Goal: Task Accomplishment & Management: Use online tool/utility

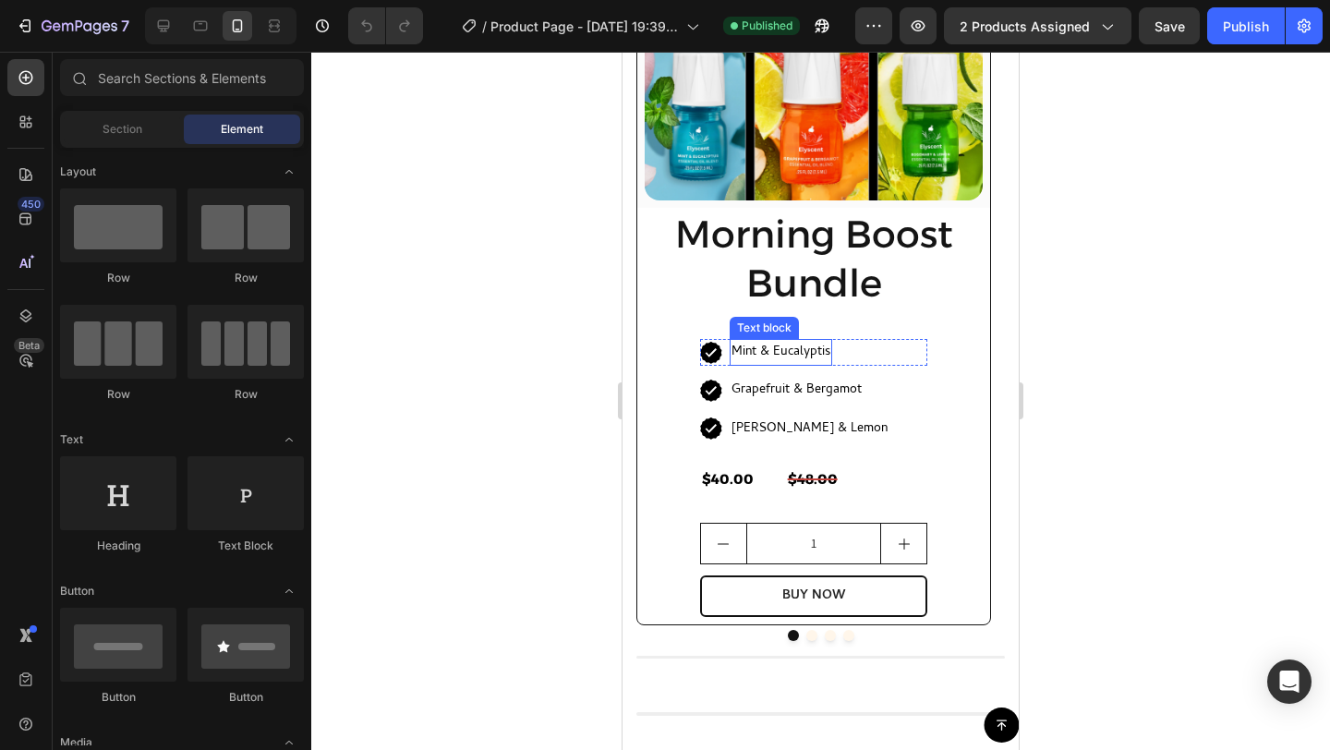
scroll to position [1658, 0]
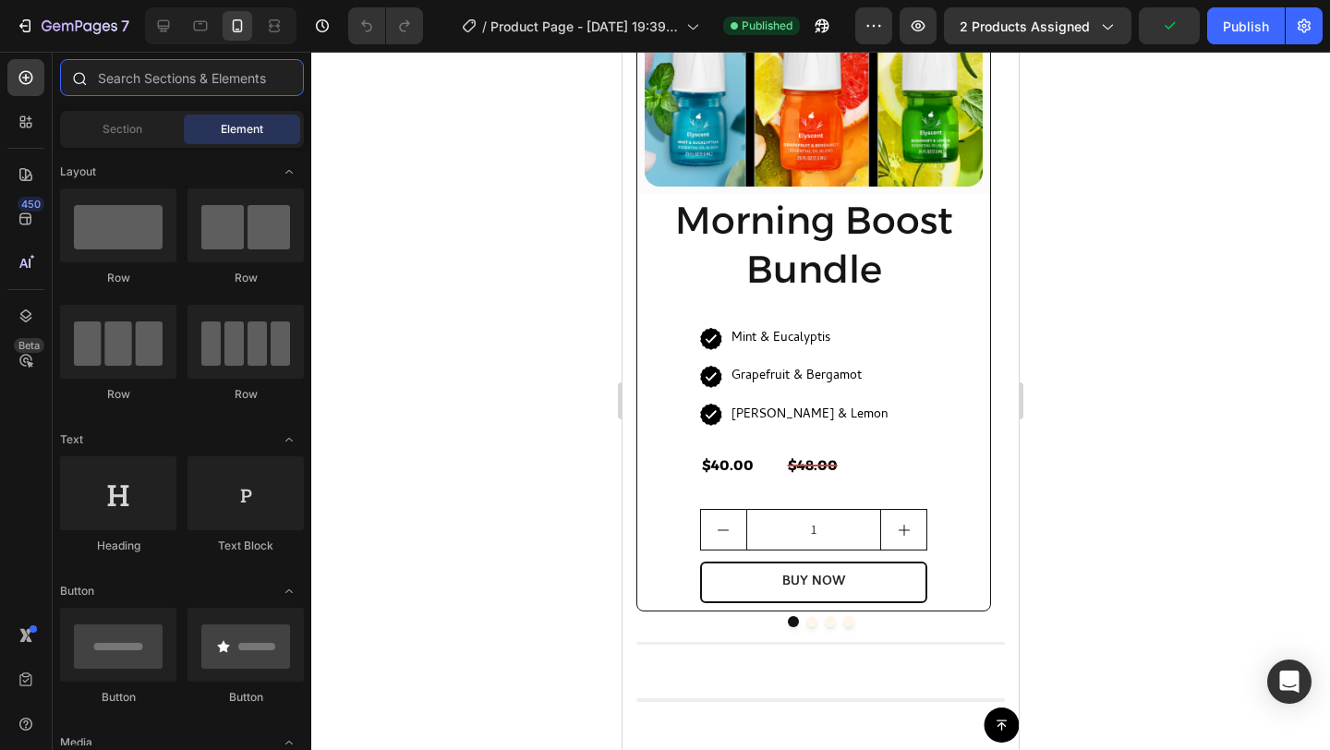
click at [153, 83] on input "text" at bounding box center [182, 77] width 244 height 37
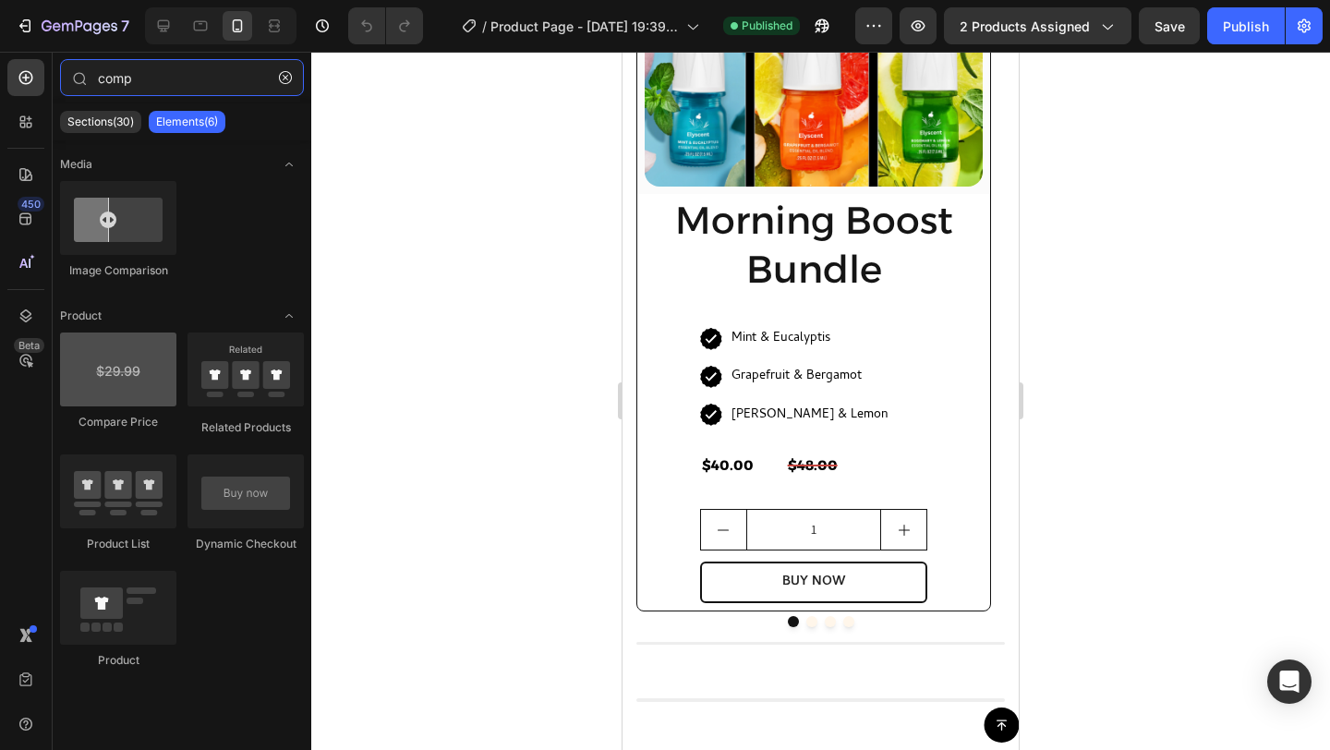
type input "comp"
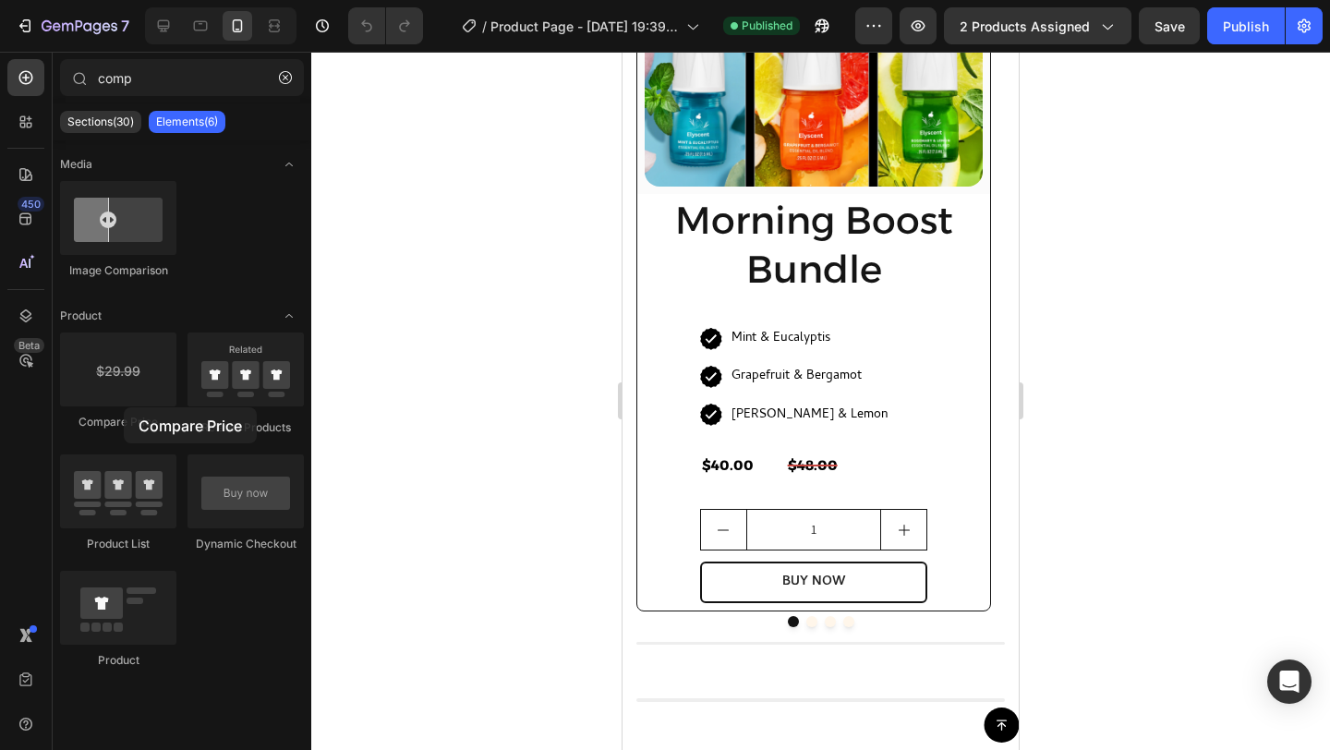
drag, startPoint x: 139, startPoint y: 368, endPoint x: 124, endPoint y: 407, distance: 42.4
click at [124, 407] on div "Compare Price" at bounding box center [118, 384] width 116 height 103
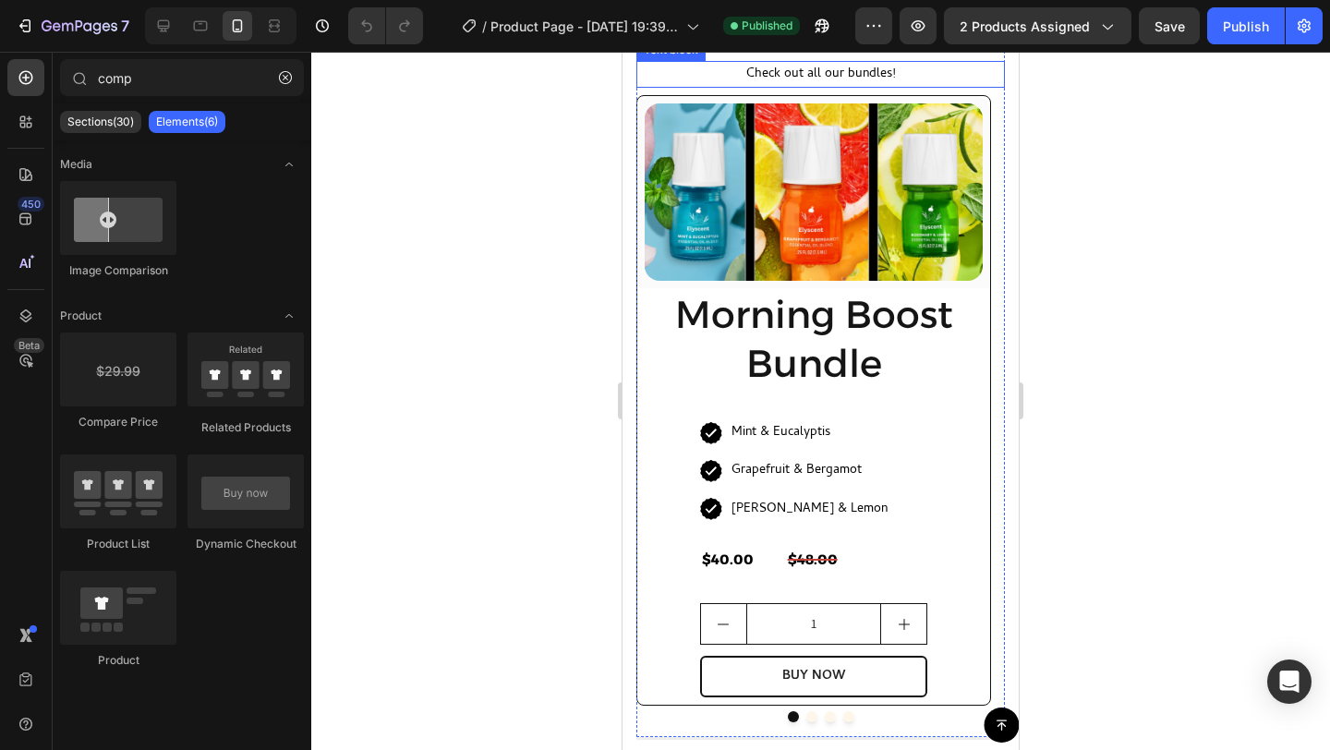
scroll to position [1656, 0]
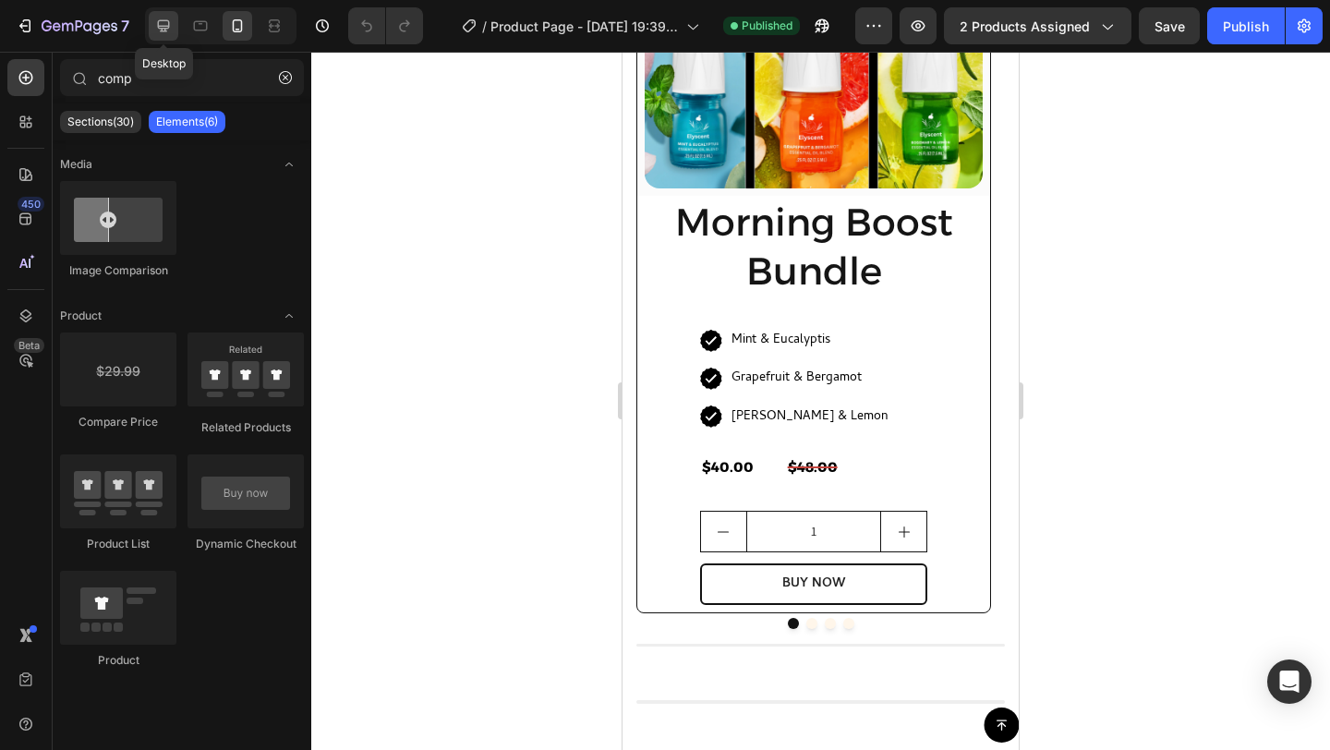
click at [163, 21] on icon at bounding box center [163, 26] width 18 height 18
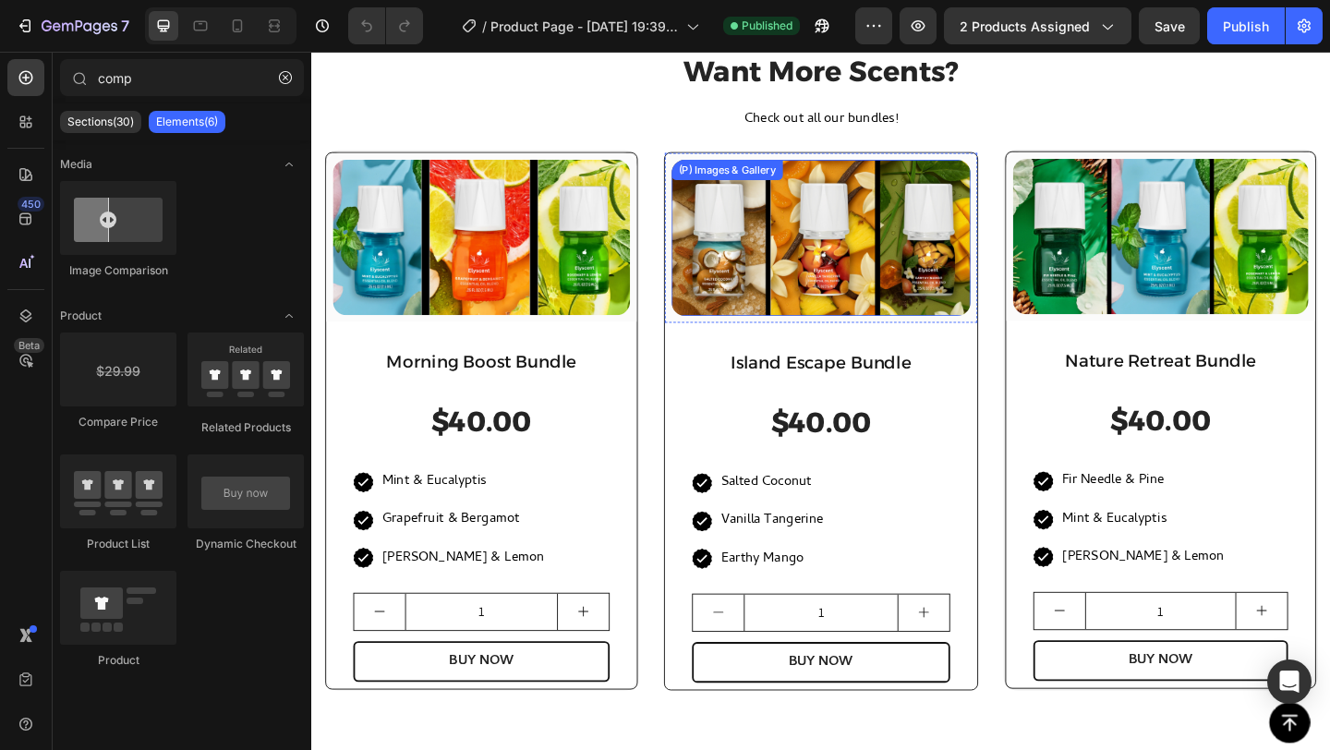
scroll to position [1573, 0]
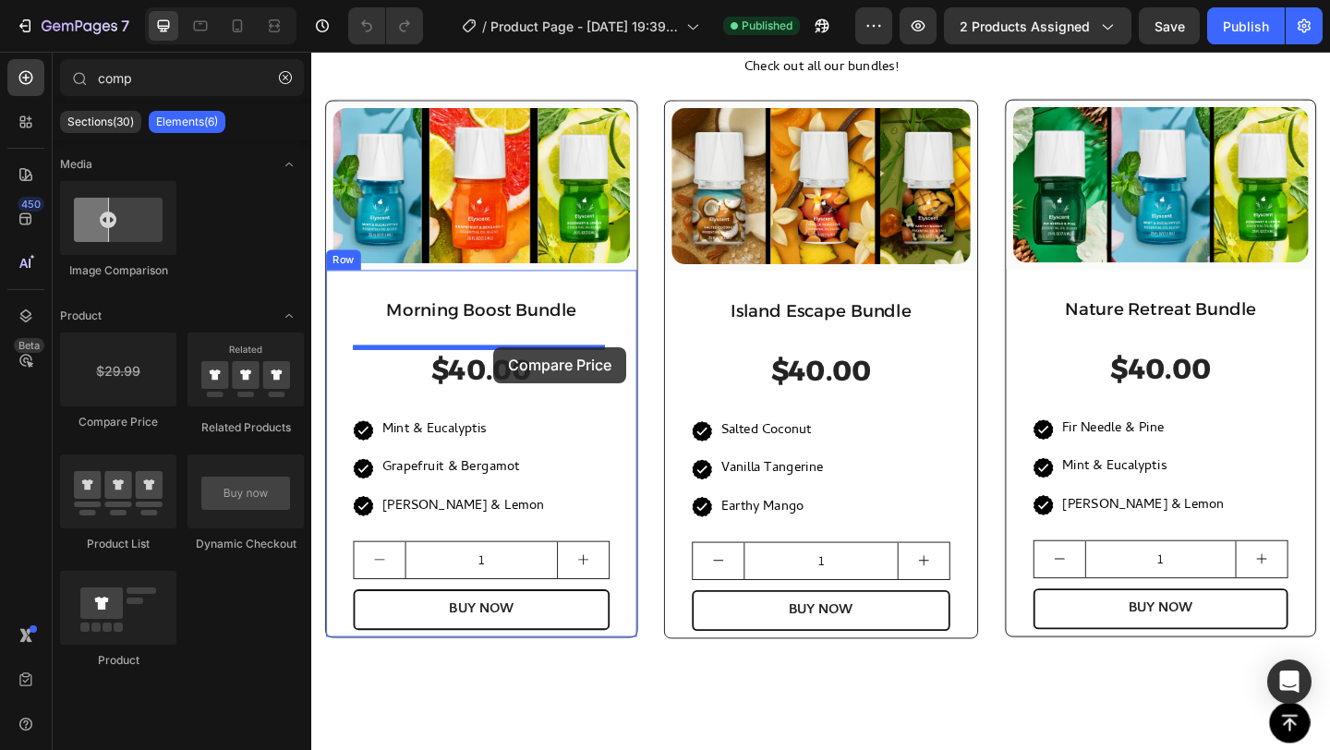
drag, startPoint x: 404, startPoint y: 422, endPoint x: 509, endPoint y: 373, distance: 116.1
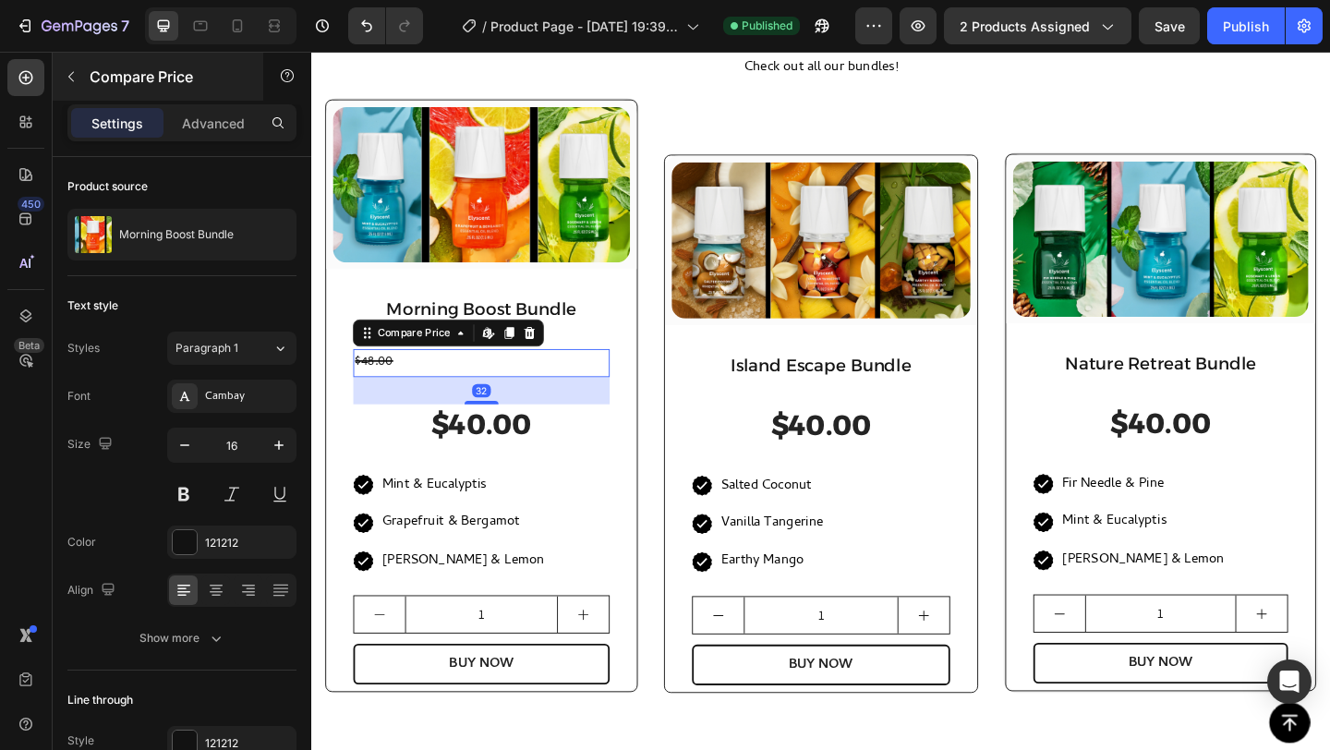
click at [107, 81] on p "Compare Price" at bounding box center [168, 77] width 157 height 22
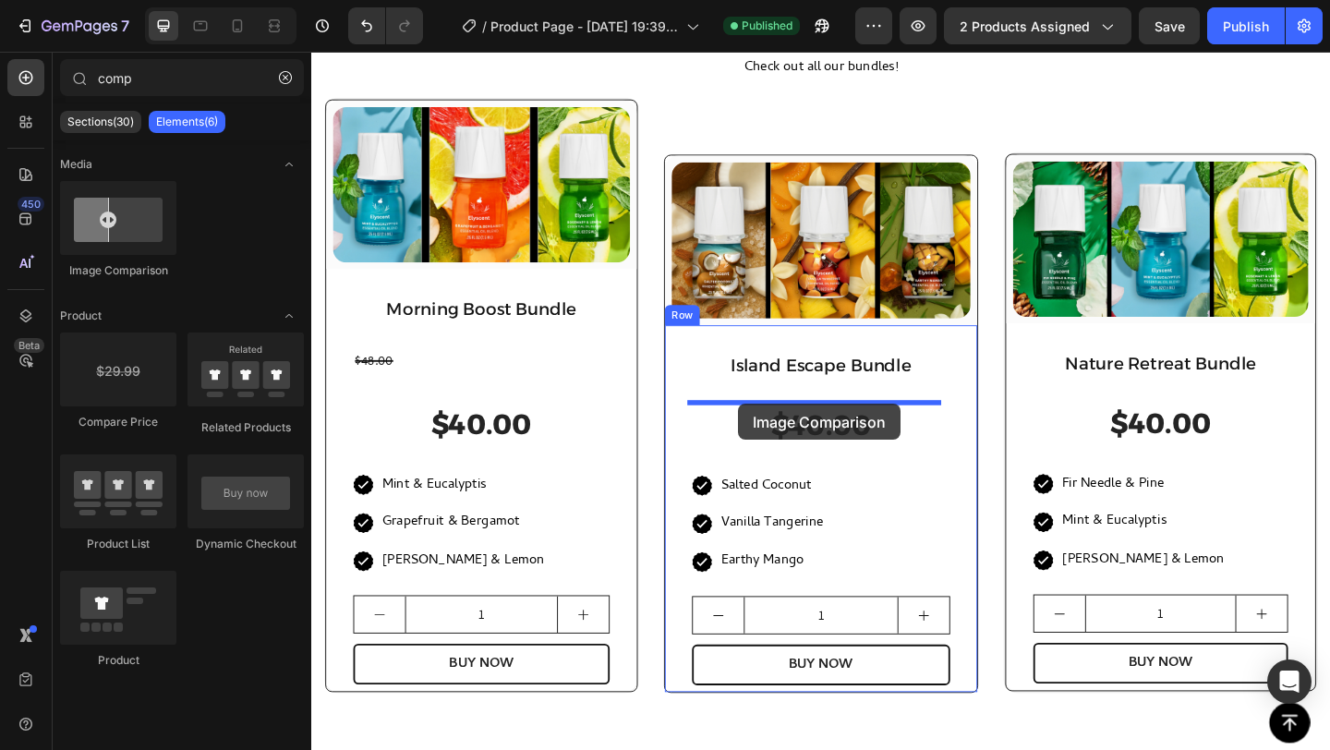
drag, startPoint x: 430, startPoint y: 262, endPoint x: 776, endPoint y: 434, distance: 385.8
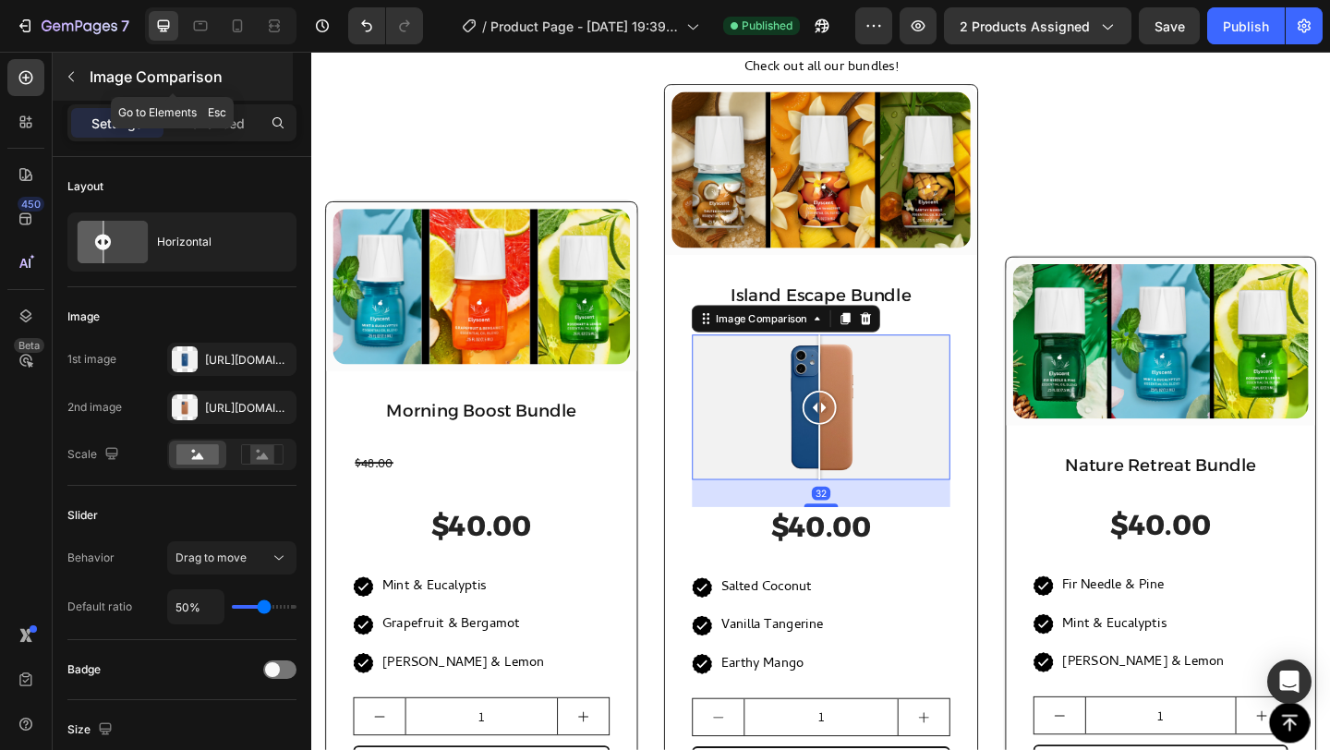
click at [81, 59] on div "Image Comparison" at bounding box center [173, 77] width 240 height 48
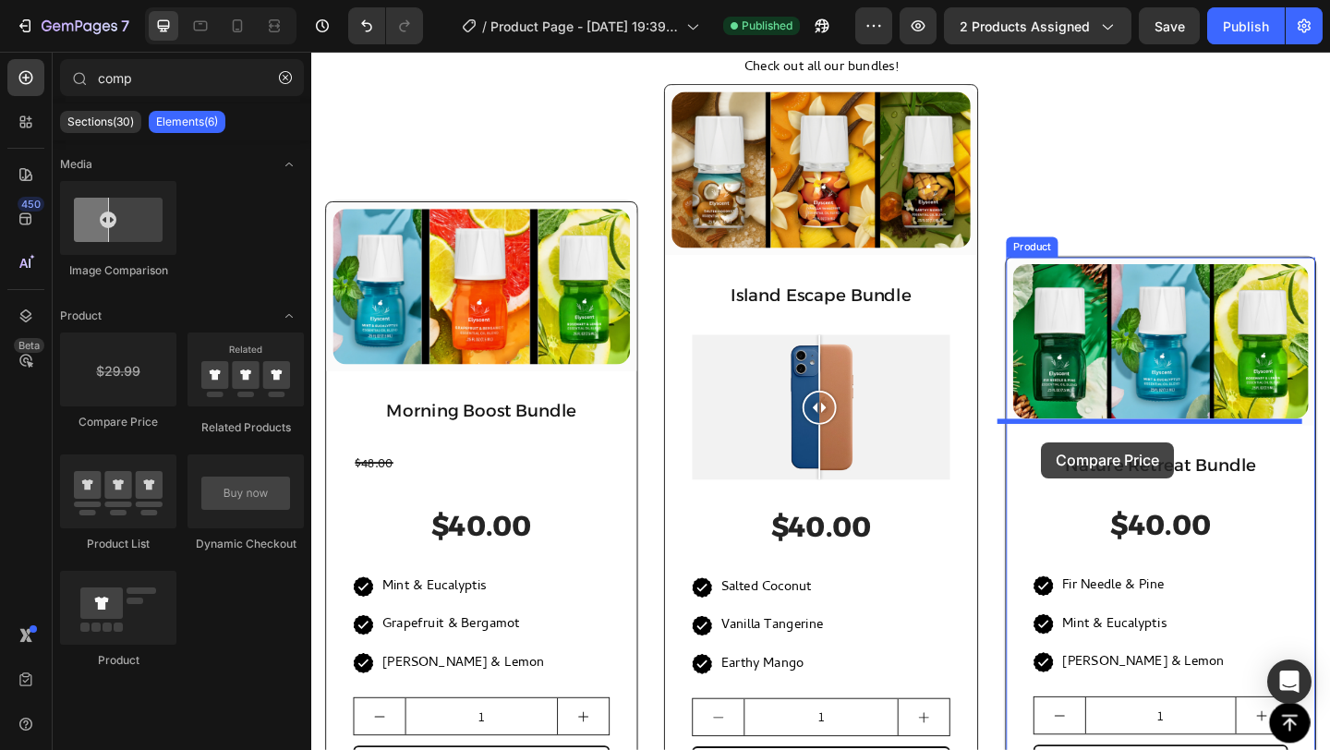
drag, startPoint x: 452, startPoint y: 425, endPoint x: 1105, endPoint y: 477, distance: 655.1
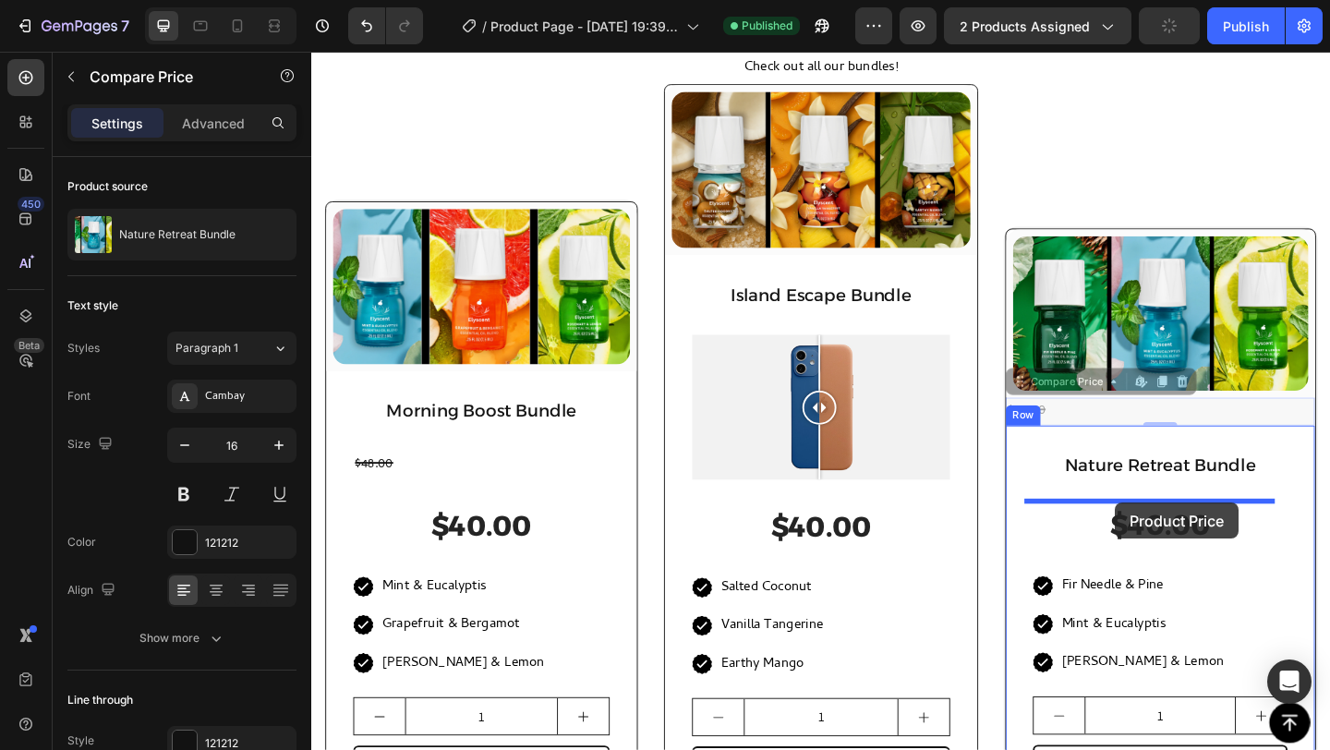
drag, startPoint x: 1165, startPoint y: 457, endPoint x: 1069, endPoint y: 455, distance: 96.1
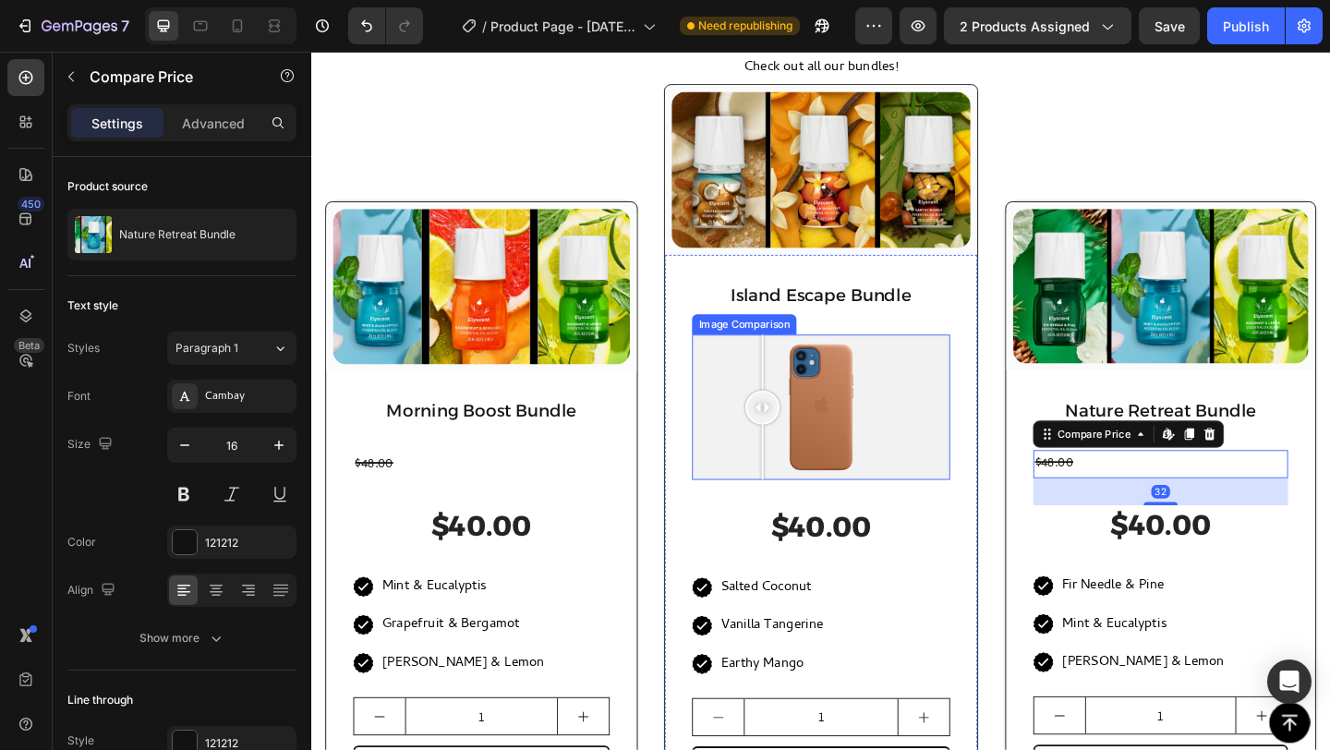
click at [797, 393] on div at bounding box center [865, 438] width 281 height 158
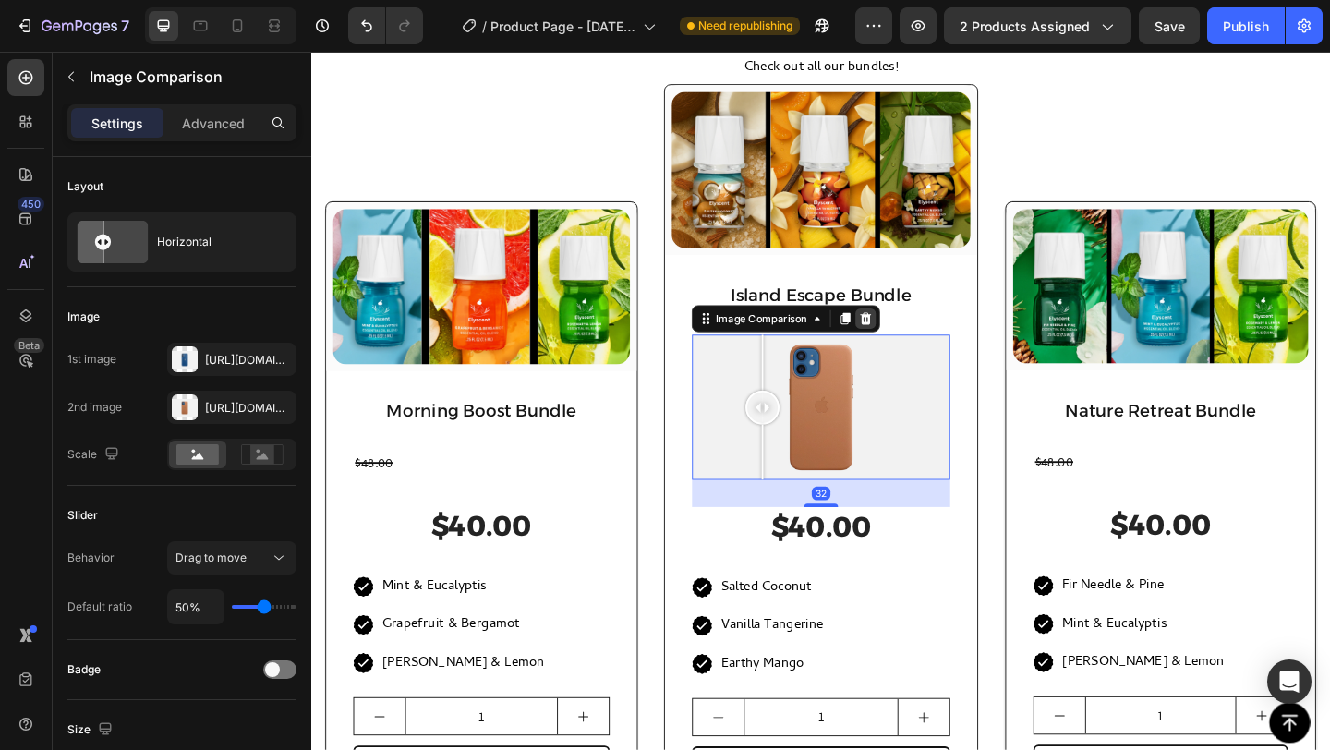
click at [915, 343] on icon at bounding box center [915, 341] width 12 height 13
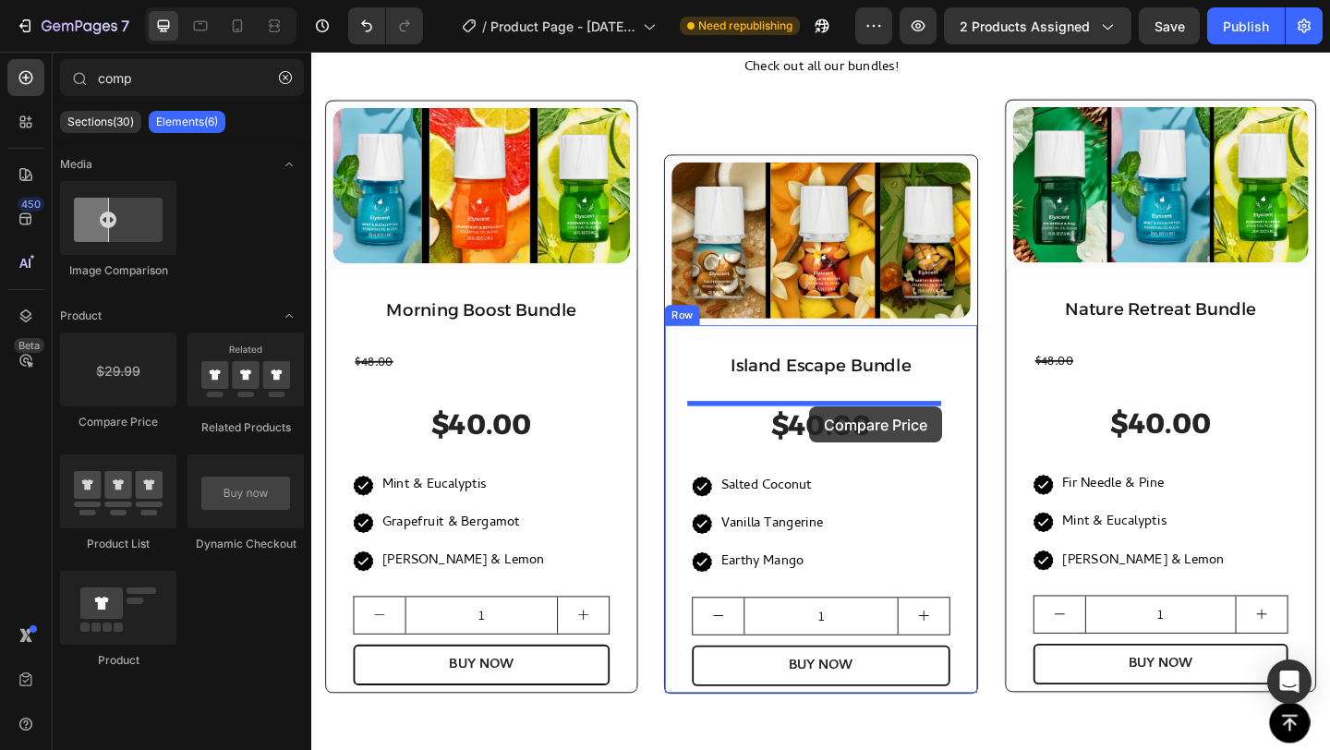
drag, startPoint x: 482, startPoint y: 430, endPoint x: 853, endPoint y: 438, distance: 370.5
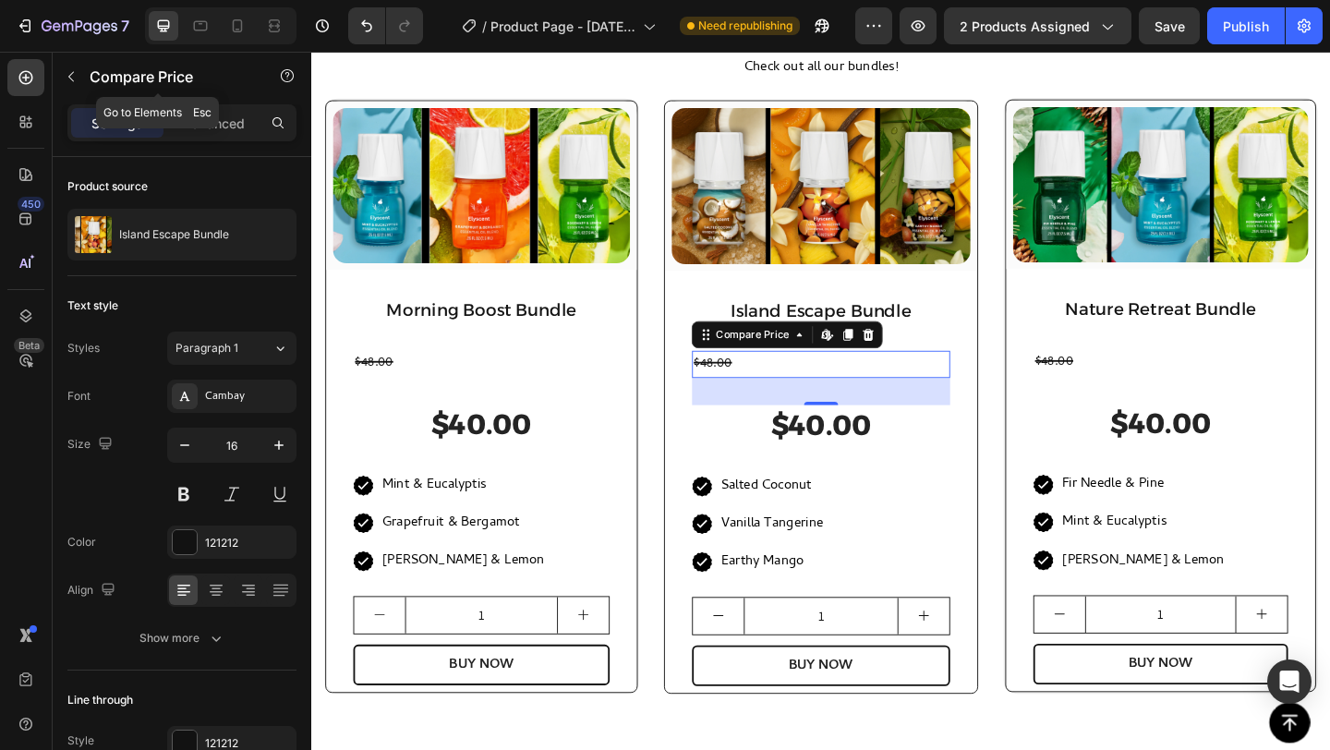
click at [104, 85] on p "Compare Price" at bounding box center [168, 77] width 157 height 22
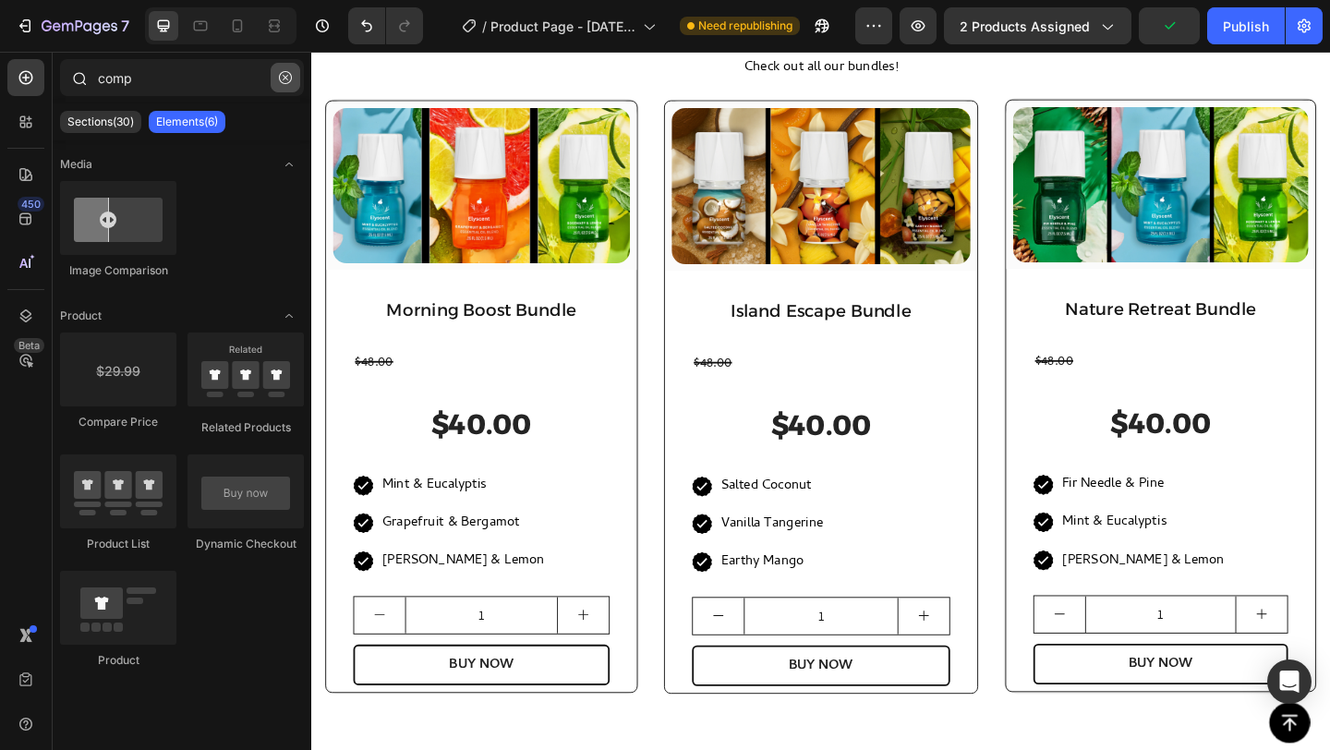
click at [285, 79] on icon "button" at bounding box center [285, 77] width 13 height 13
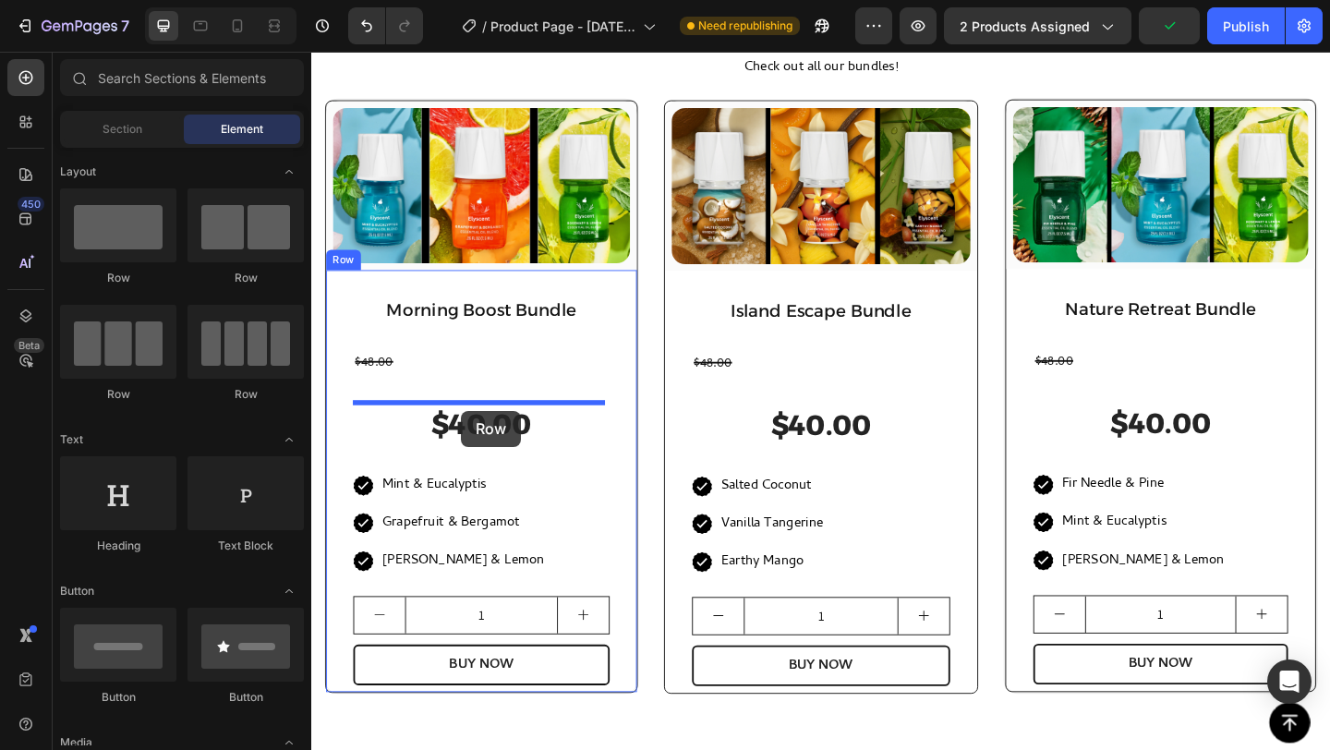
drag, startPoint x: 569, startPoint y: 281, endPoint x: 474, endPoint y: 442, distance: 187.6
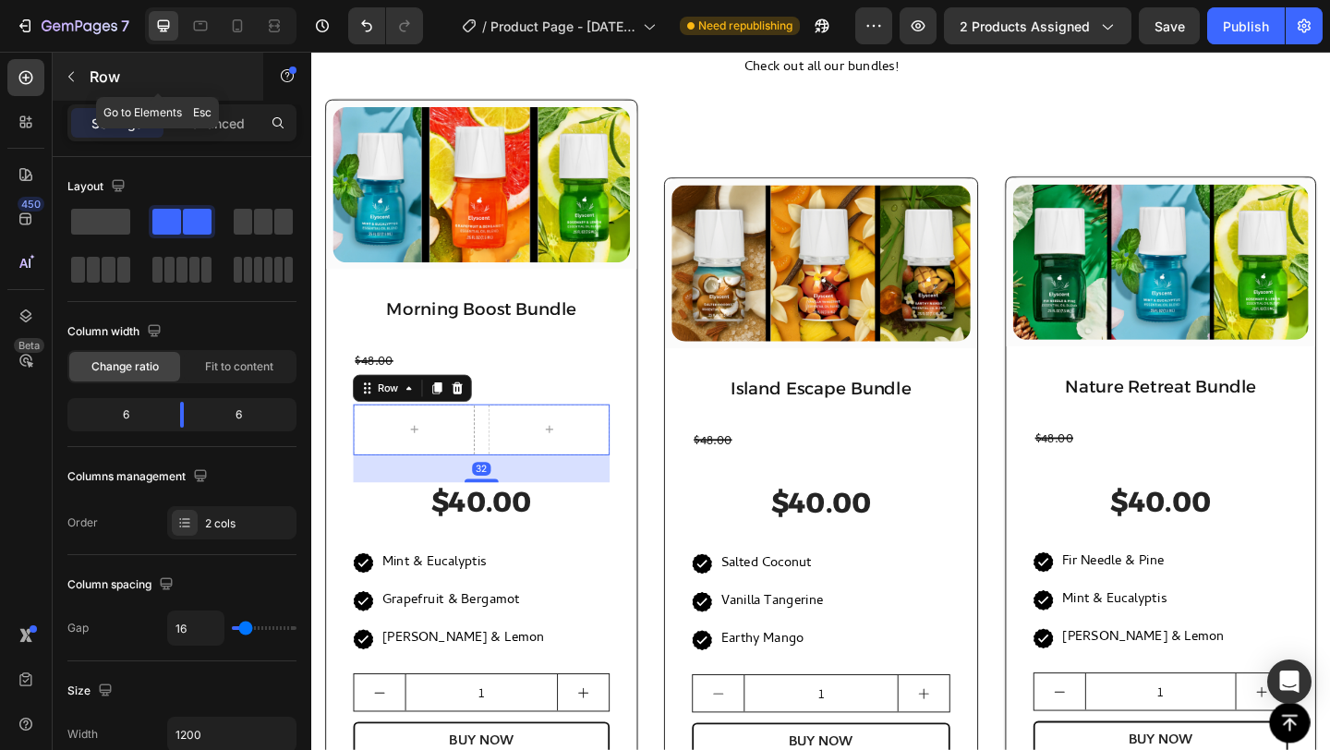
click at [113, 71] on p "Row" at bounding box center [168, 77] width 157 height 22
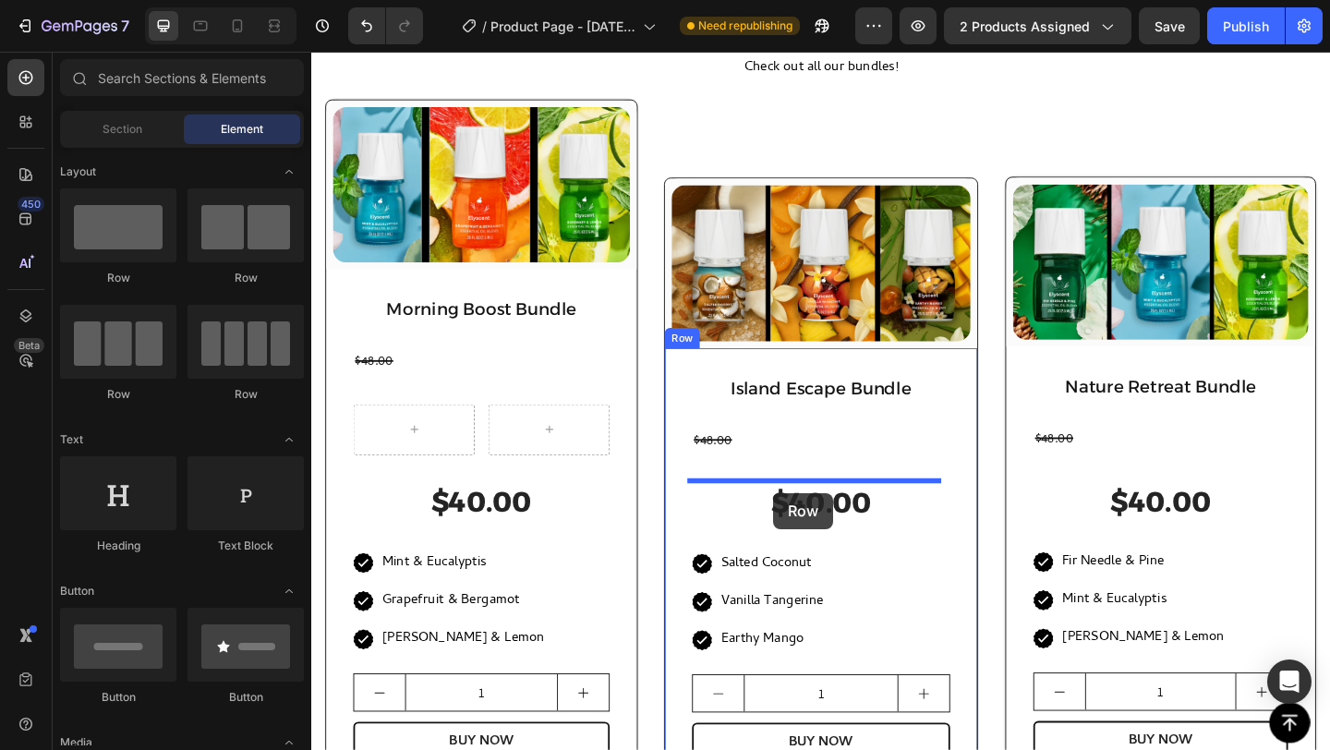
drag, startPoint x: 560, startPoint y: 279, endPoint x: 352, endPoint y: 180, distance: 230.1
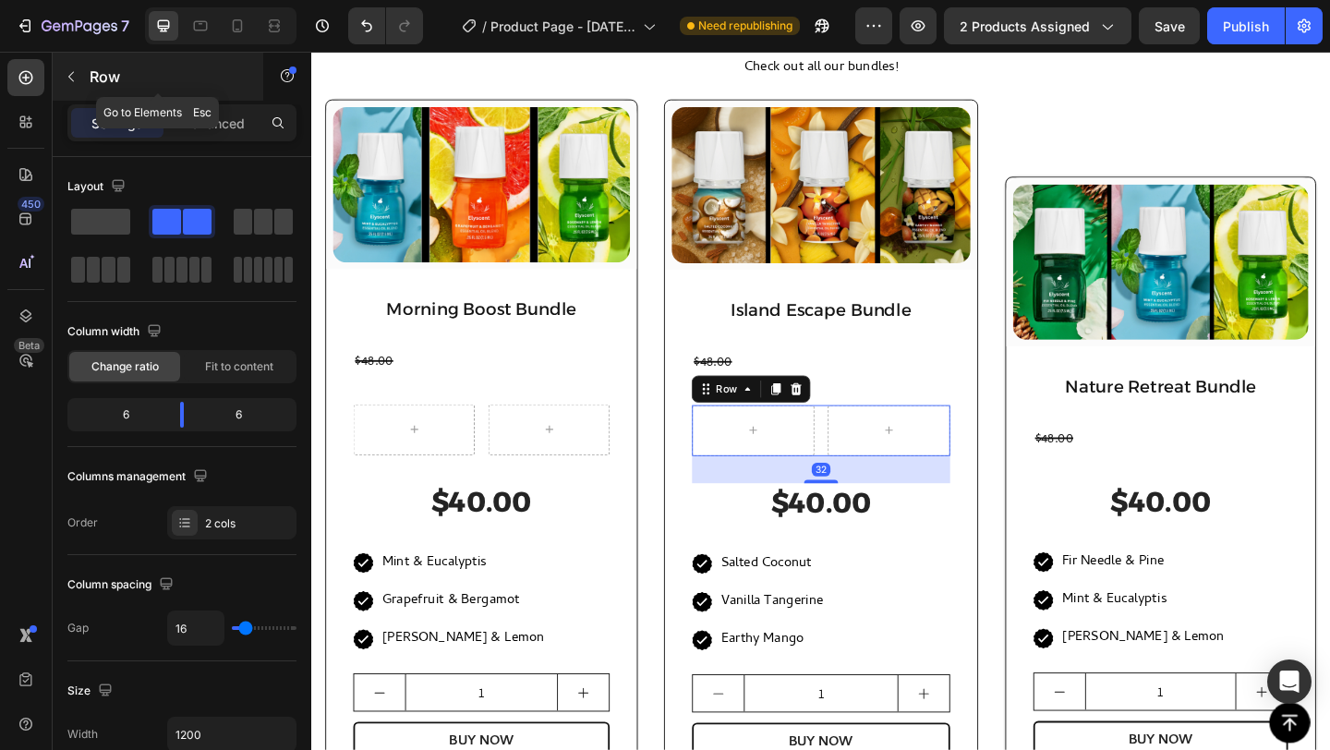
click at [120, 79] on p "Row" at bounding box center [168, 77] width 157 height 22
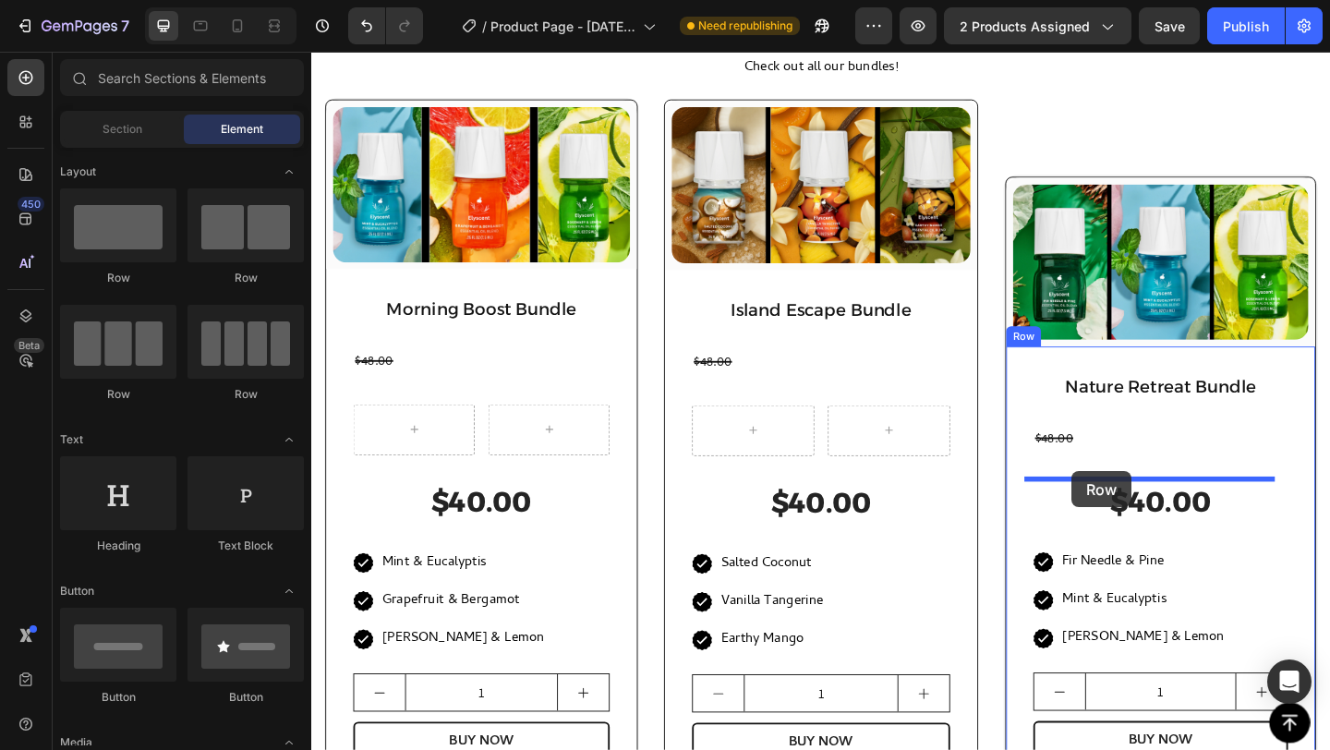
drag, startPoint x: 551, startPoint y: 282, endPoint x: 1138, endPoint y: 508, distance: 628.7
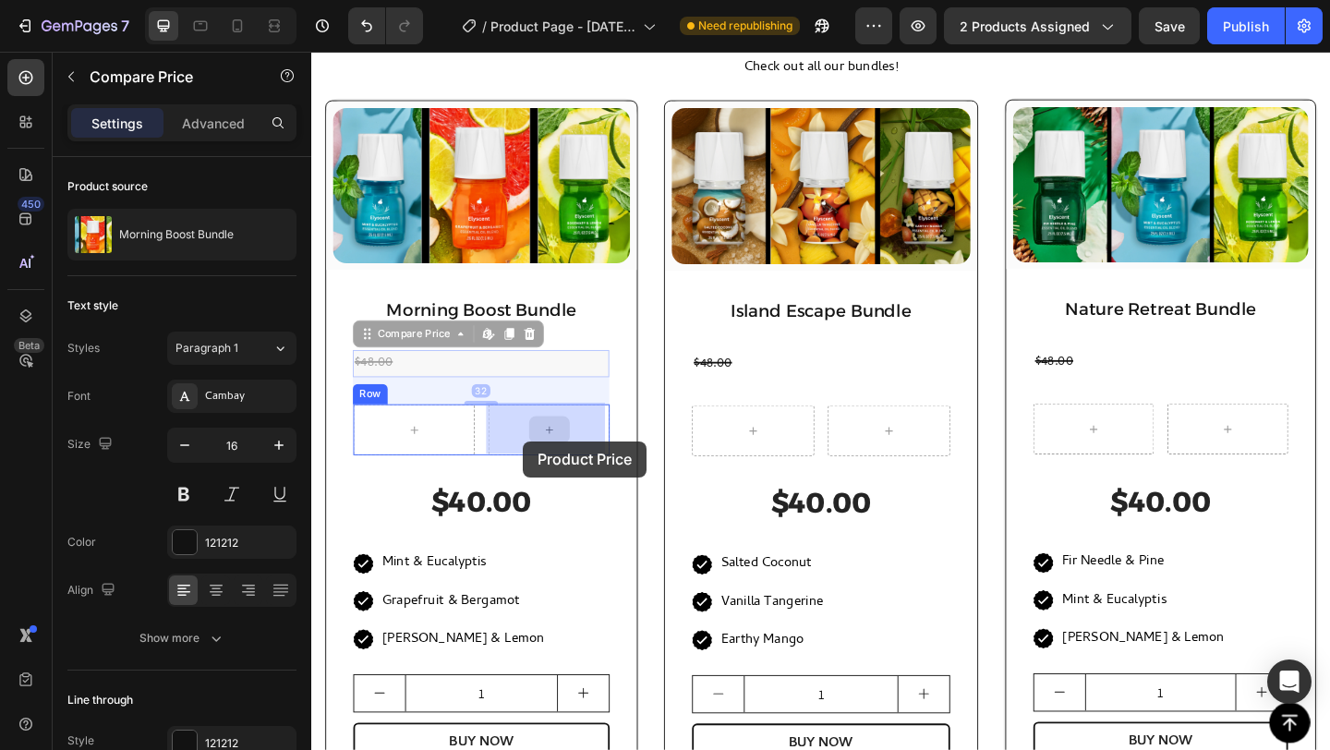
drag, startPoint x: 420, startPoint y: 391, endPoint x: 544, endPoint y: 479, distance: 152.3
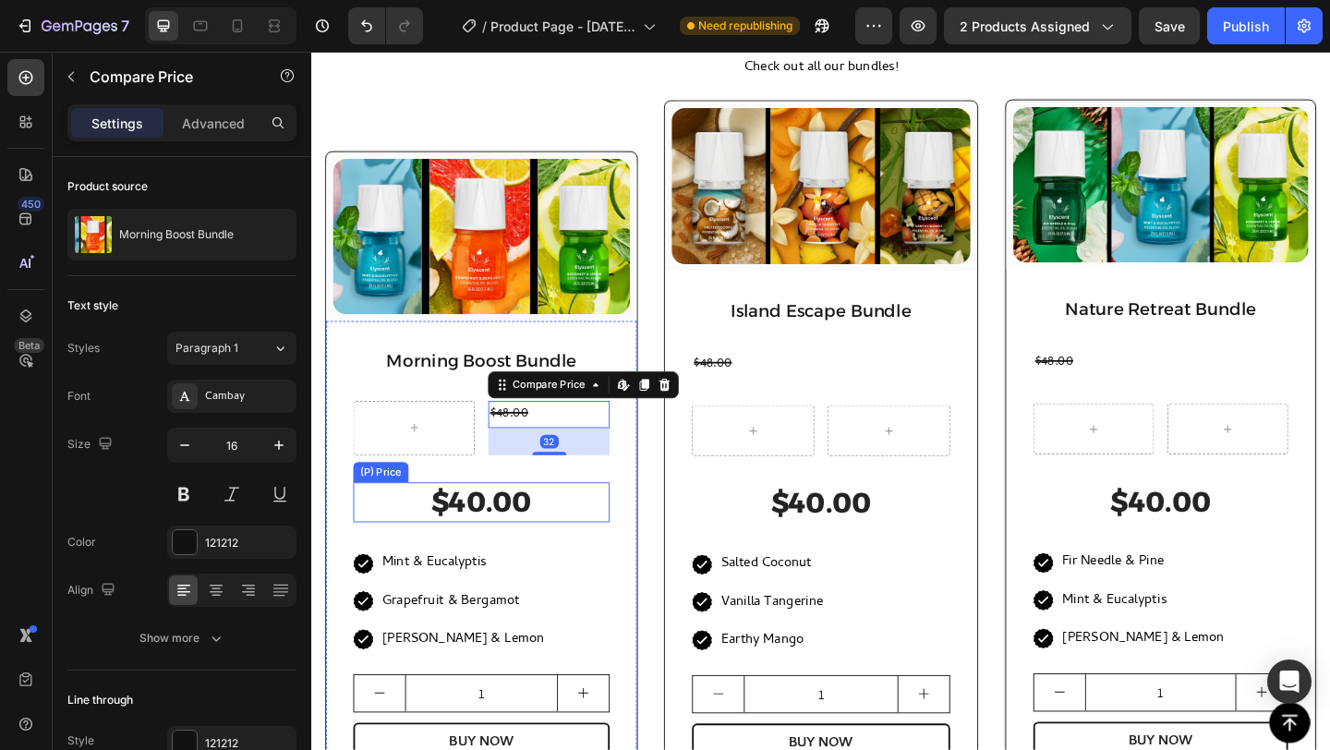
click at [509, 552] on div "$40.00" at bounding box center [496, 541] width 279 height 43
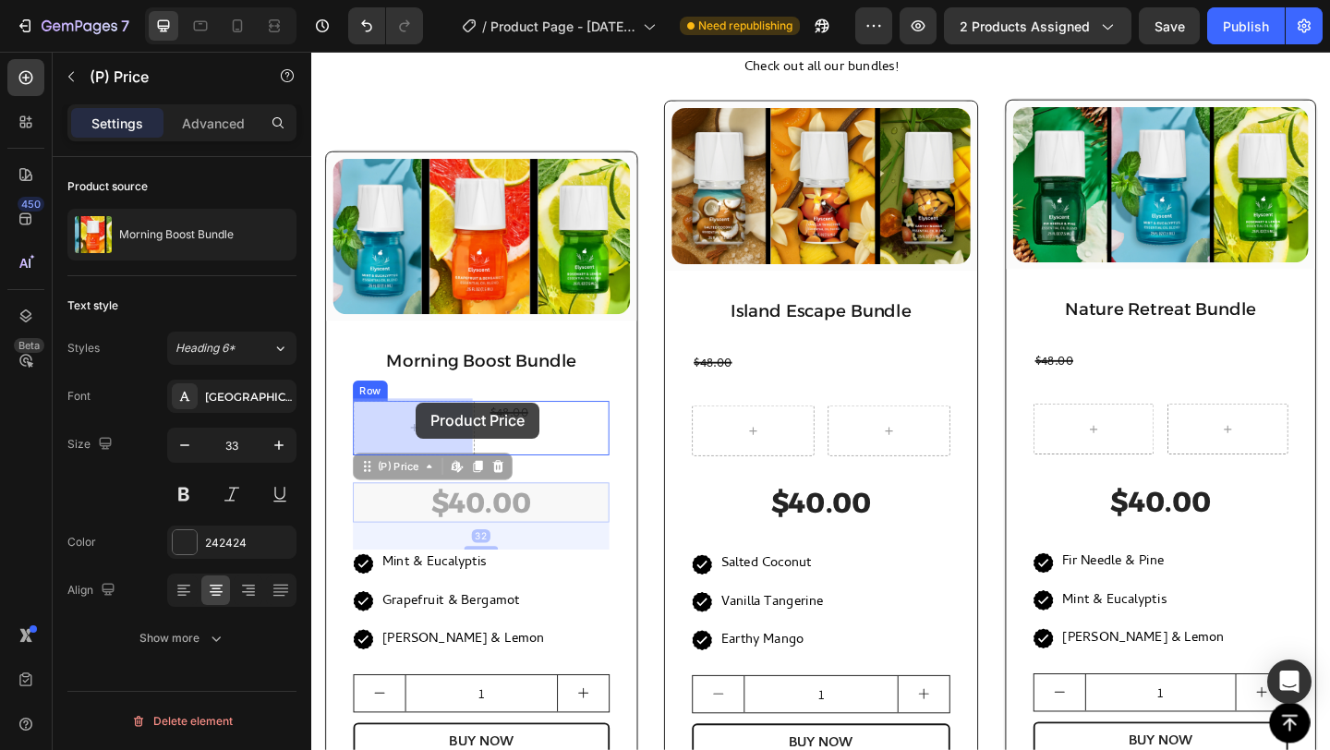
drag, startPoint x: 508, startPoint y: 551, endPoint x: 424, endPoint y: 431, distance: 145.8
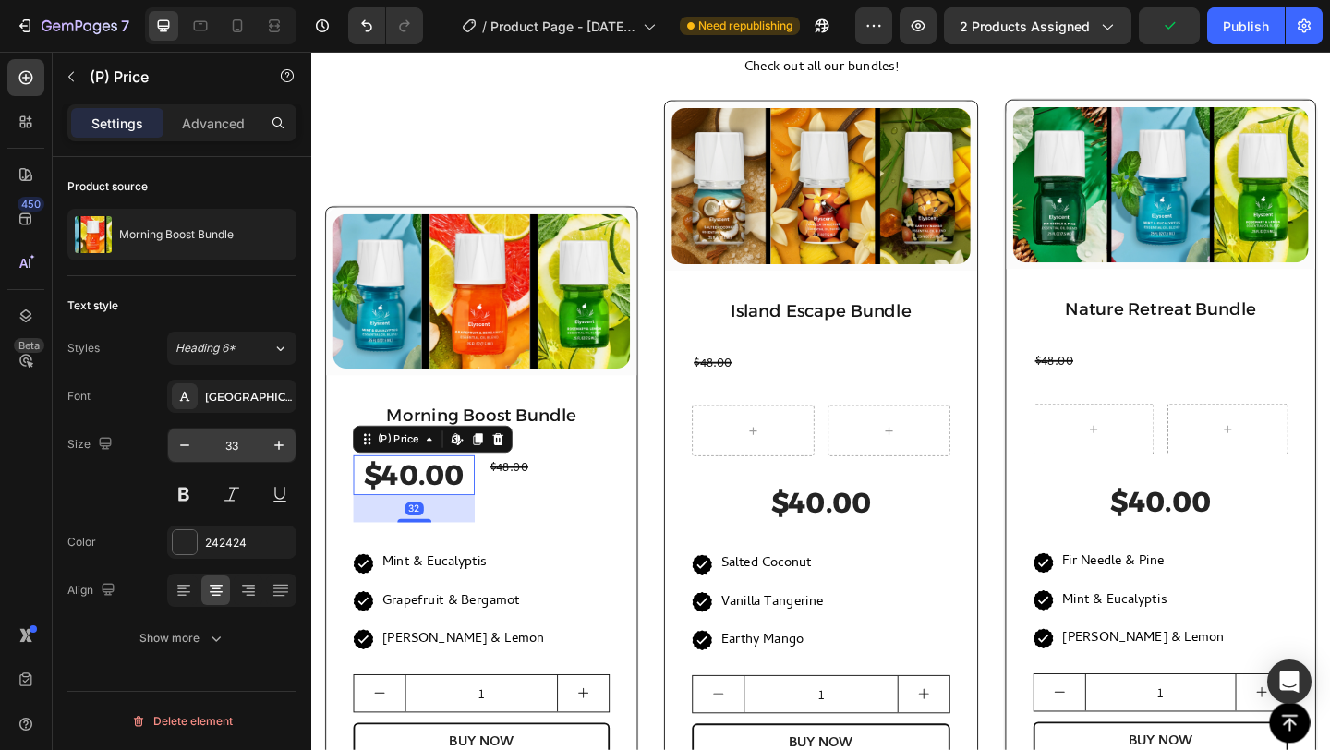
click at [227, 446] on input "33" at bounding box center [231, 445] width 61 height 33
drag, startPoint x: 242, startPoint y: 444, endPoint x: 206, endPoint y: 428, distance: 39.7
click at [206, 428] on div "33" at bounding box center [231, 445] width 129 height 35
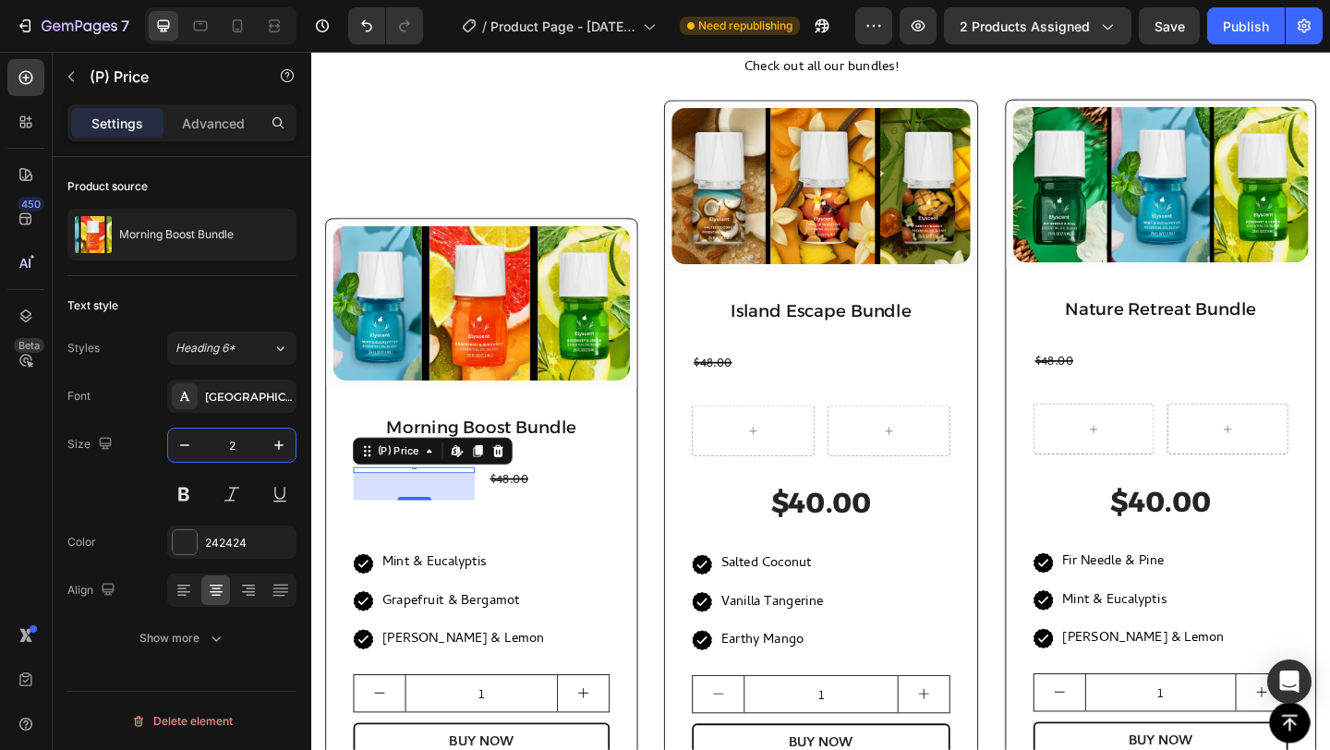
type input "25"
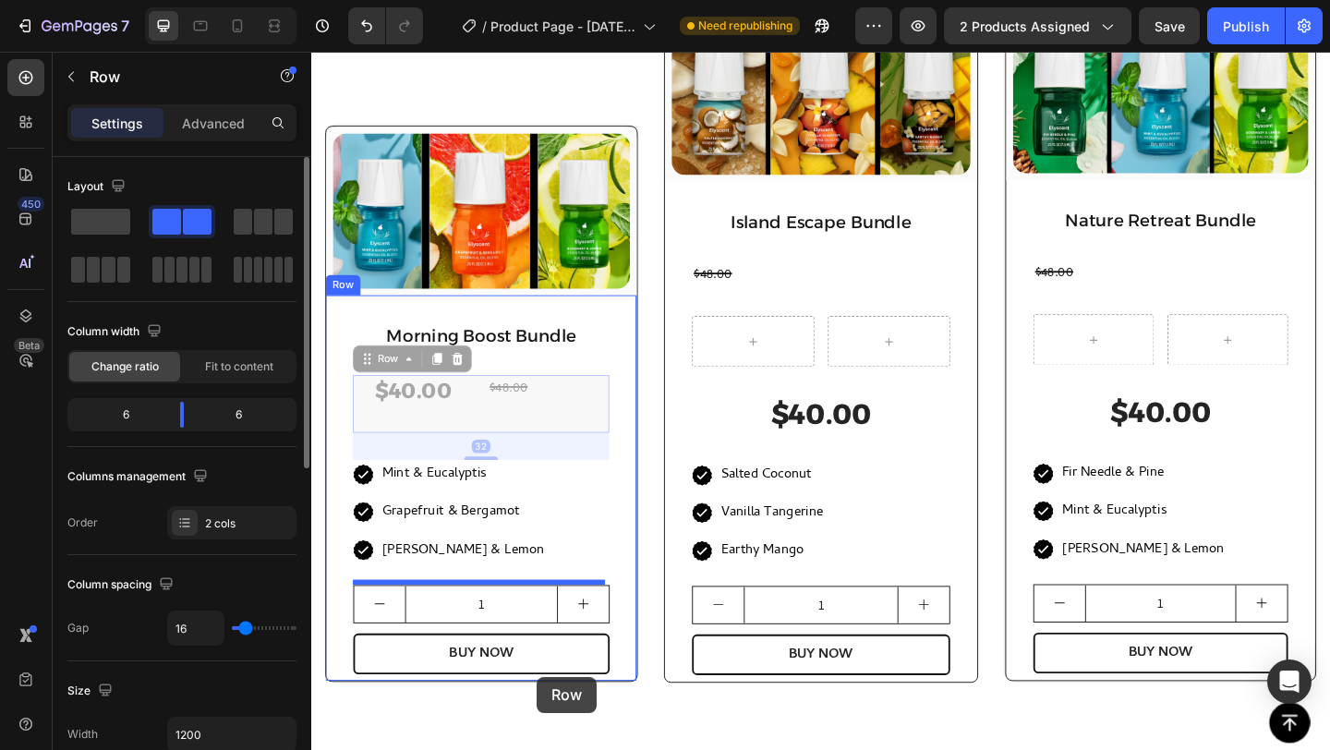
drag, startPoint x: 563, startPoint y: 648, endPoint x: 557, endPoint y: 732, distance: 83.3
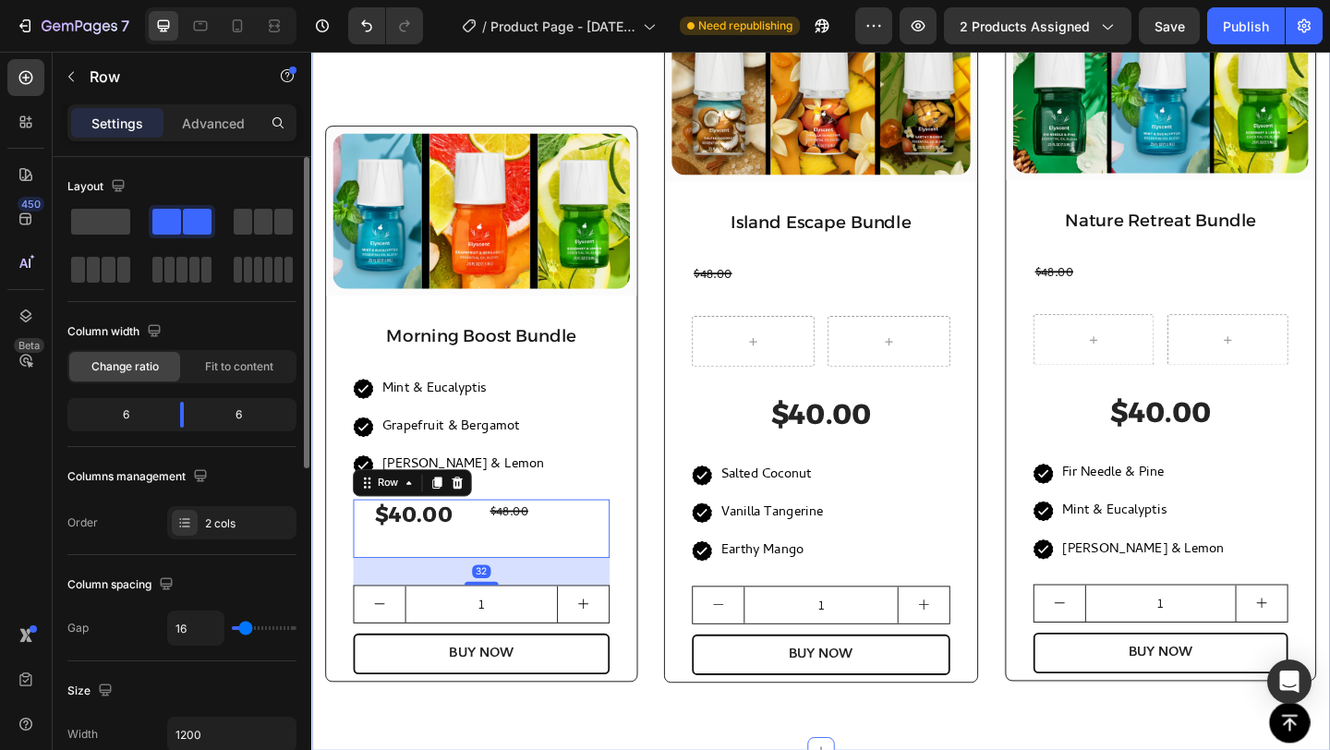
scroll to position [1684, 0]
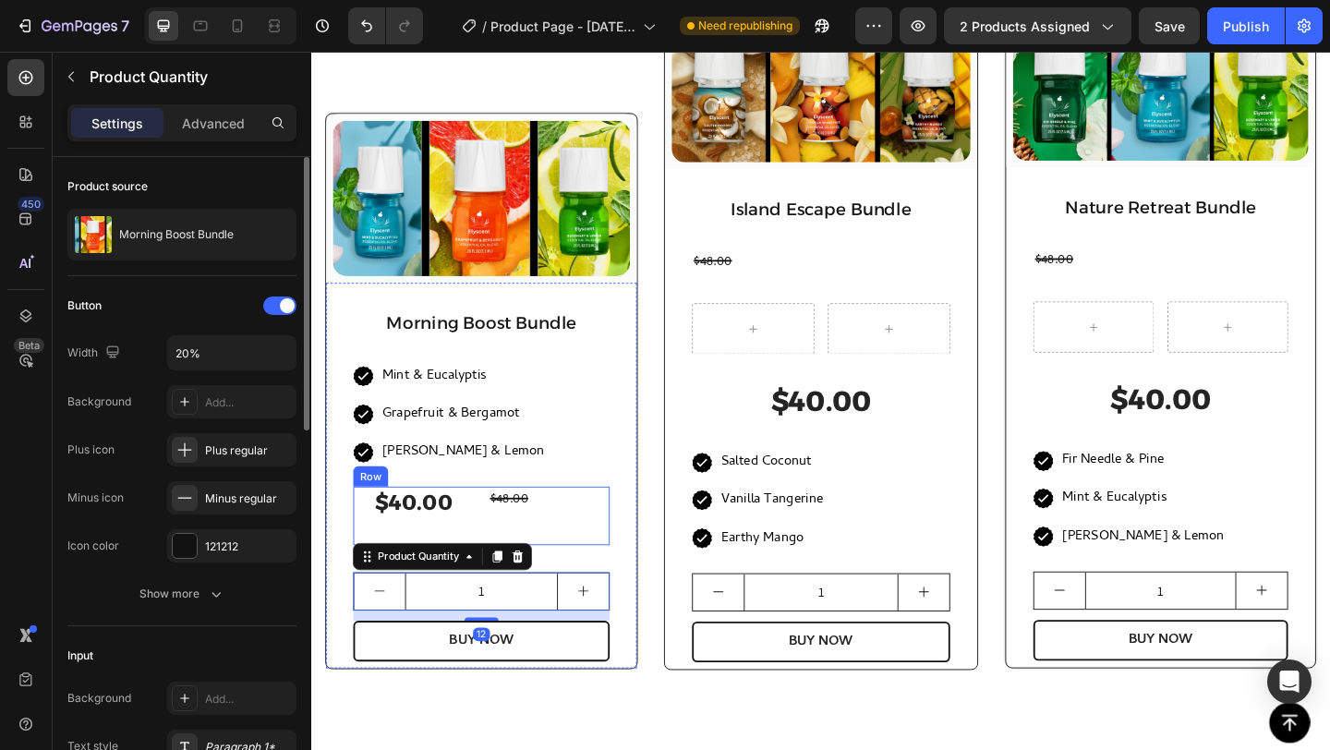
click at [560, 563] on div "$48.00 Compare Price Compare Price" at bounding box center [569, 557] width 132 height 64
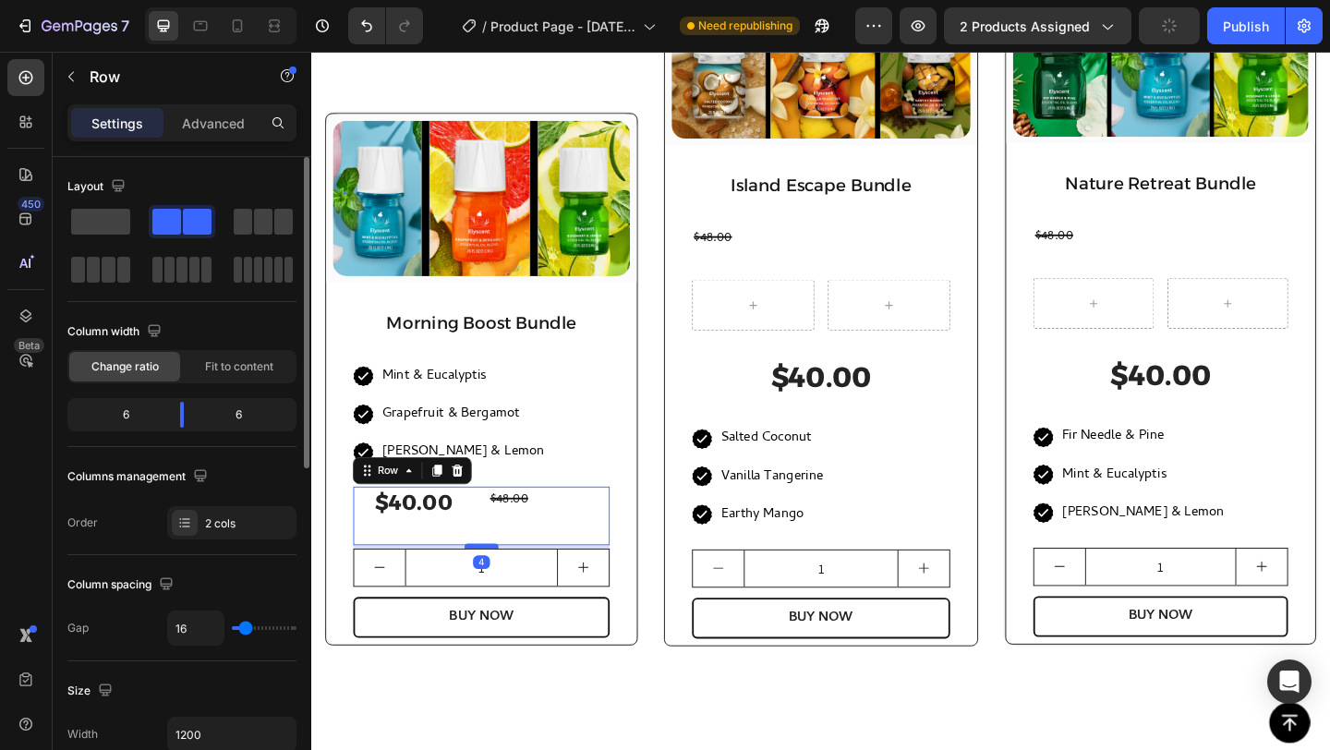
scroll to position [1714, 0]
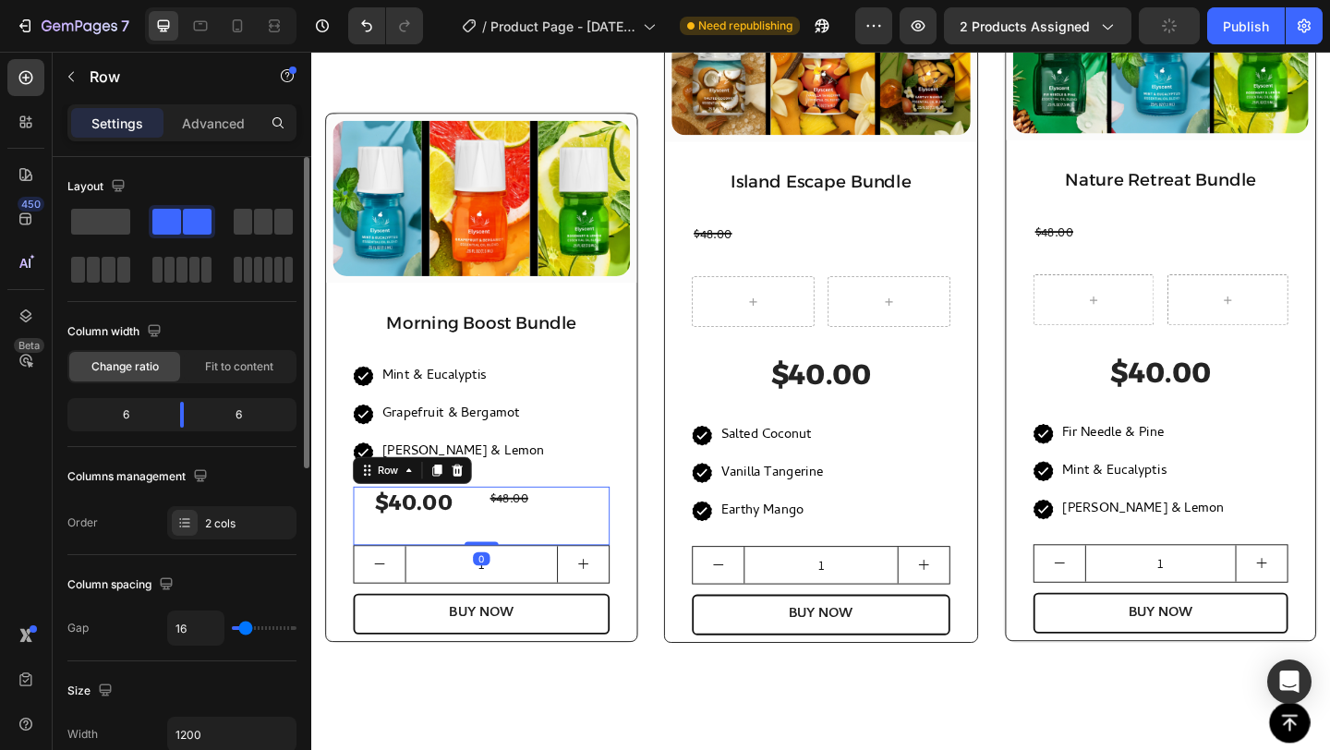
drag, startPoint x: 502, startPoint y: 612, endPoint x: 472, endPoint y: 560, distance: 59.6
click at [497, 575] on div "$40.00 (P) Price (P) Price $48.00 Compare Price Compare Price Row 0" at bounding box center [496, 557] width 279 height 64
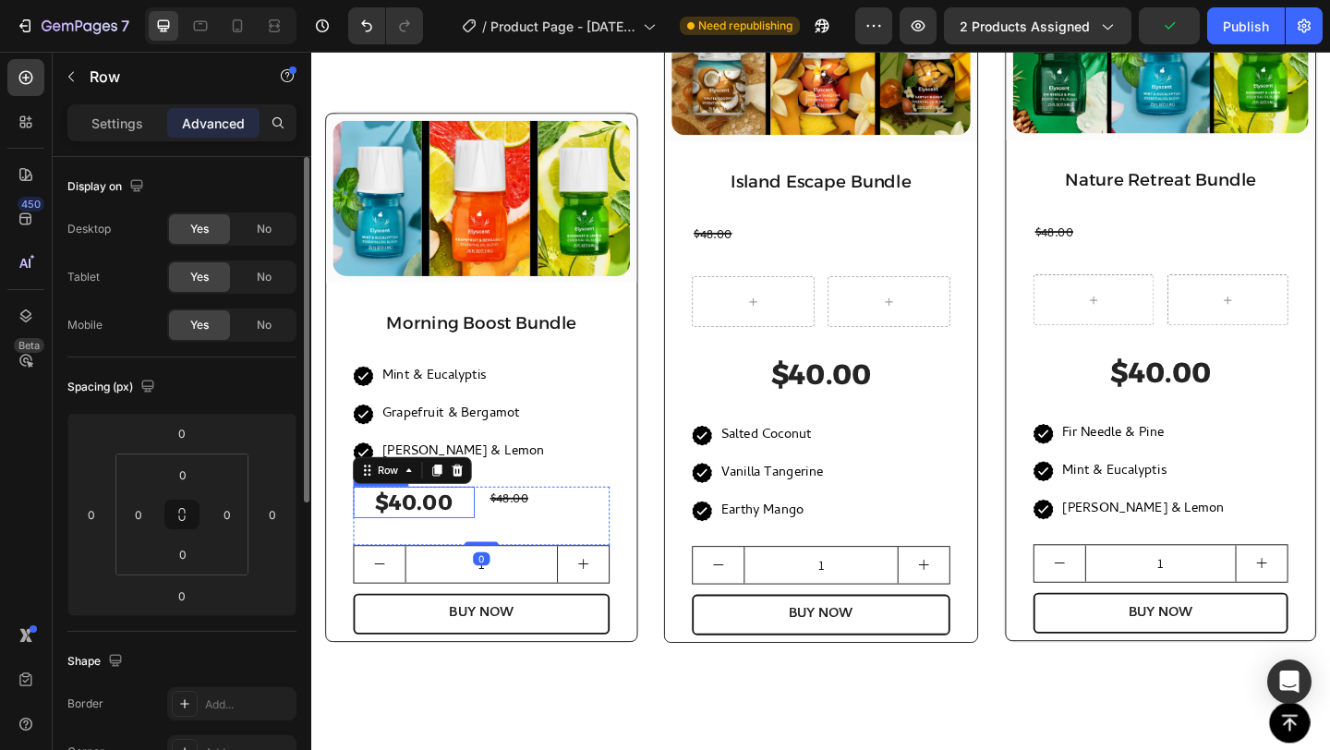
click at [416, 538] on div "$40.00" at bounding box center [423, 542] width 132 height 34
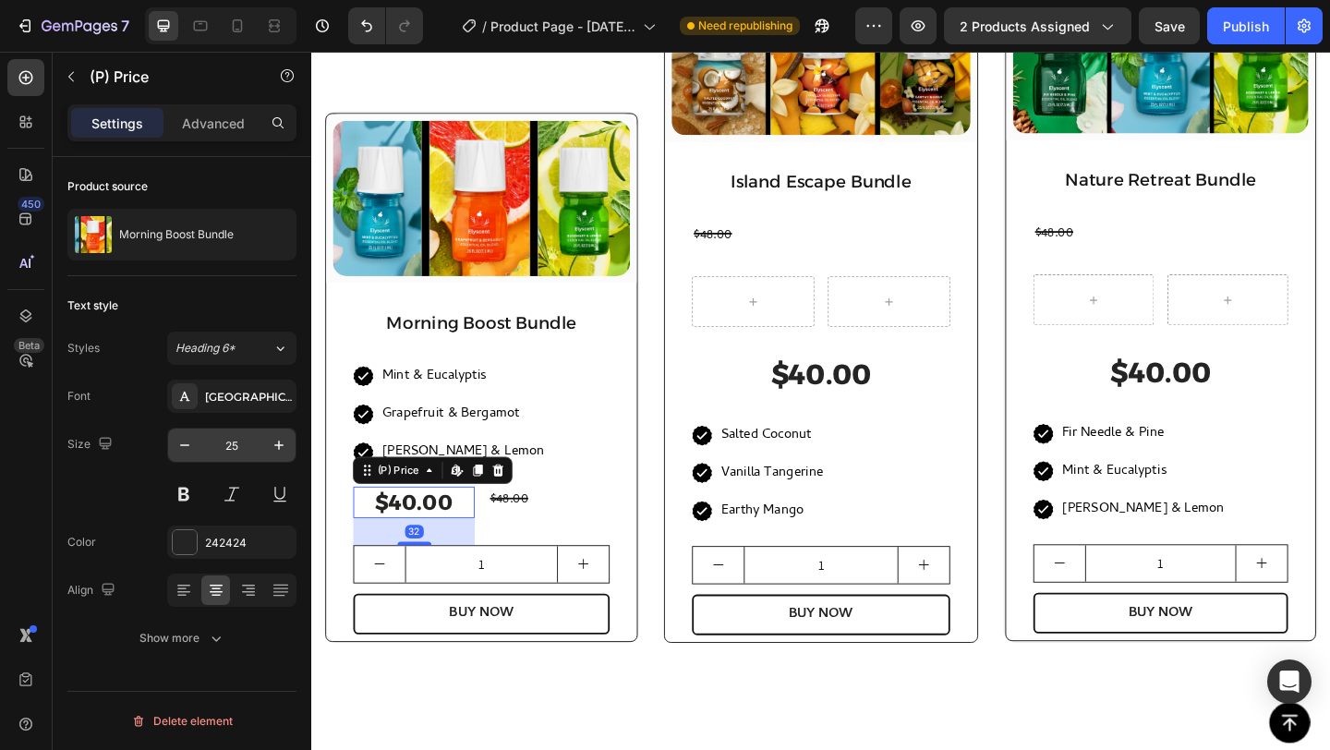
click at [236, 445] on input "25" at bounding box center [231, 445] width 61 height 33
type input "15"
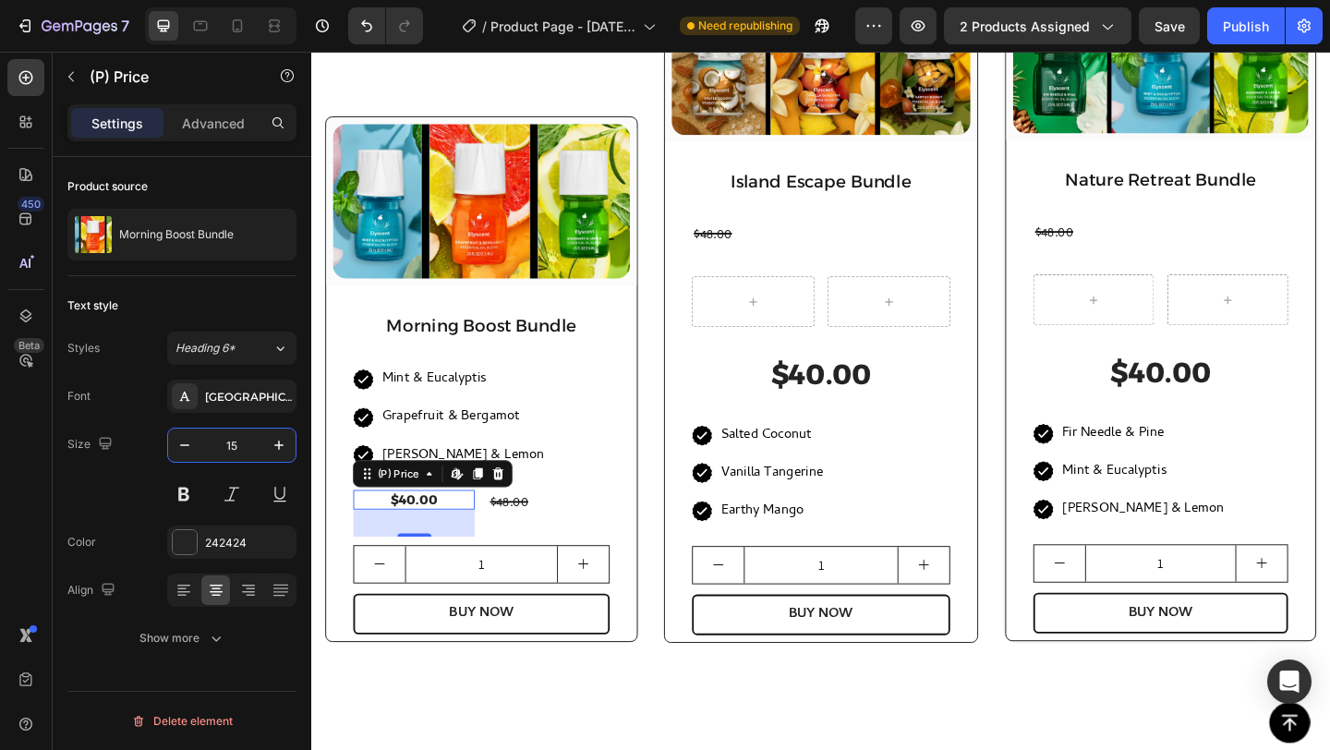
scroll to position [1717, 0]
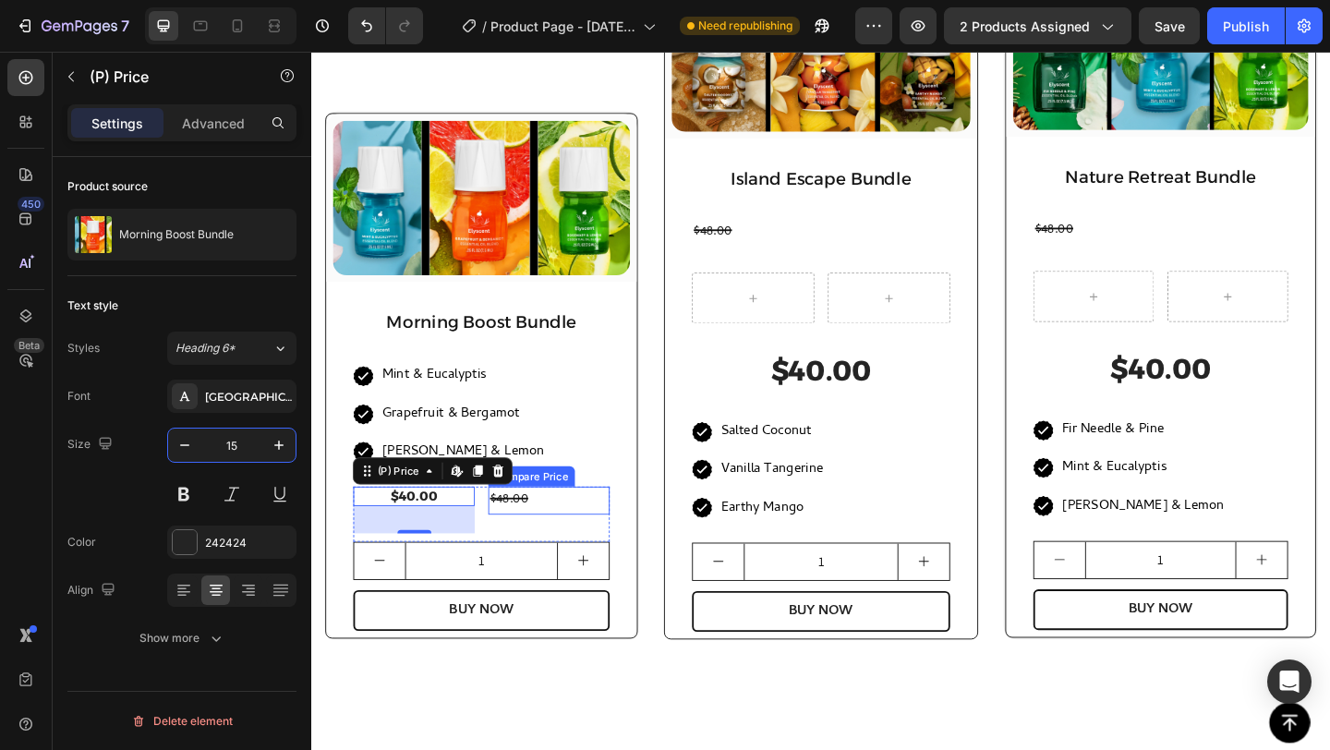
click at [548, 539] on div "$48.00" at bounding box center [569, 540] width 132 height 30
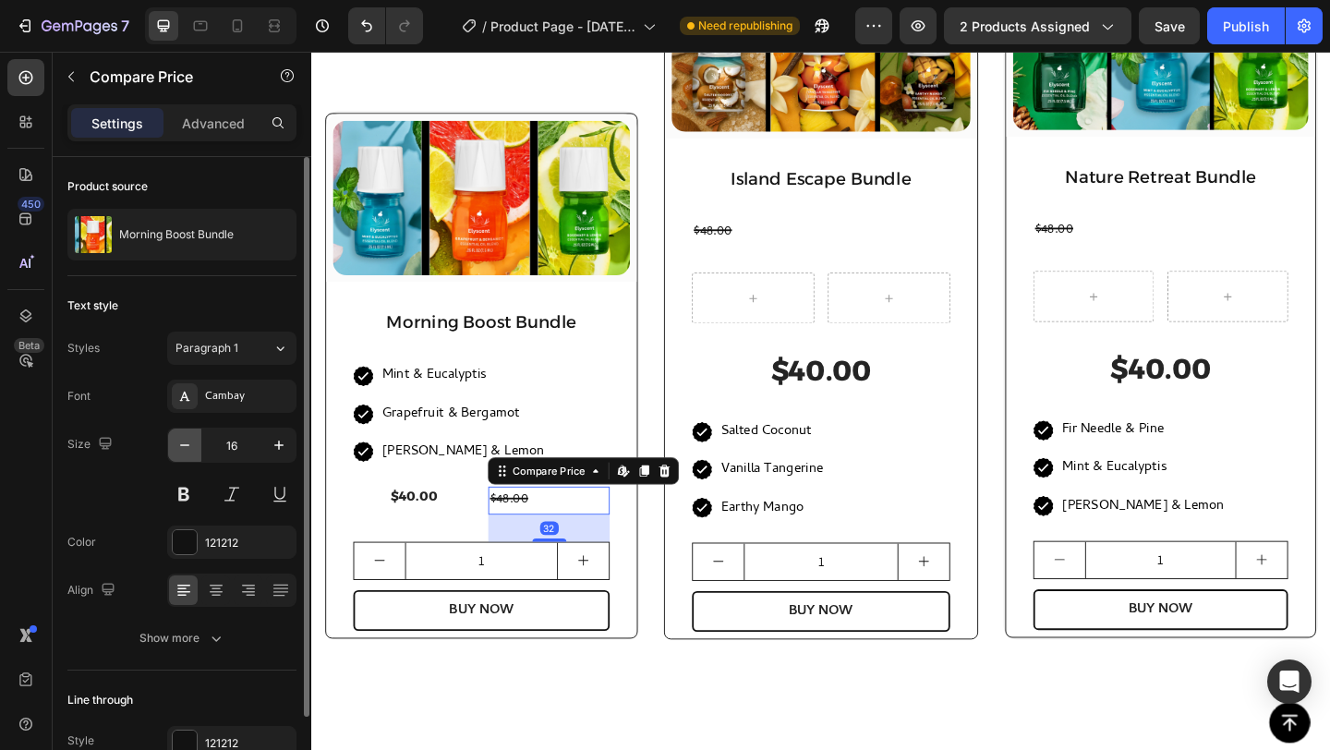
click at [187, 450] on icon "button" at bounding box center [185, 445] width 18 height 18
type input "15"
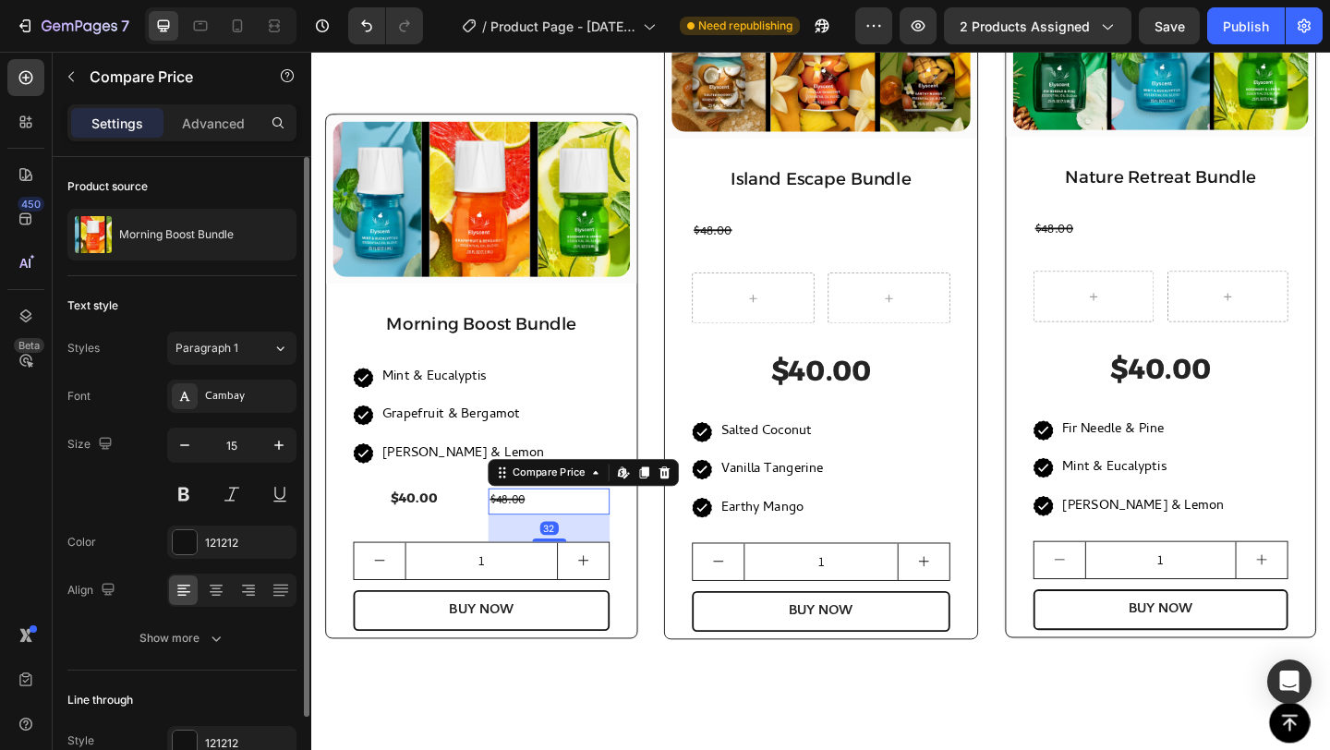
scroll to position [1719, 0]
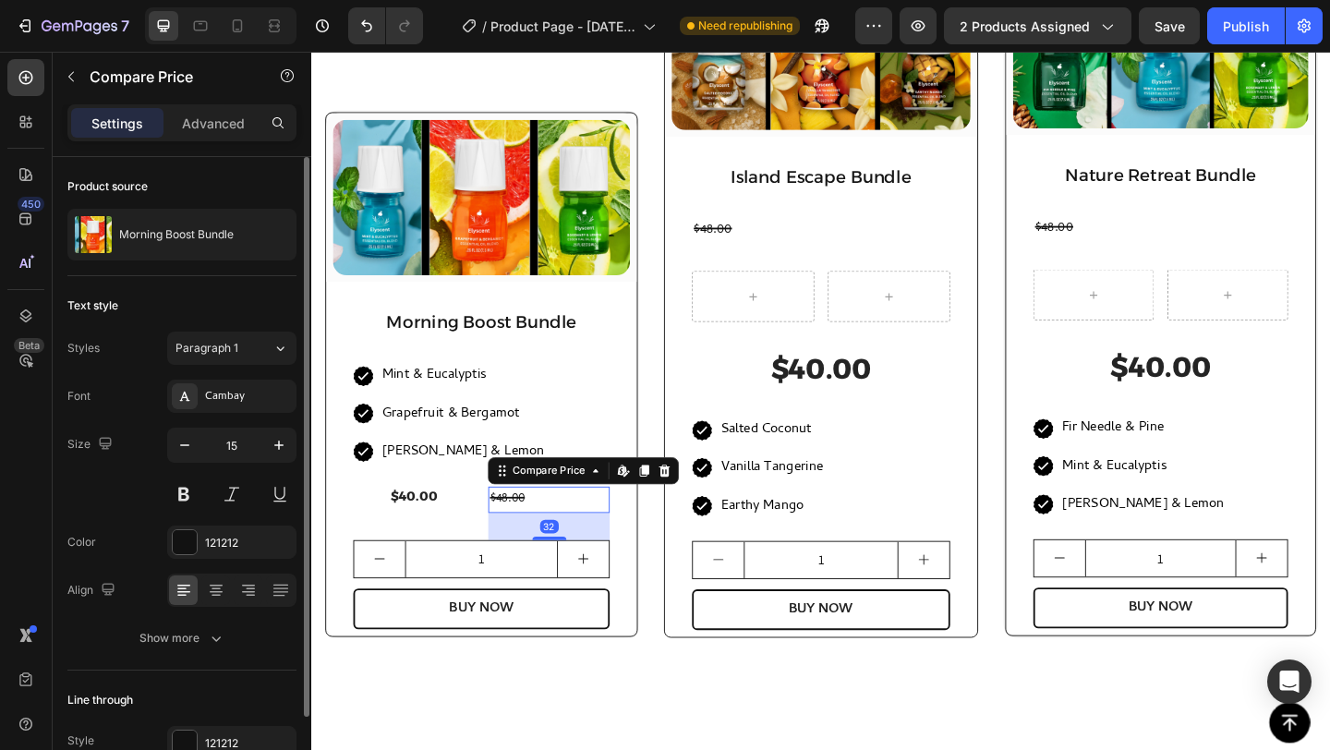
click at [210, 376] on div "Styles Paragraph 1 Font Cambay Size 15 Color 121212 Align Show more" at bounding box center [181, 493] width 229 height 323
click at [217, 397] on div "Cambay" at bounding box center [248, 397] width 87 height 17
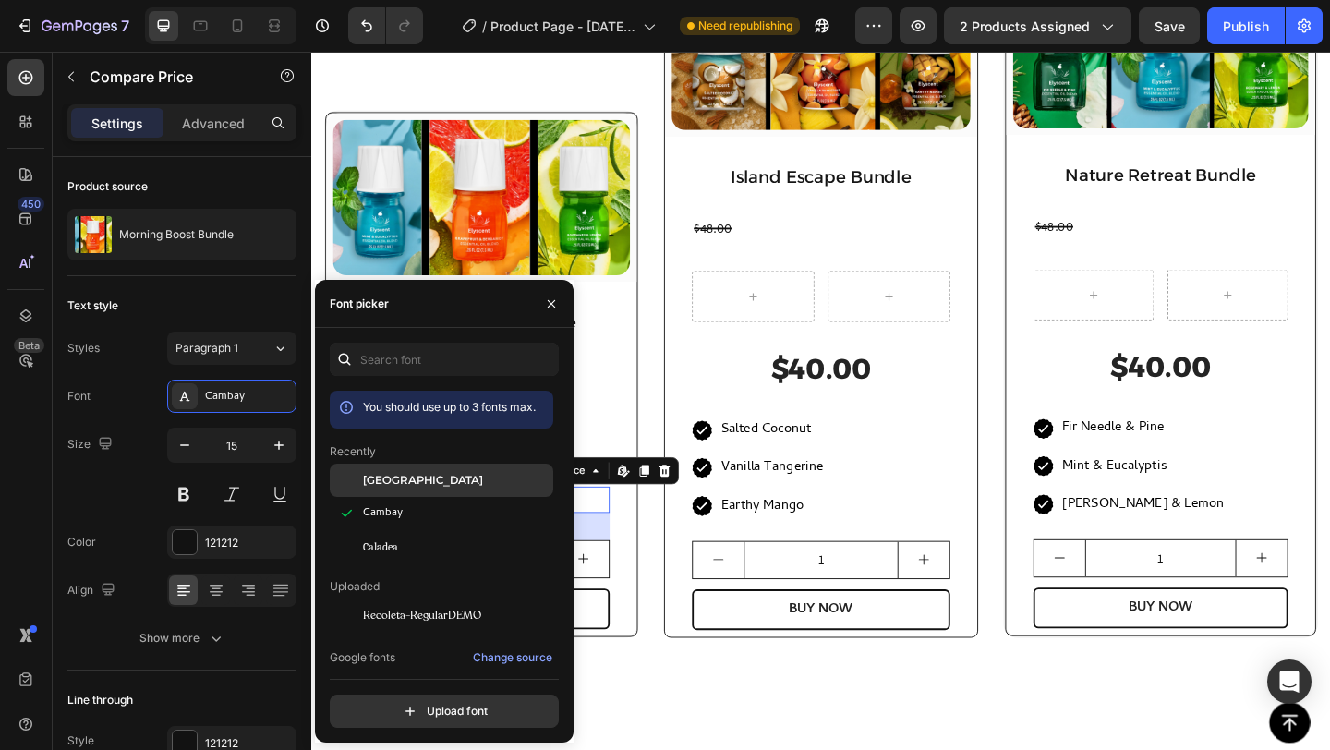
click at [388, 475] on span "[GEOGRAPHIC_DATA]" at bounding box center [423, 480] width 120 height 17
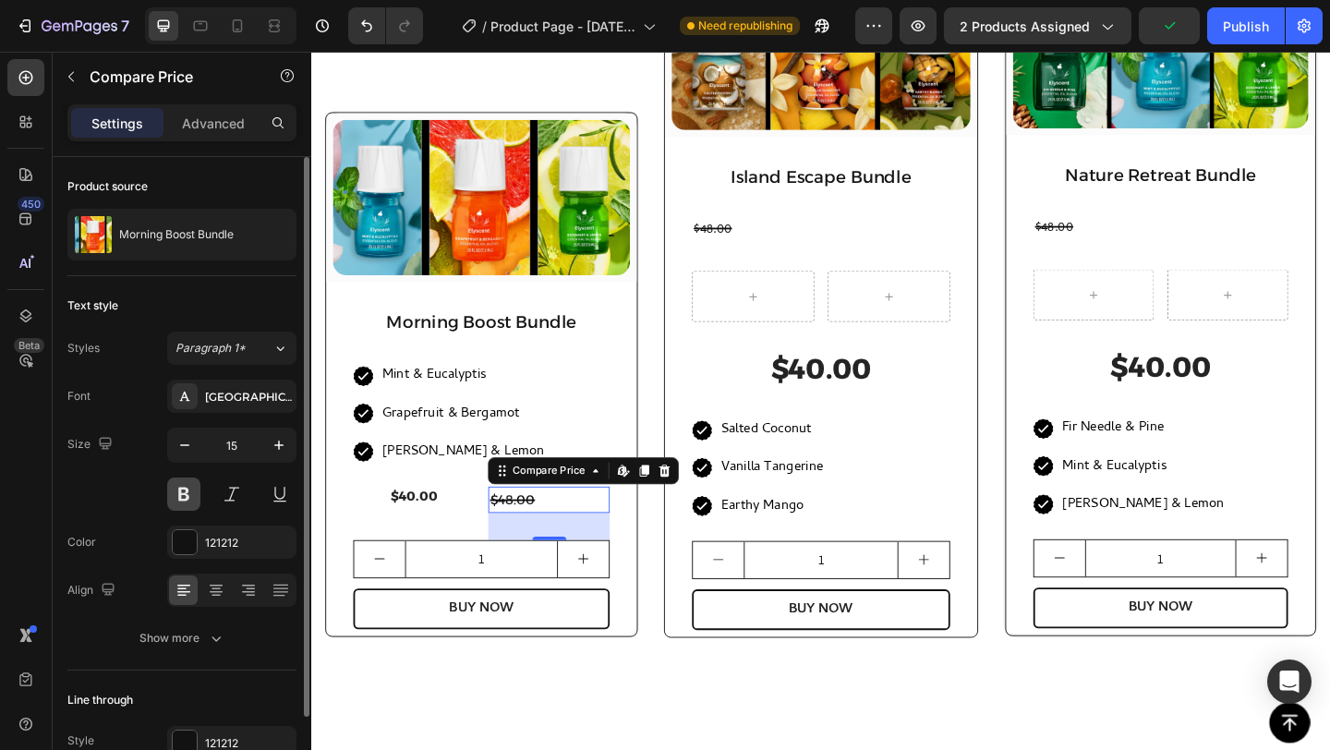
click at [189, 493] on button at bounding box center [183, 494] width 33 height 33
click at [209, 545] on div "121212" at bounding box center [232, 543] width 54 height 17
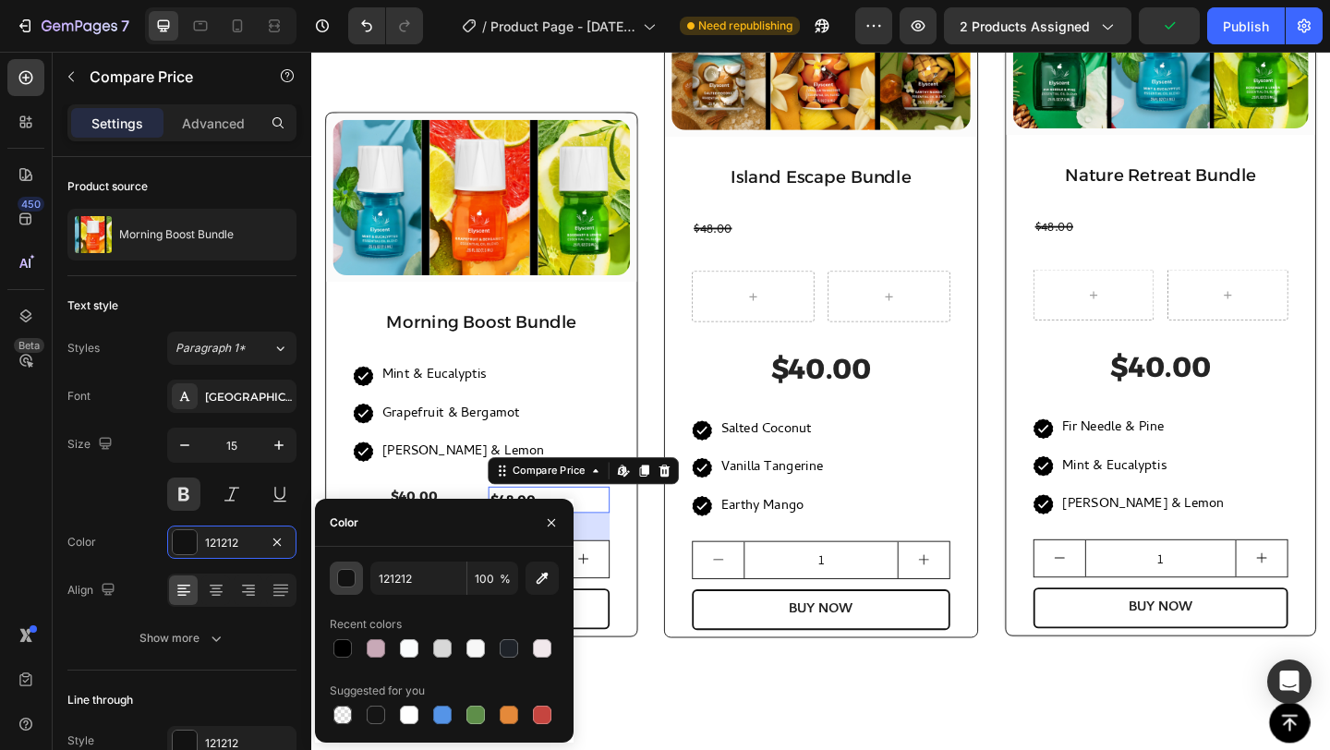
click at [349, 583] on div "button" at bounding box center [347, 579] width 18 height 18
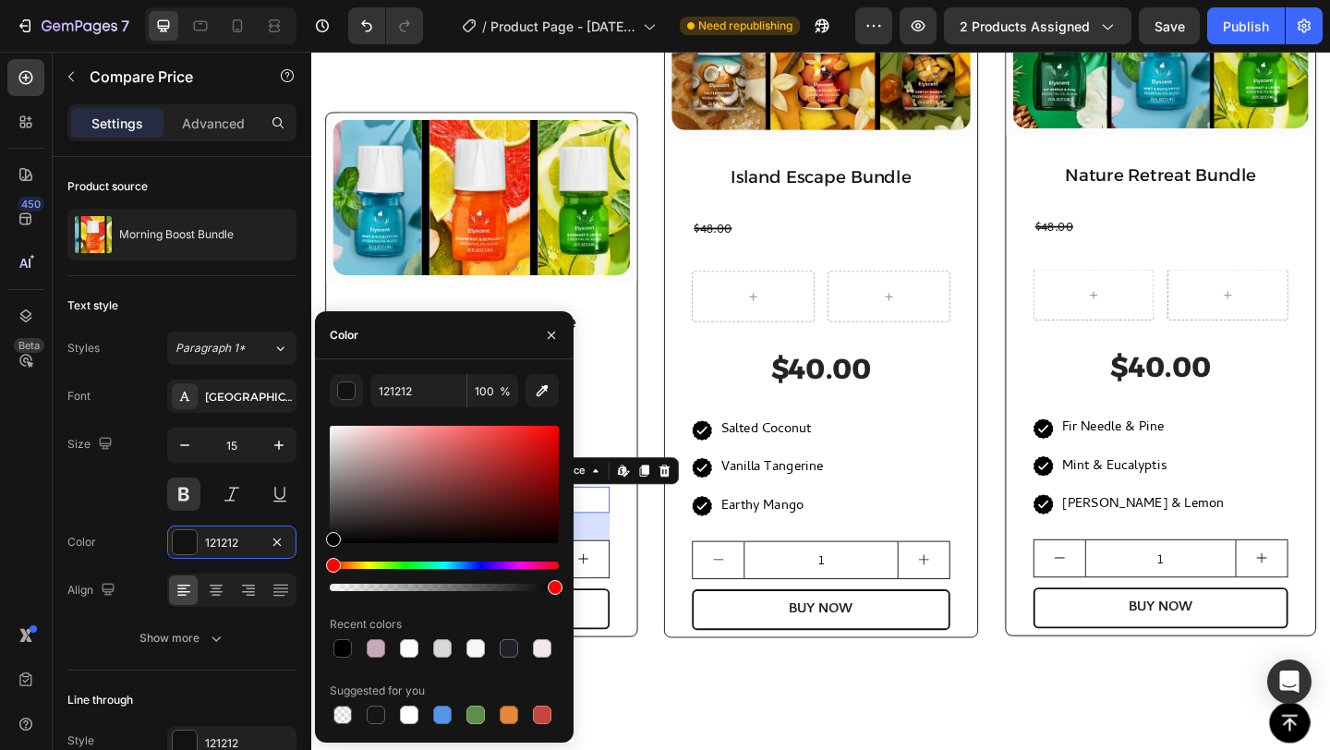
drag, startPoint x: 336, startPoint y: 537, endPoint x: 318, endPoint y: 556, distance: 26.8
click at [318, 556] on div "121212 100 % Recent colors Suggested for you" at bounding box center [444, 551] width 259 height 354
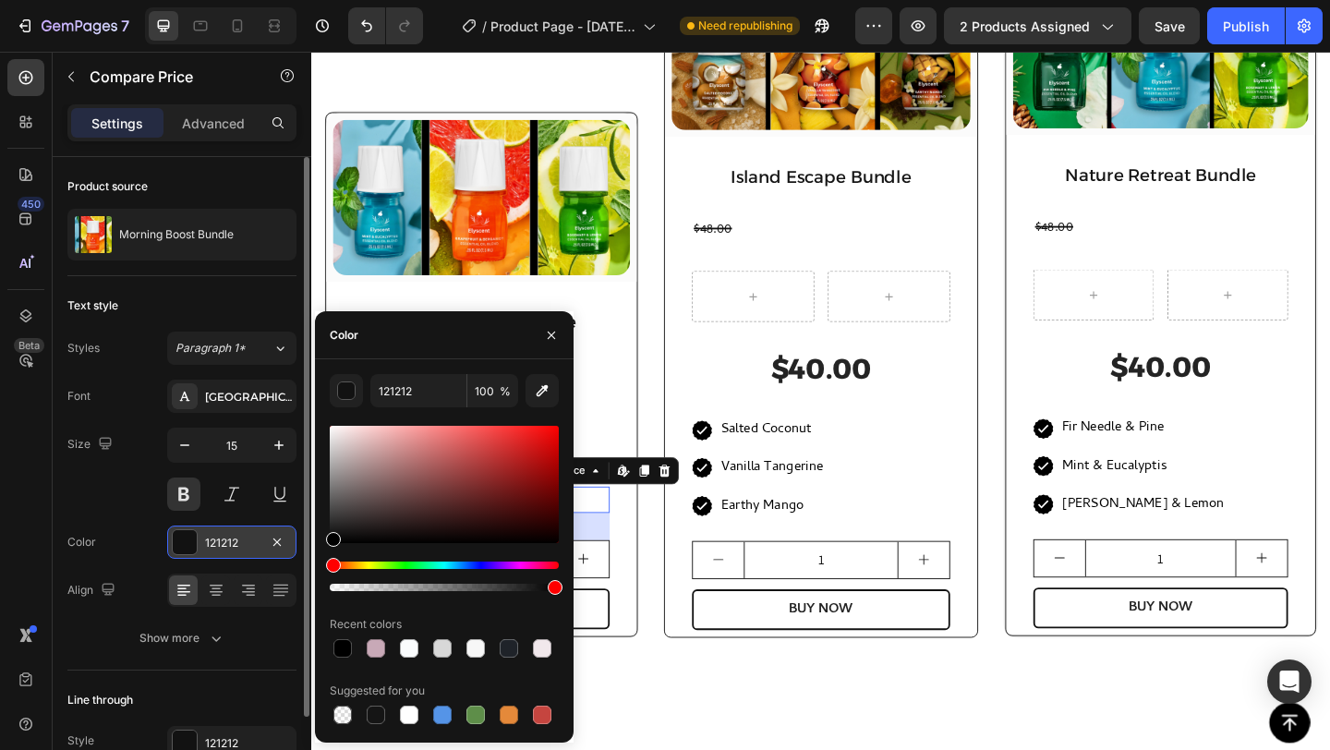
type input "000000"
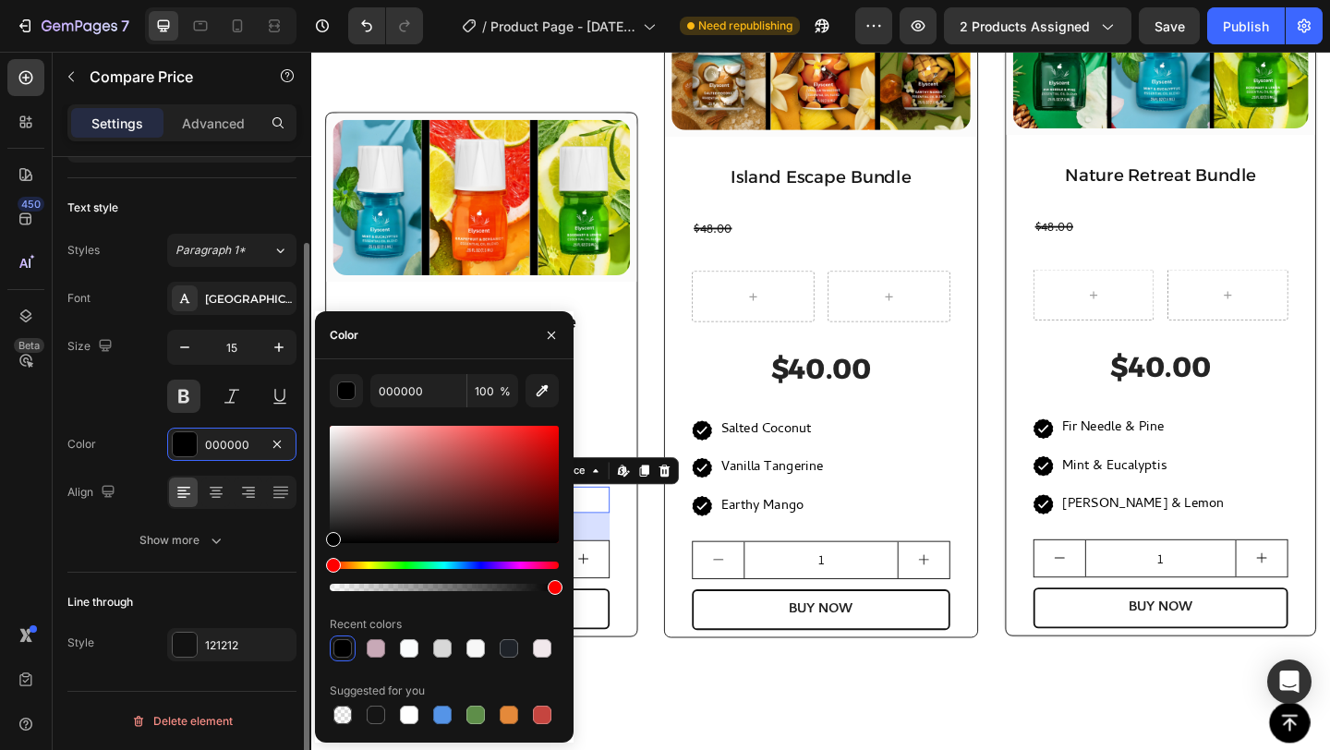
click at [217, 661] on div "Line through Style 121212" at bounding box center [181, 624] width 229 height 103
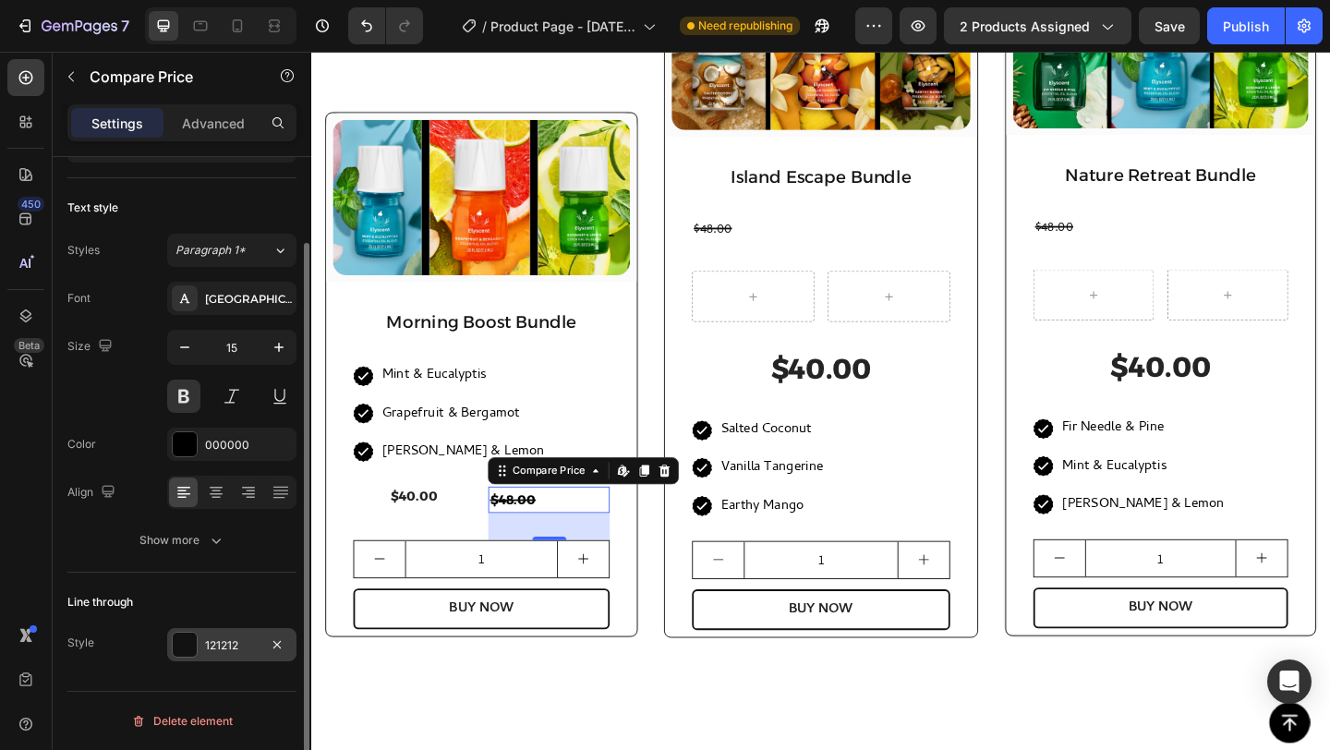
click at [224, 645] on div "121212" at bounding box center [232, 645] width 54 height 17
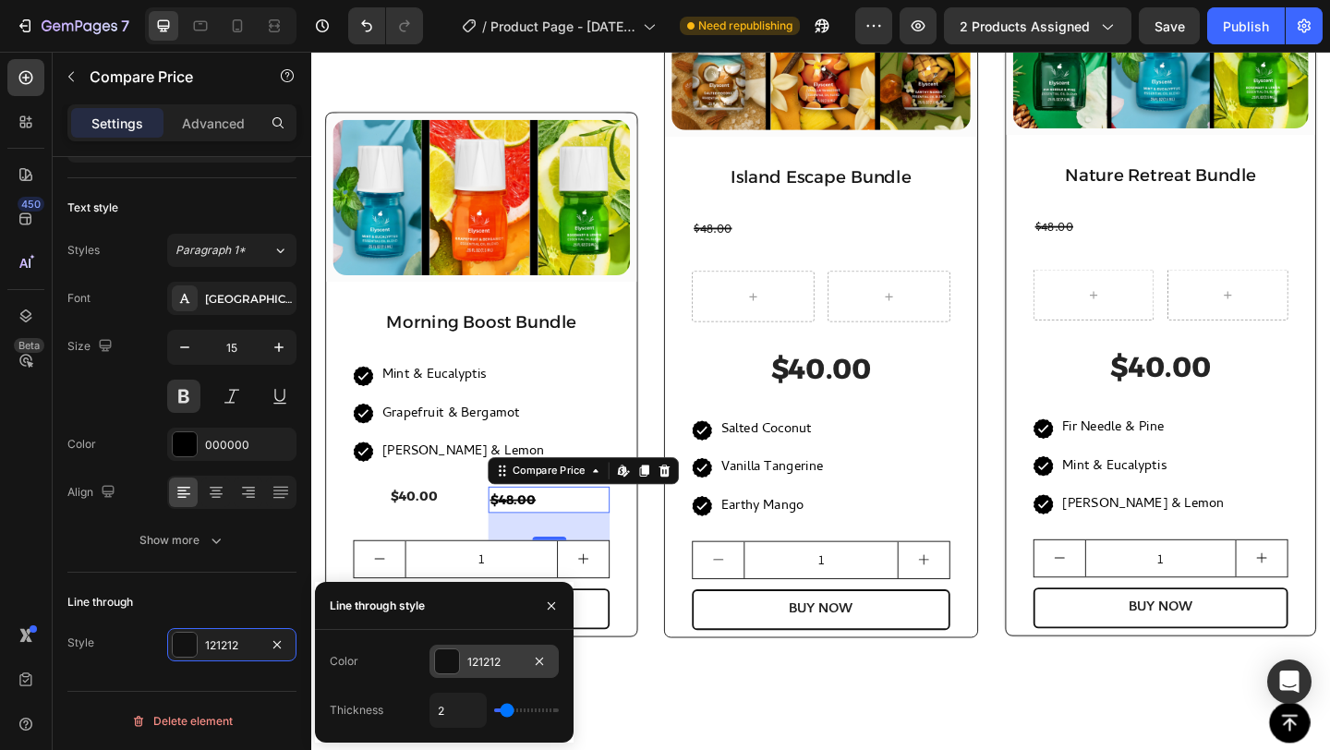
click at [433, 656] on div "121212" at bounding box center [494, 661] width 129 height 33
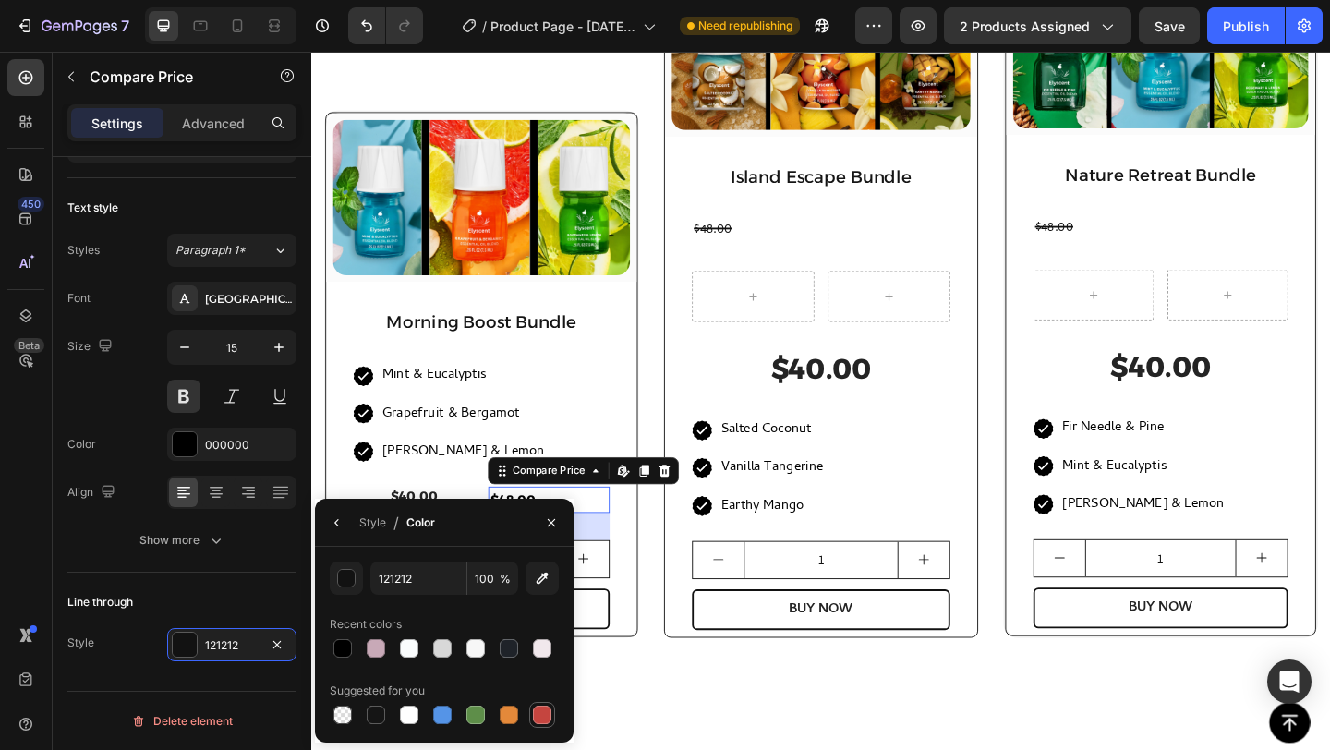
click at [539, 716] on div at bounding box center [542, 715] width 18 height 18
type input "C5453F"
click at [714, 721] on div "Want More Scents? Heading Check out all our bundles! Text block (P) Images & Ga…" at bounding box center [865, 305] width 1108 height 913
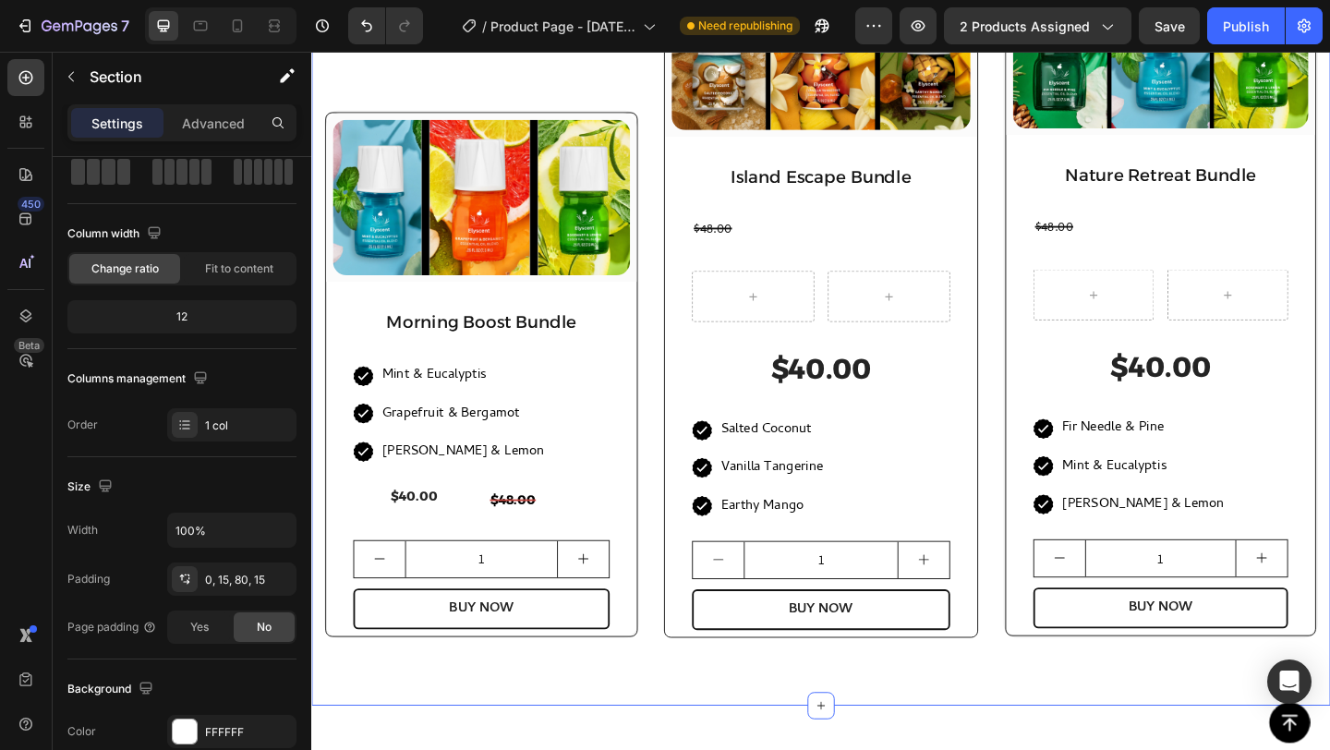
scroll to position [0, 0]
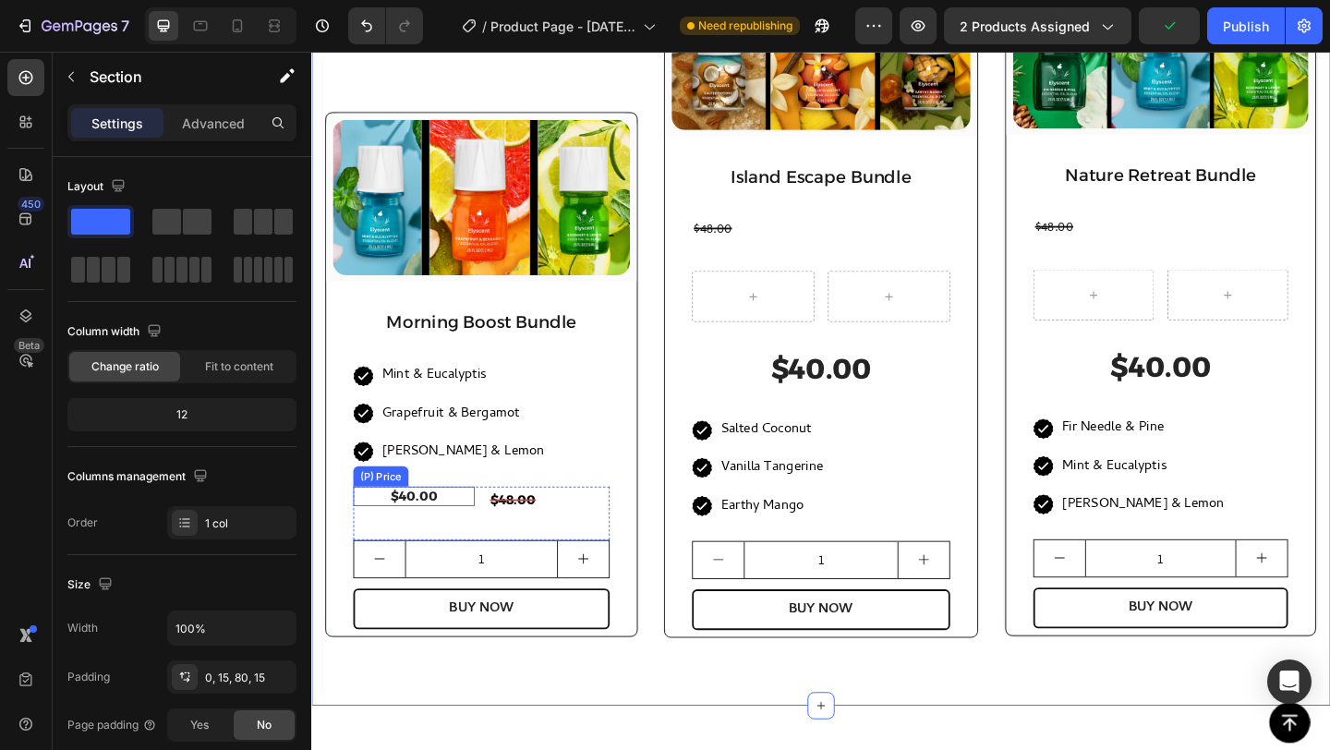
click at [432, 530] on div "$40.00" at bounding box center [423, 536] width 132 height 22
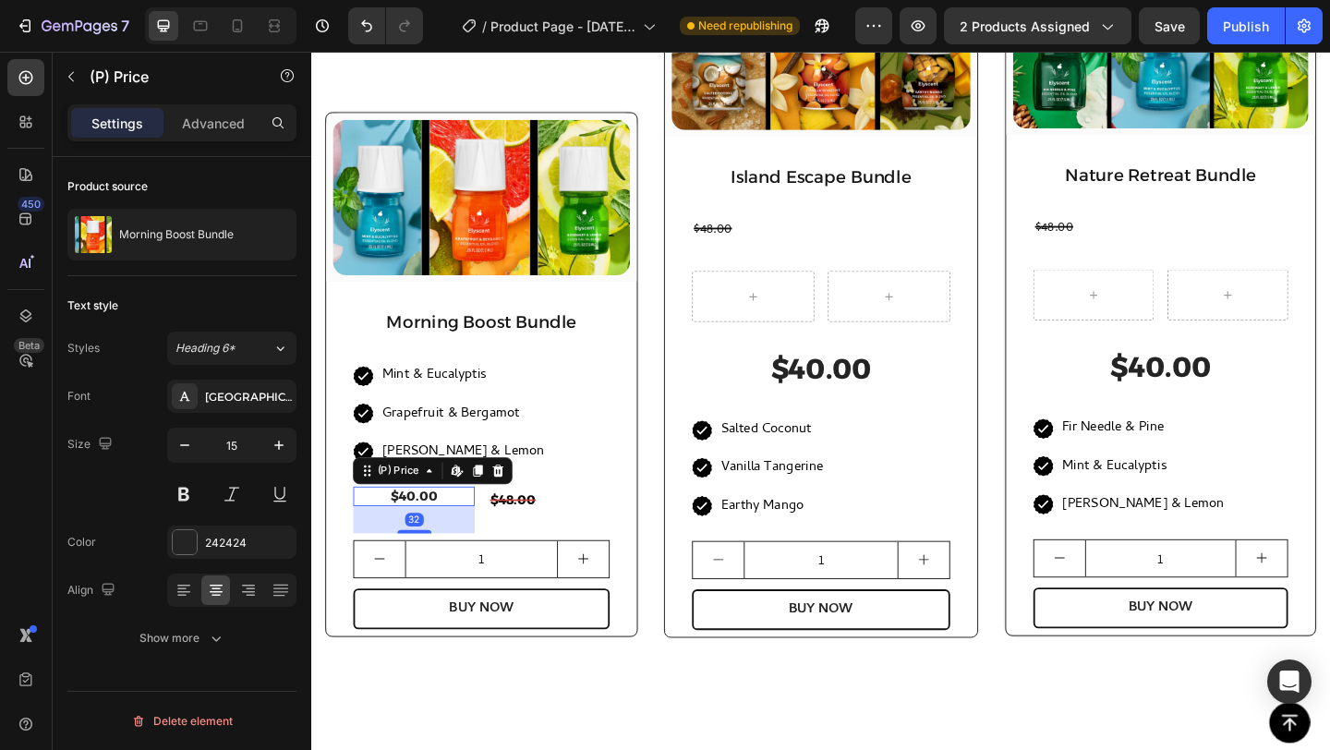
click at [215, 106] on div "Settings Advanced" at bounding box center [181, 122] width 229 height 37
click at [215, 118] on p "Advanced" at bounding box center [213, 123] width 63 height 19
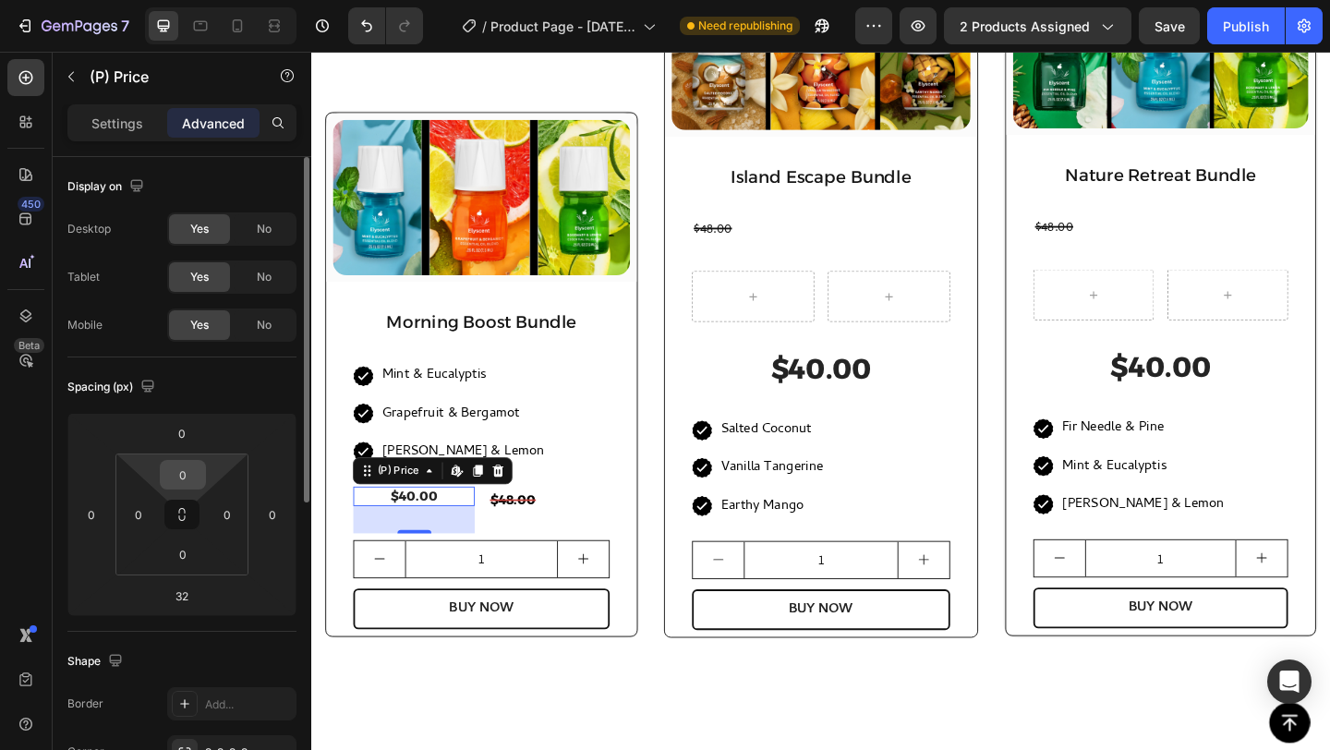
click at [181, 473] on input "0" at bounding box center [182, 475] width 37 height 28
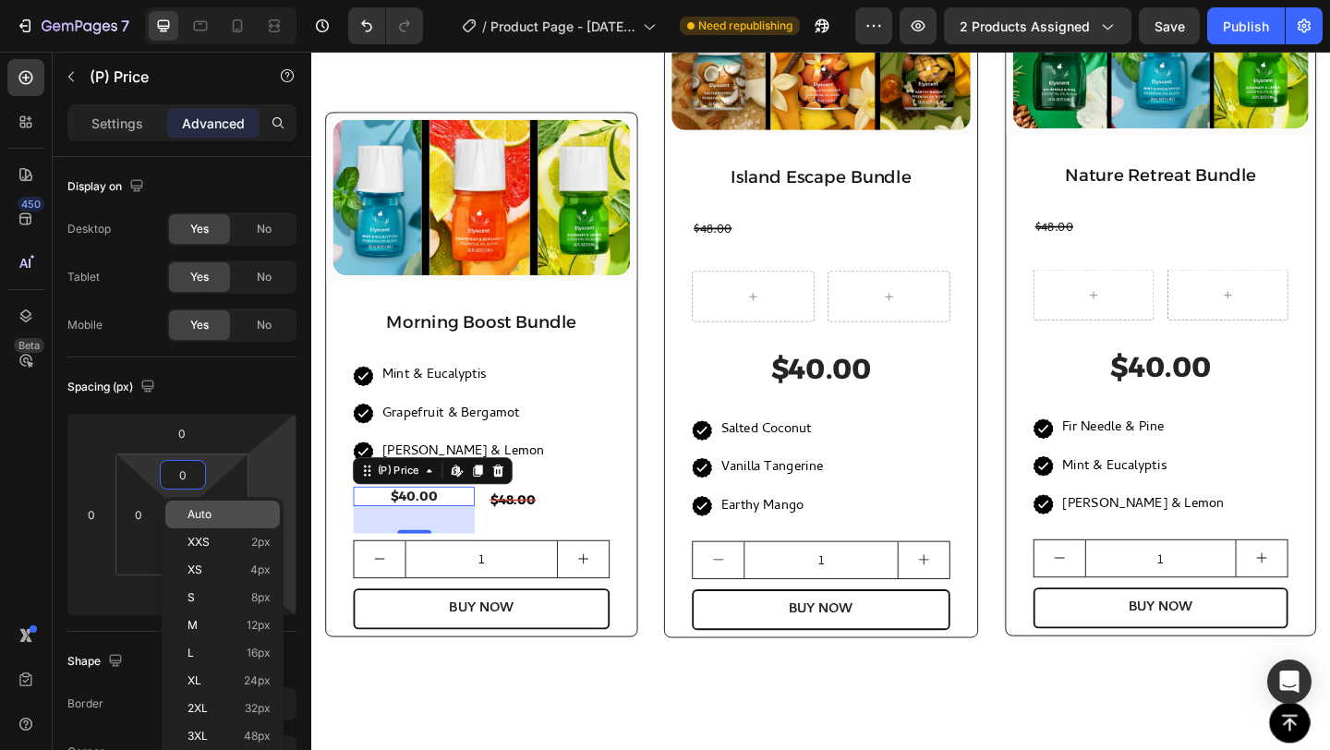
type input "4"
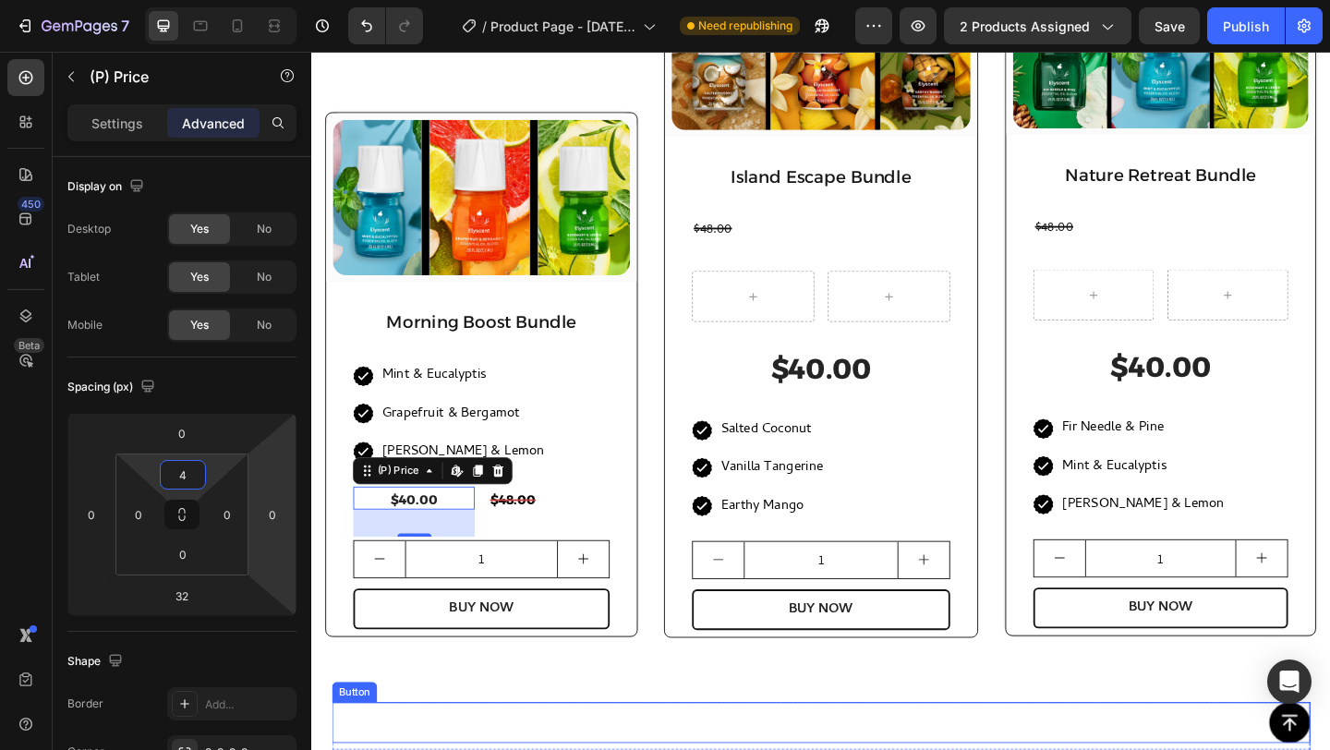
click at [536, 749] on div "Want More Scents? Heading Check out all our bundles! Text block (P) Images & Ga…" at bounding box center [865, 305] width 1108 height 913
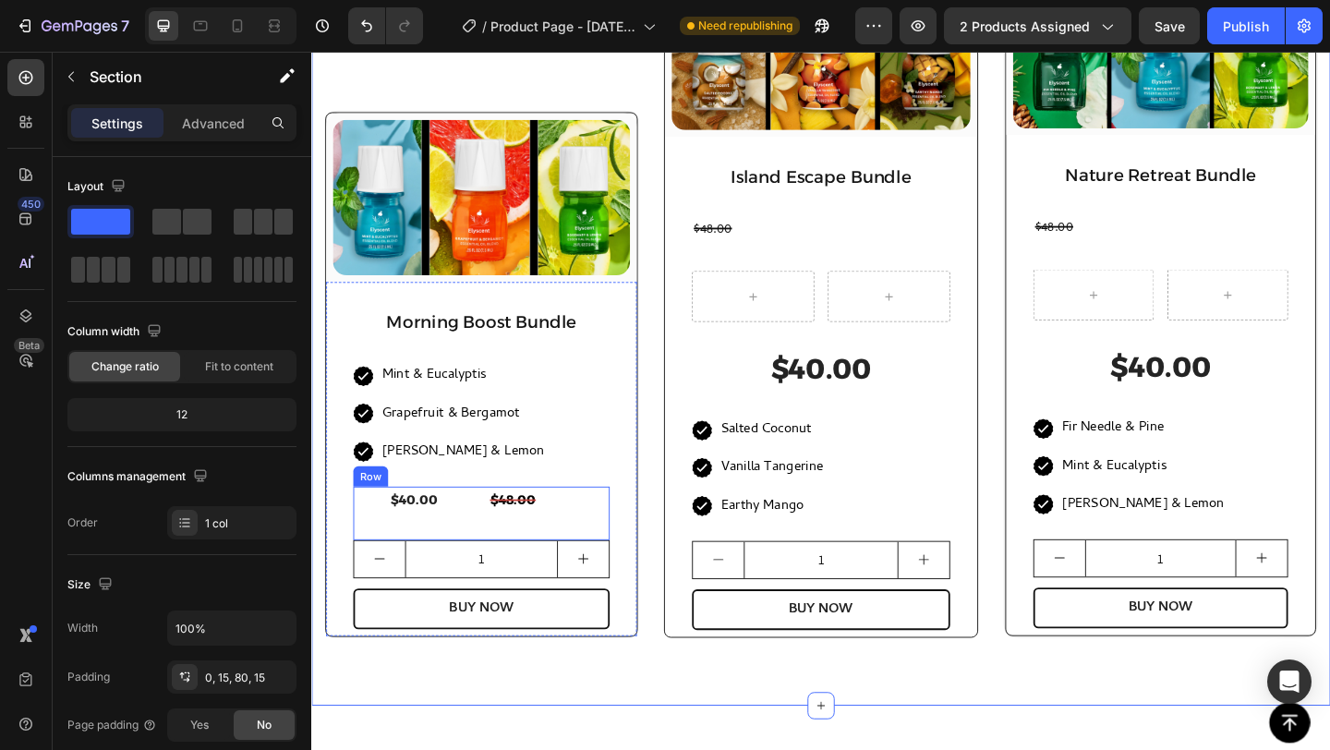
click at [473, 555] on div "$40.00 (P) Price (P) Price" at bounding box center [423, 554] width 132 height 58
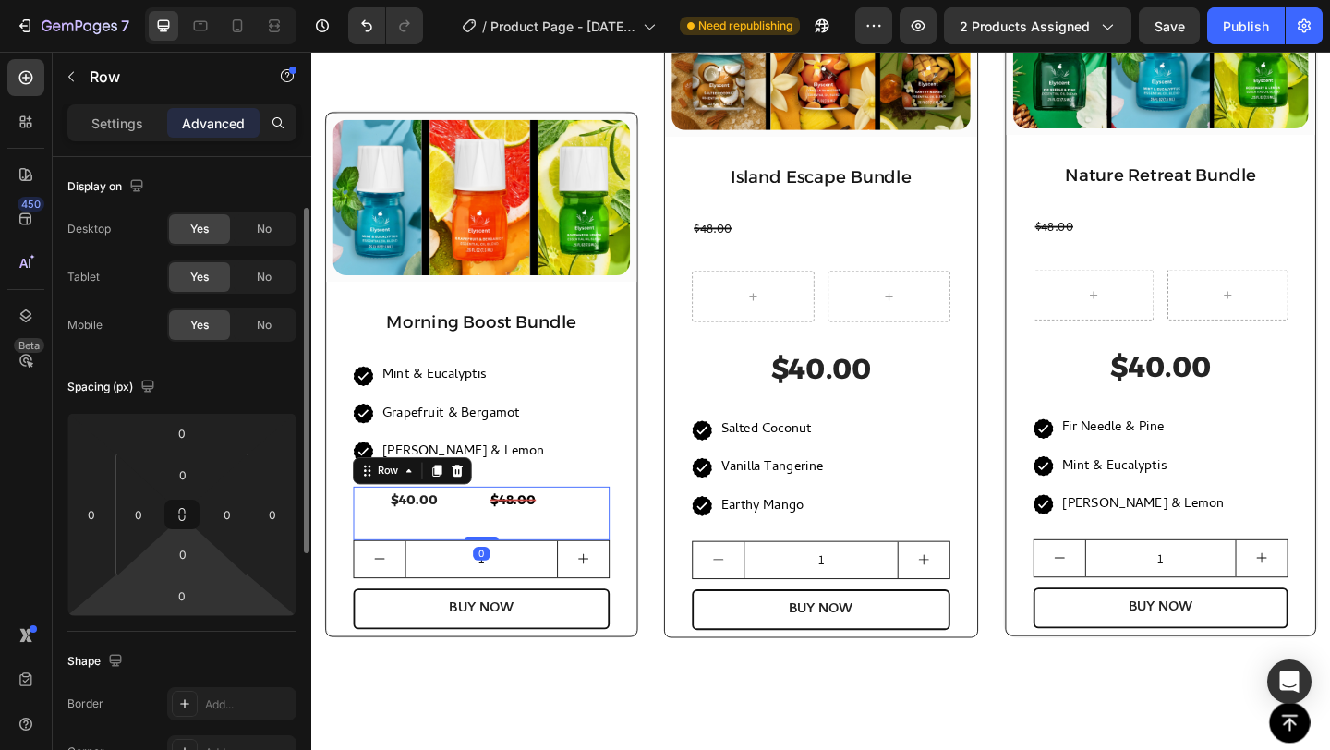
scroll to position [345, 0]
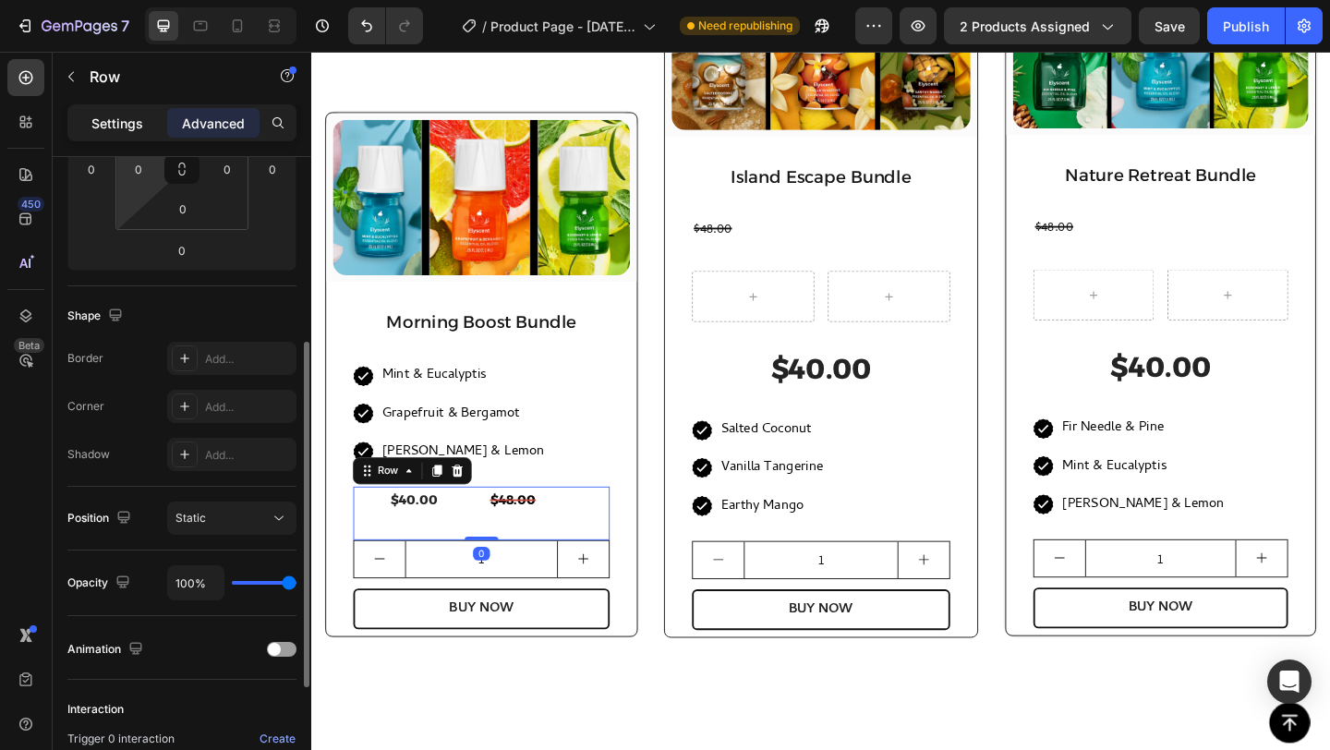
click at [112, 135] on div "Settings" at bounding box center [117, 123] width 92 height 30
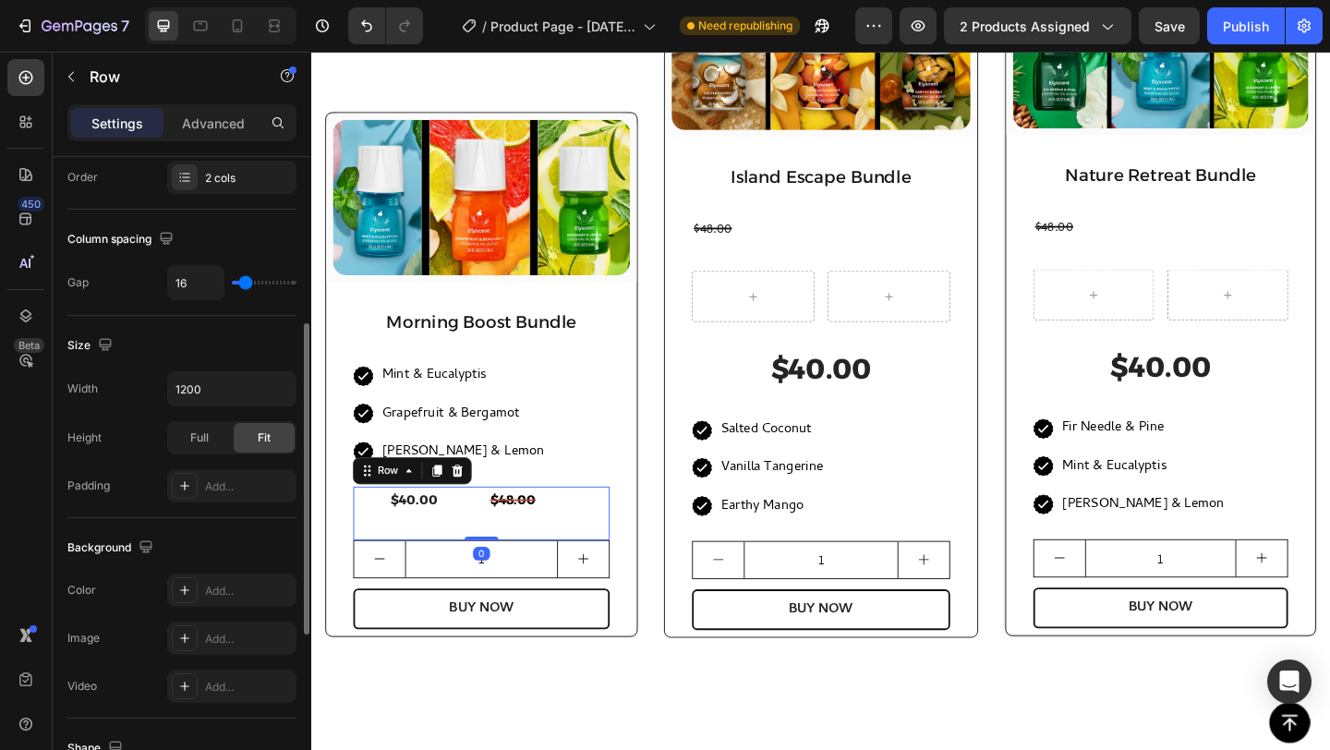
click at [110, 126] on p "Settings" at bounding box center [117, 123] width 52 height 19
drag, startPoint x: 251, startPoint y: 290, endPoint x: 198, endPoint y: 286, distance: 53.7
click at [198, 286] on div "16" at bounding box center [231, 282] width 129 height 35
type input "0"
drag, startPoint x: 238, startPoint y: 280, endPoint x: 214, endPoint y: 290, distance: 26.1
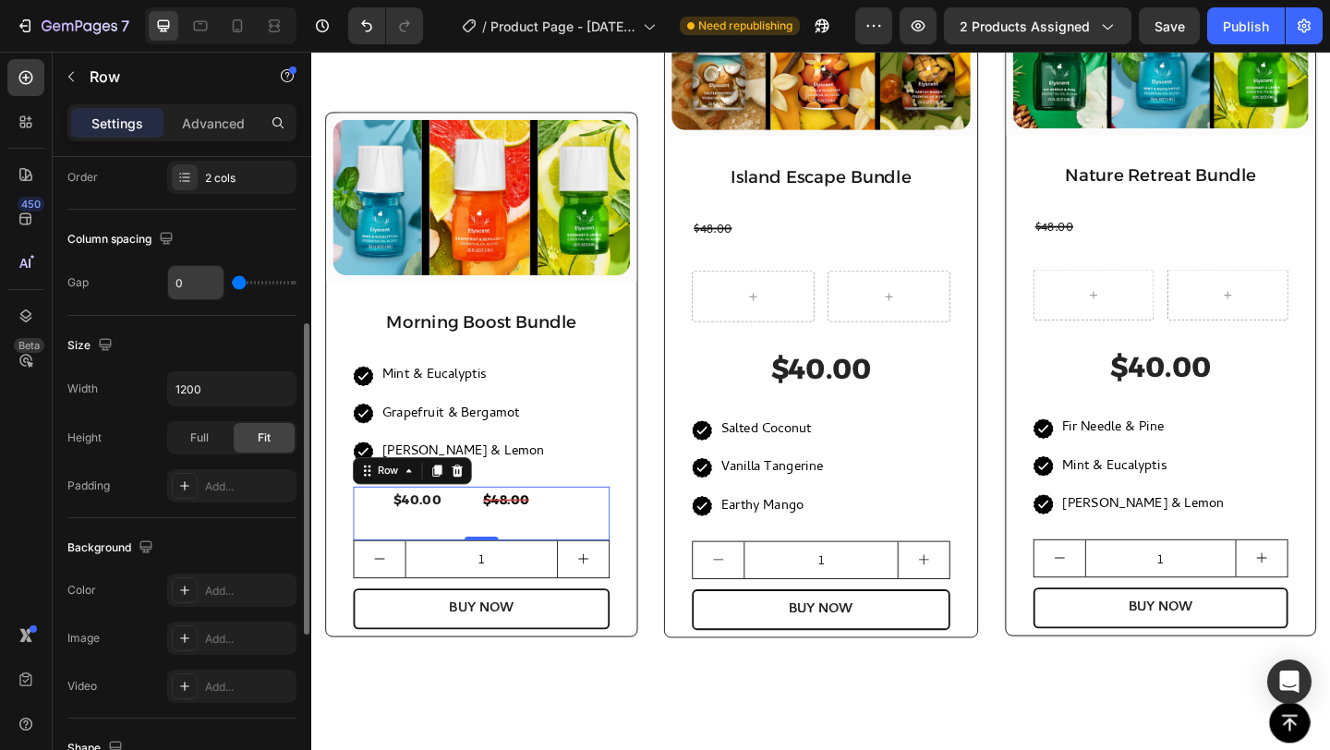
type input "0"
click at [232, 285] on input "range" at bounding box center [264, 283] width 65 height 4
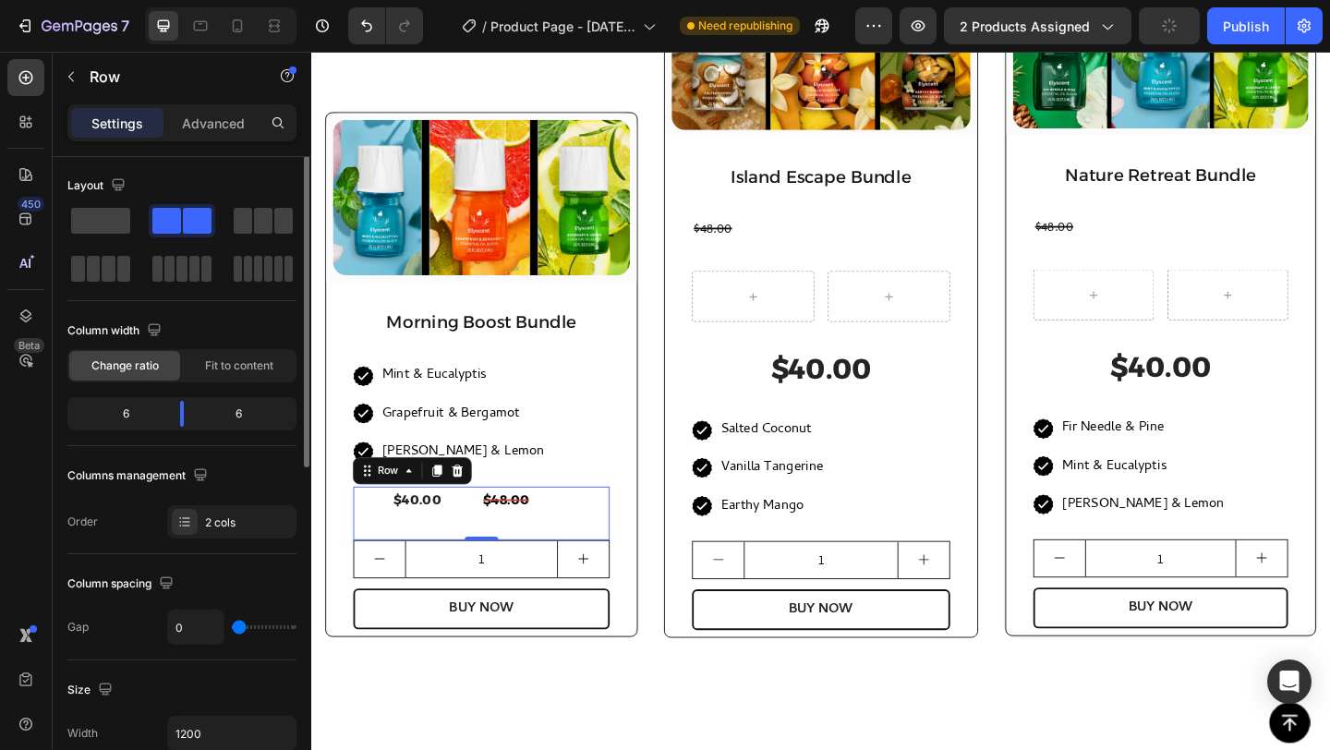
scroll to position [0, 0]
click at [179, 428] on div "6 6" at bounding box center [181, 414] width 229 height 33
click at [178, 428] on div "6 6" at bounding box center [181, 414] width 229 height 33
click at [182, 0] on body "7 Version history / Product Page - [DATE] 19:39:12 Need republishing Preview 2 …" at bounding box center [665, 0] width 1330 height 0
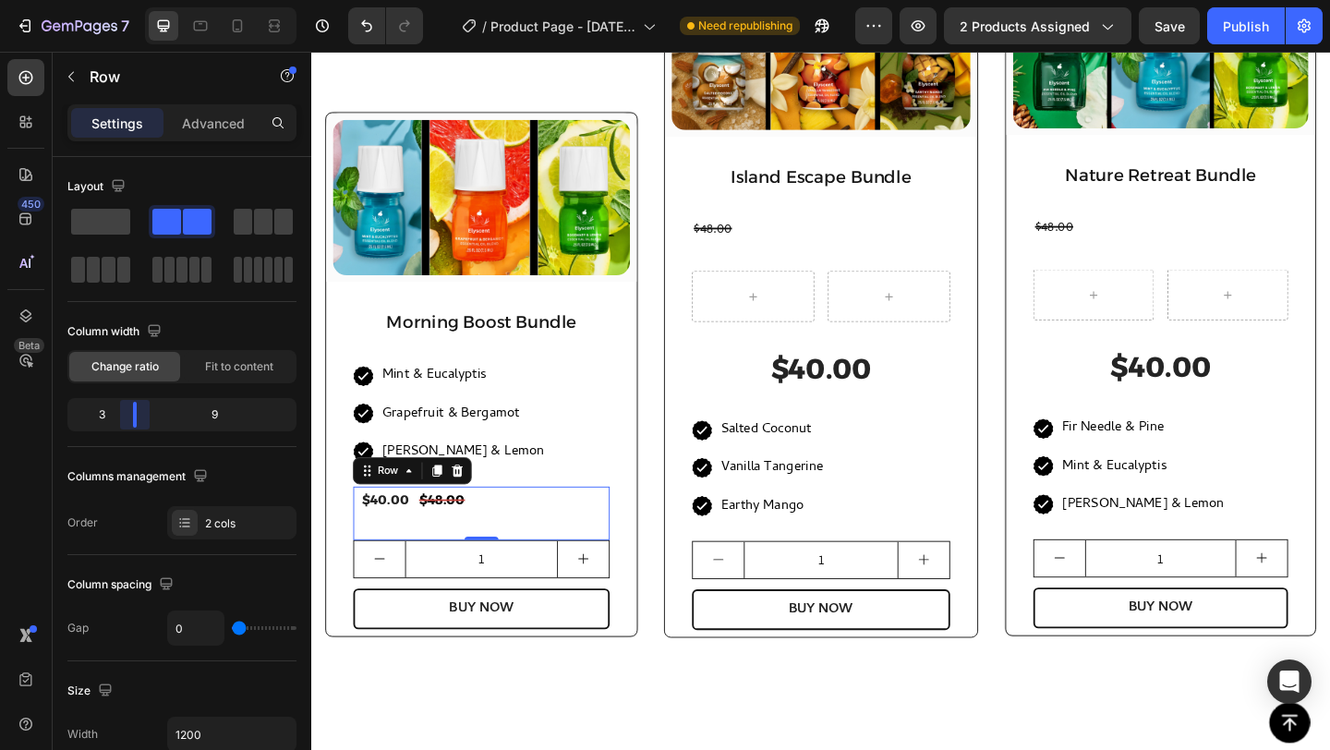
drag, startPoint x: 166, startPoint y: 423, endPoint x: 126, endPoint y: 415, distance: 41.5
click at [126, 0] on body "7 Version history / Product Page - [DATE] 19:39:12 Need republishing Preview 2 …" at bounding box center [665, 0] width 1330 height 0
click at [501, 749] on div "Want More Scents? Heading Check out all our bundles! Text block (P) Images & Ga…" at bounding box center [865, 305] width 1108 height 913
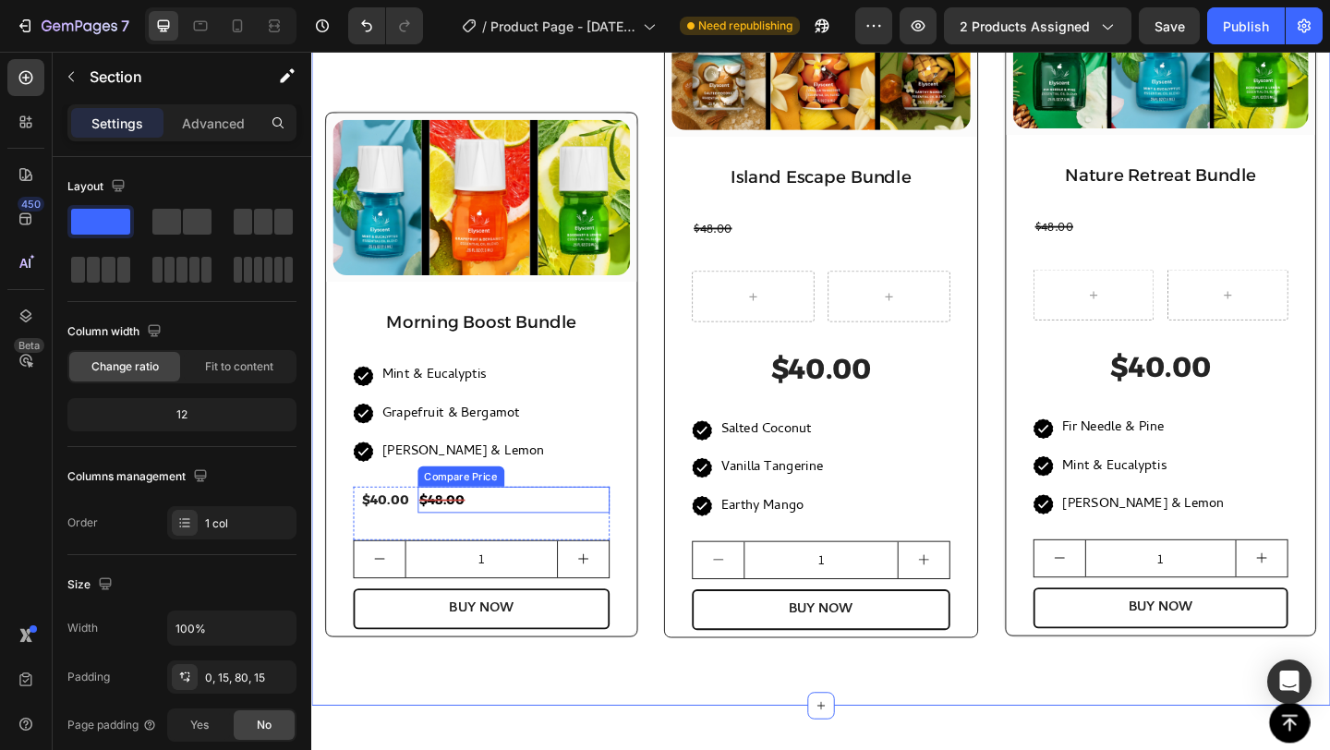
click at [511, 526] on div "$48.00" at bounding box center [532, 539] width 210 height 29
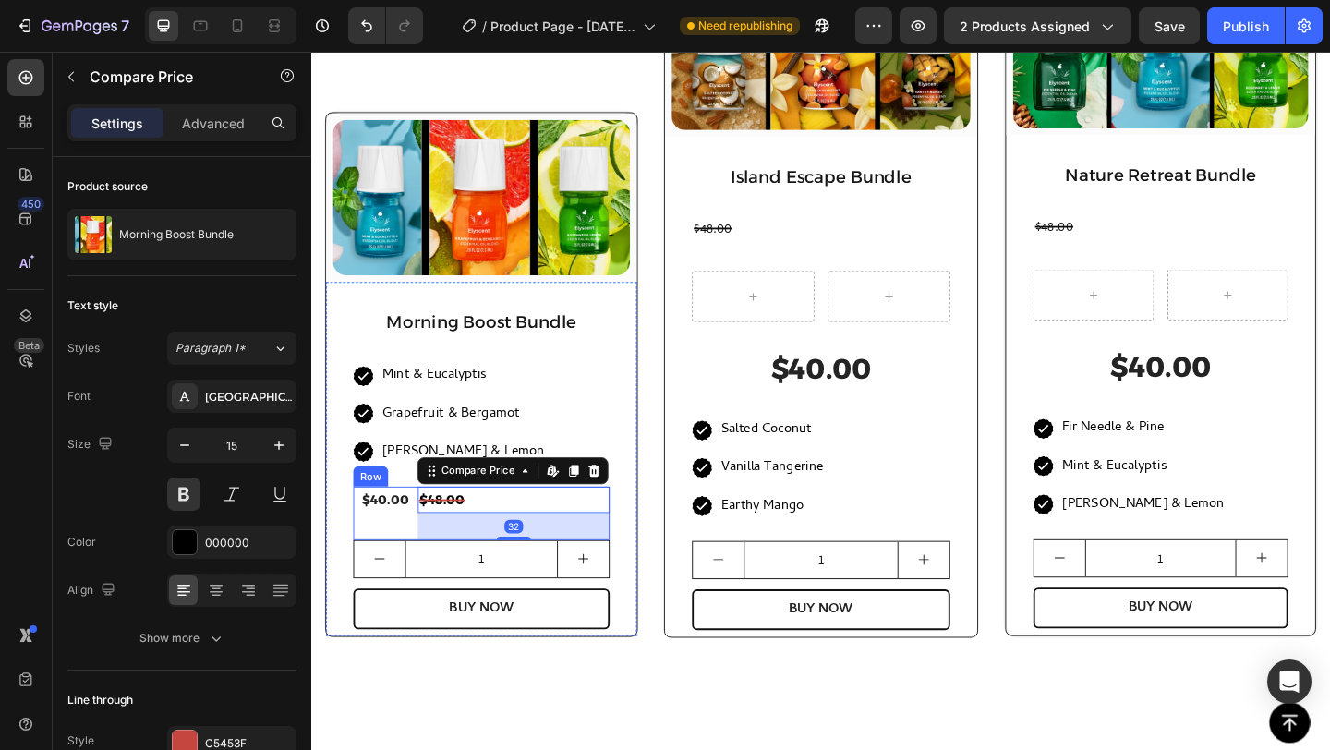
click at [420, 564] on div "$40.00 (P) Price (P) Price" at bounding box center [392, 554] width 70 height 58
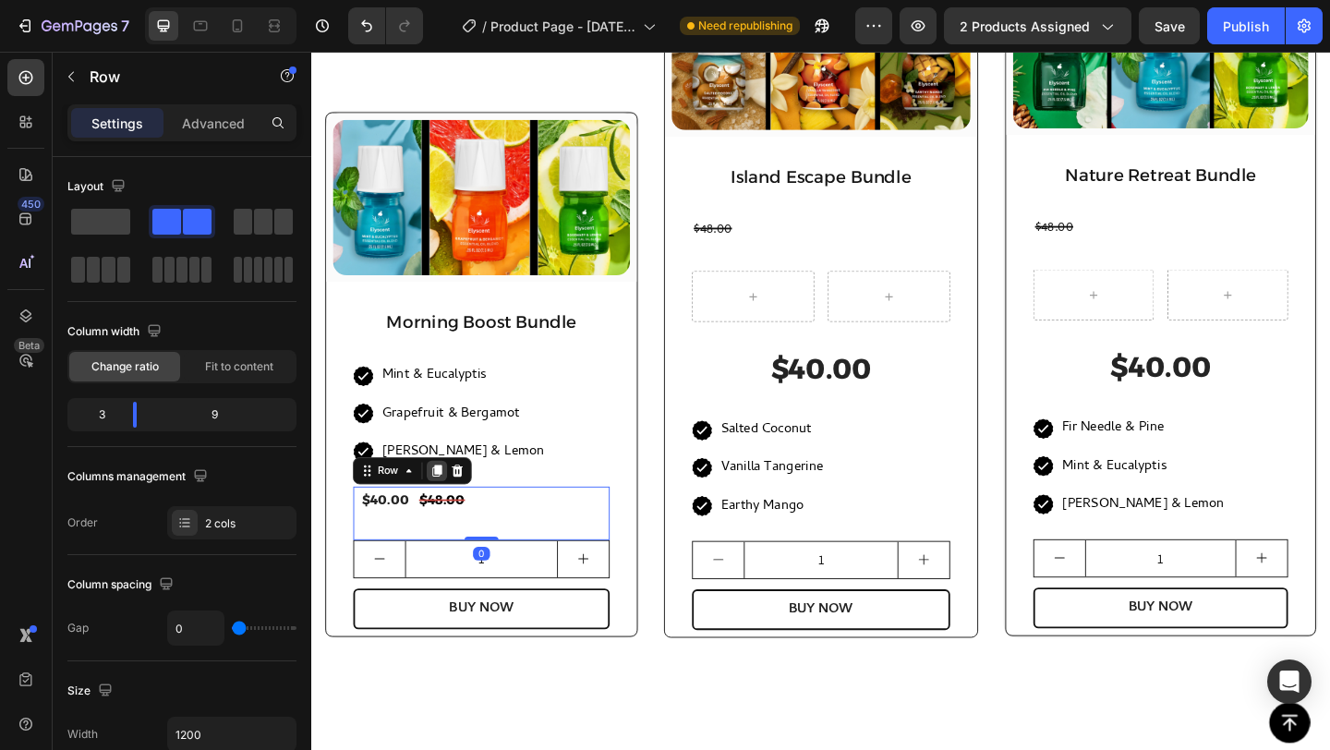
click at [451, 501] on icon at bounding box center [448, 507] width 10 height 13
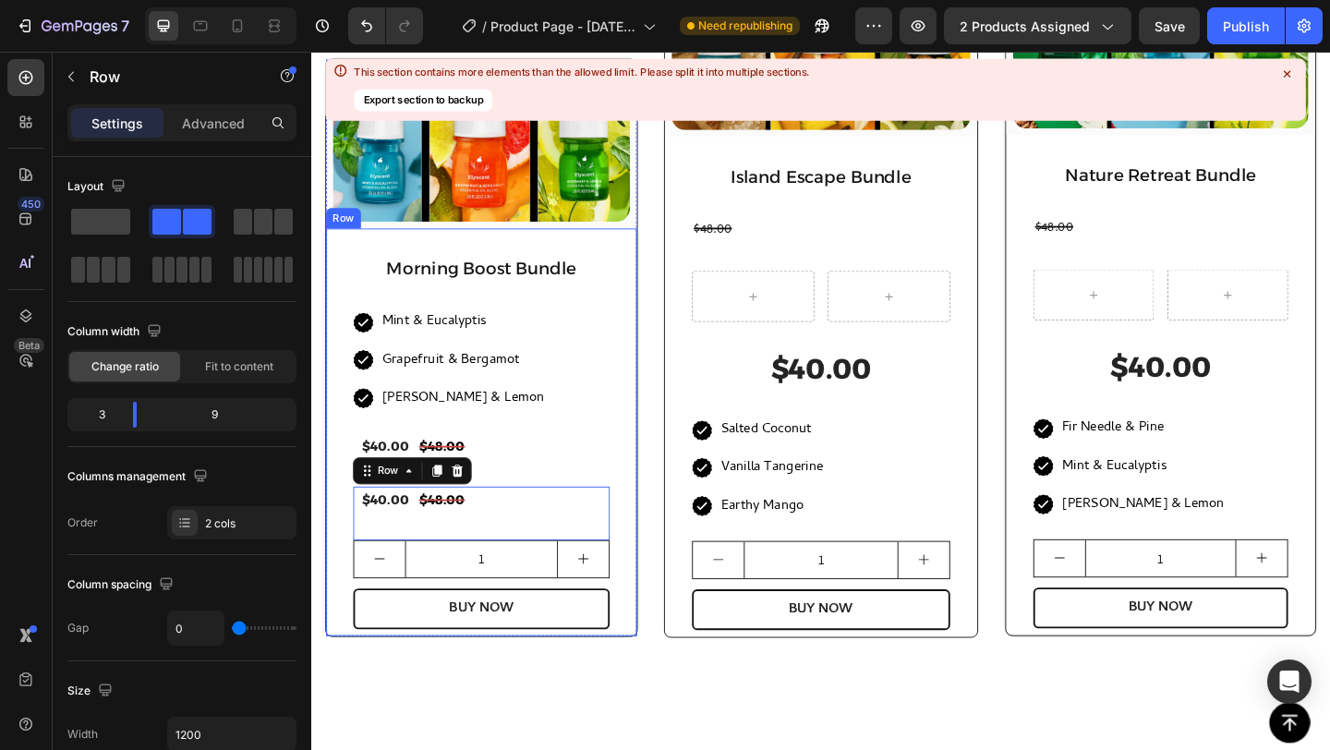
scroll to position [1661, 0]
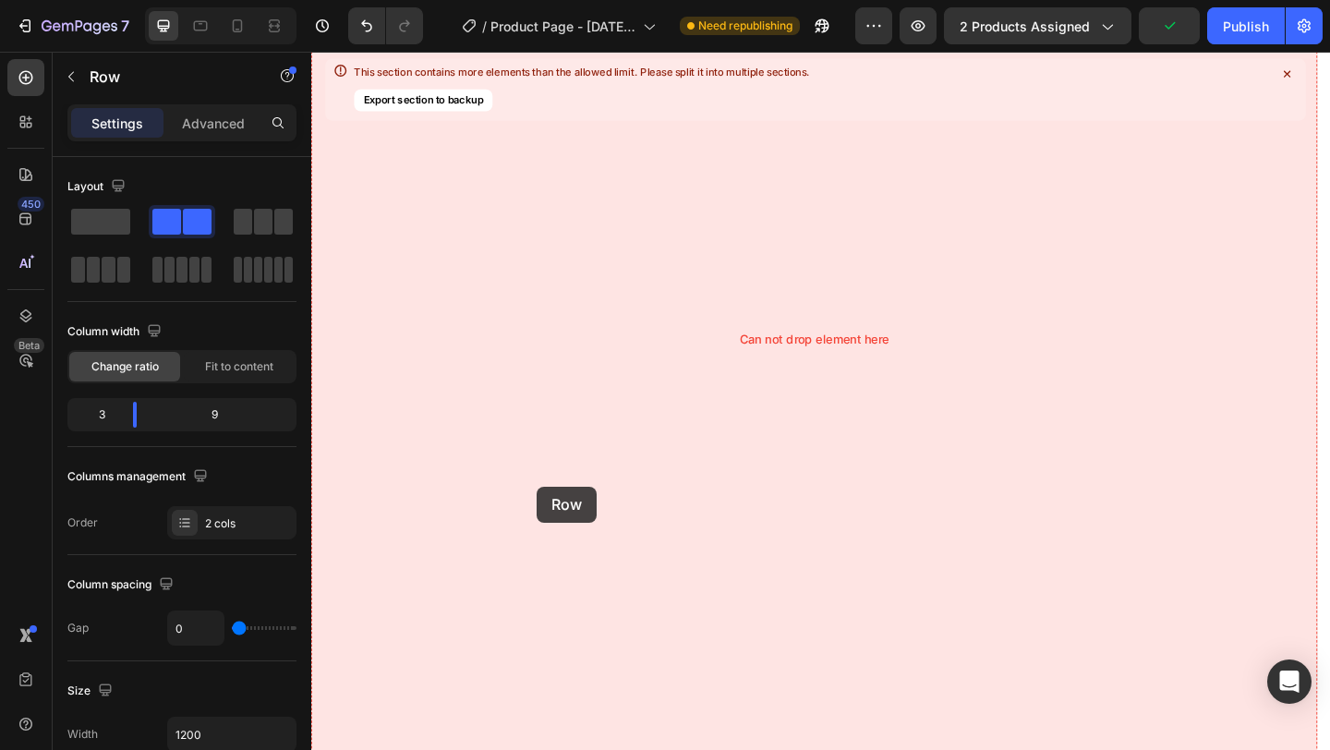
drag, startPoint x: 386, startPoint y: 568, endPoint x: 556, endPoint y: 525, distance: 175.4
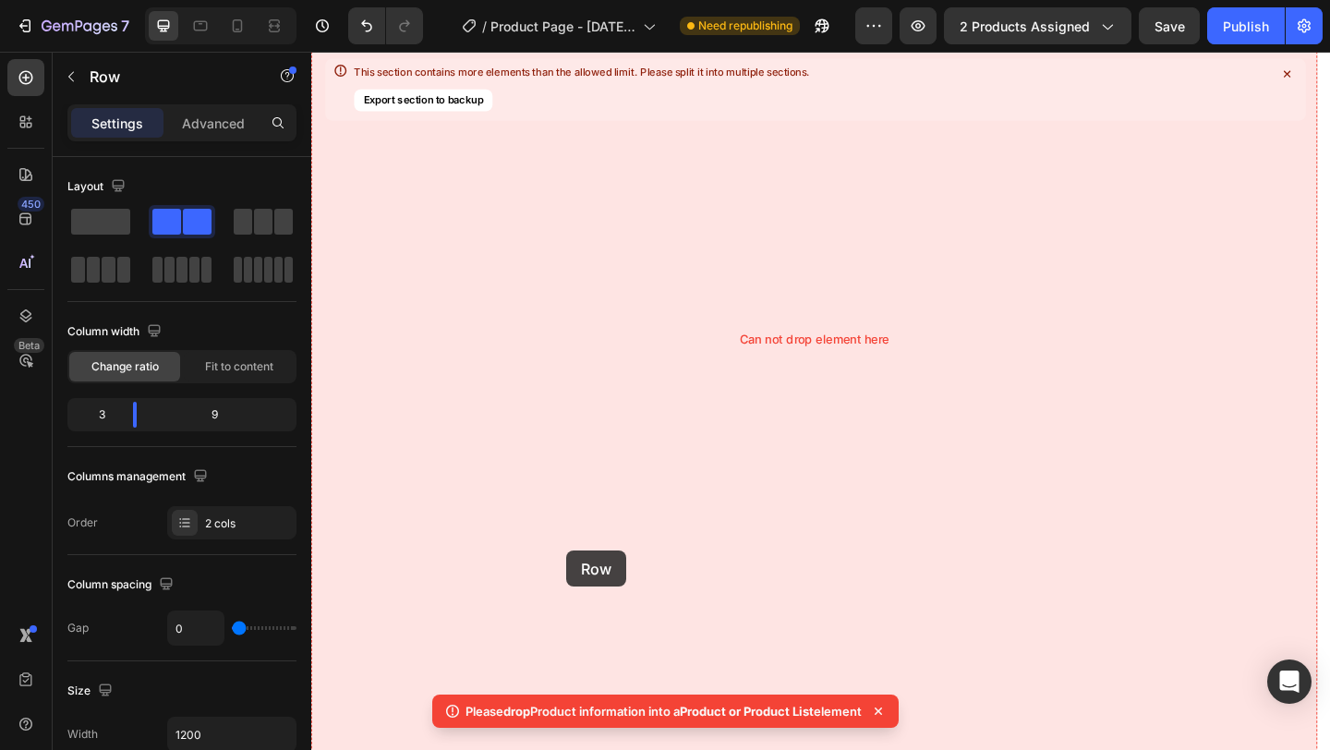
drag, startPoint x: 379, startPoint y: 562, endPoint x: 543, endPoint y: 599, distance: 168.7
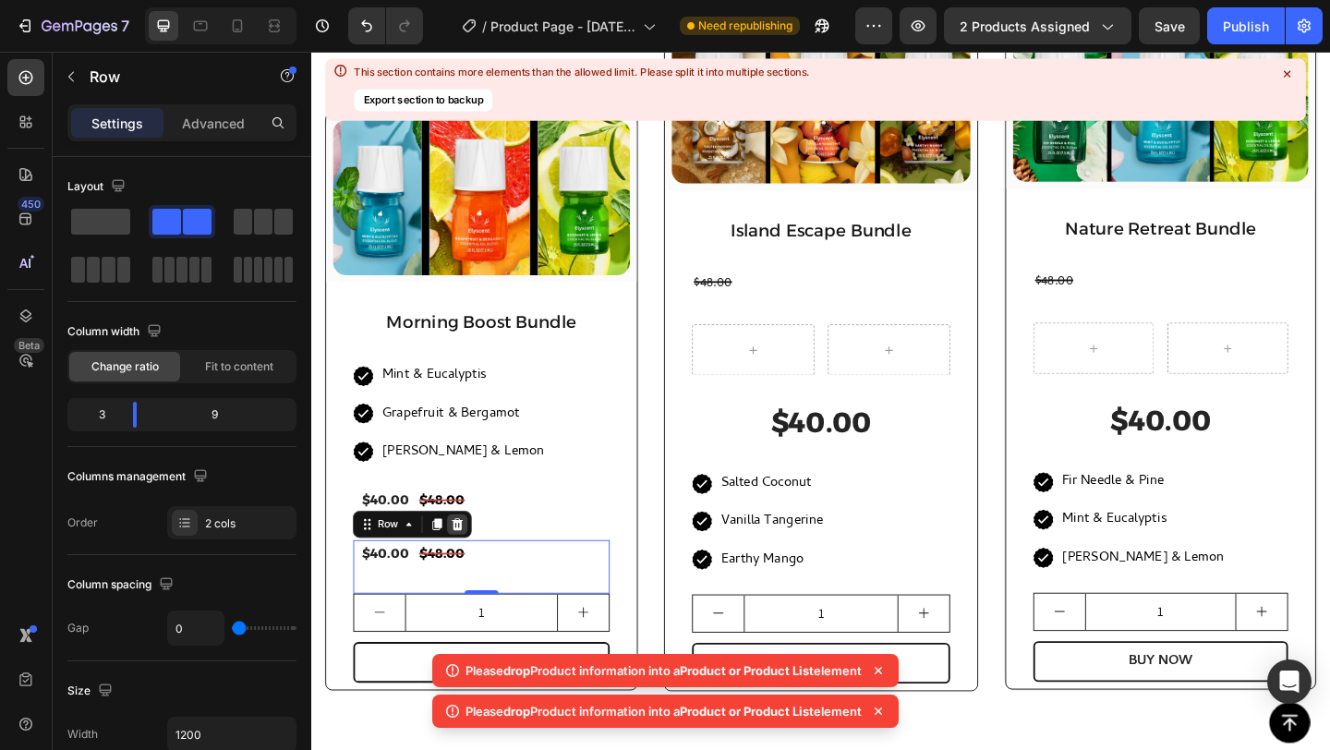
click at [472, 562] on icon at bounding box center [471, 565] width 12 height 13
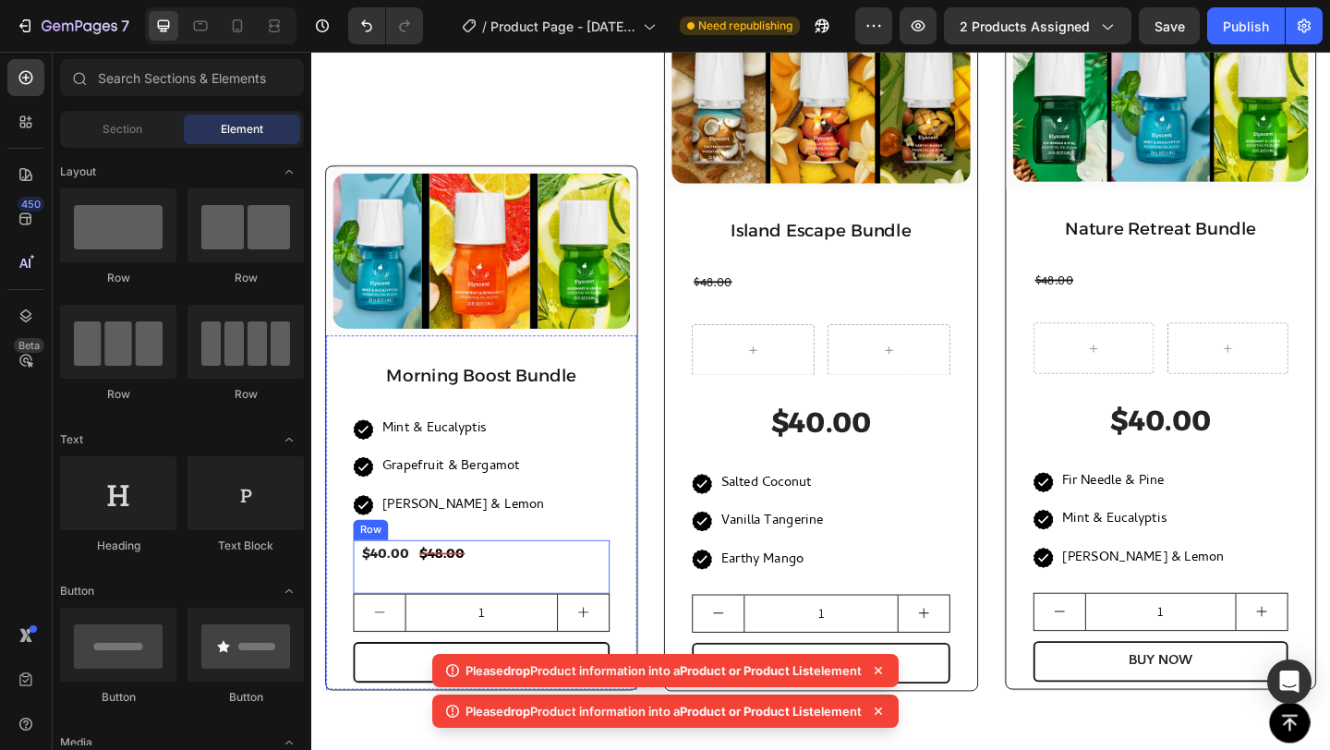
scroll to position [1719, 0]
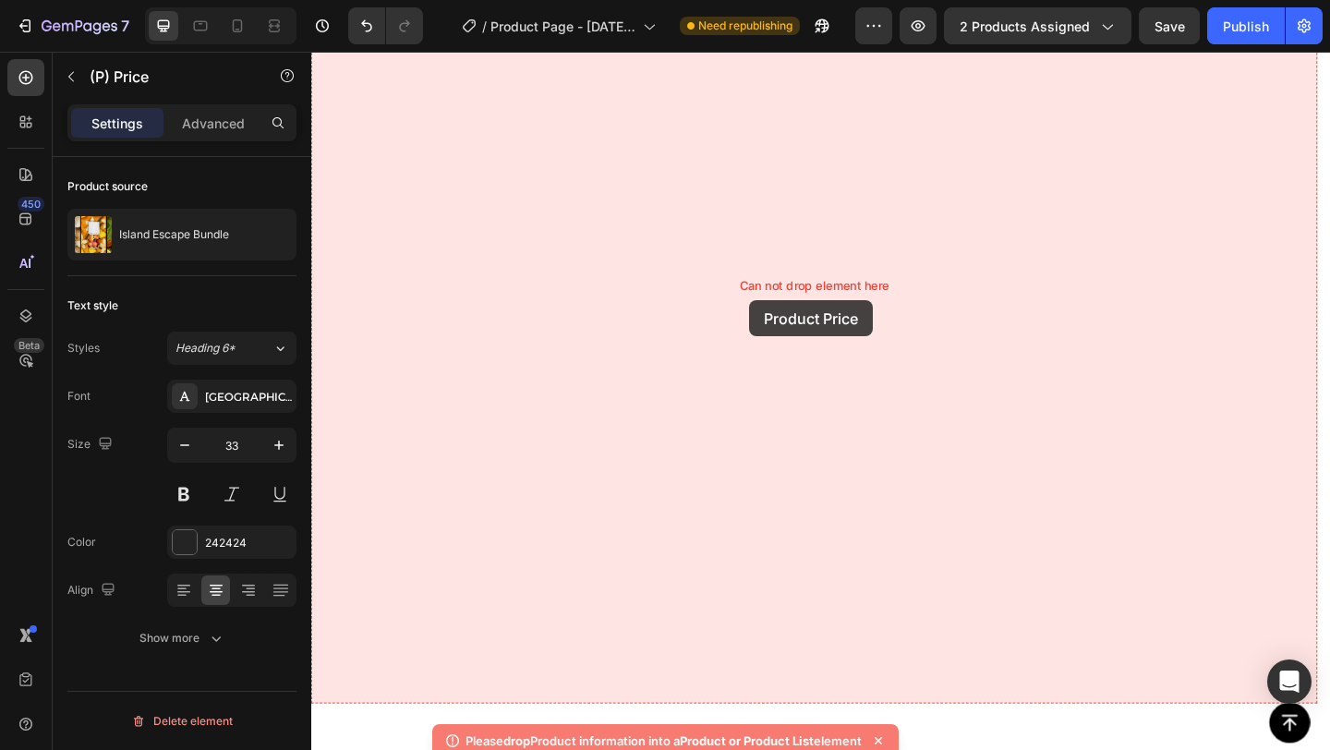
drag, startPoint x: 835, startPoint y: 397, endPoint x: 790, endPoint y: 326, distance: 84.3
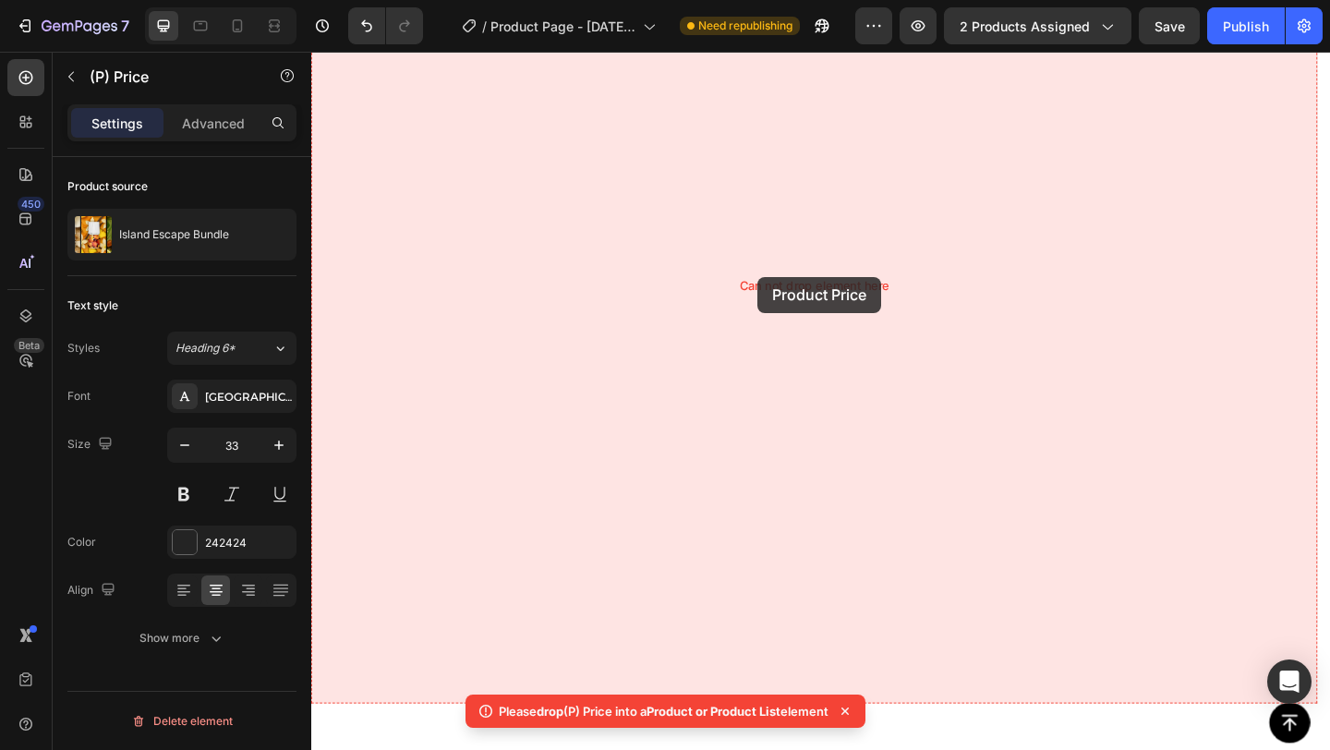
drag, startPoint x: 833, startPoint y: 394, endPoint x: 796, endPoint y: 297, distance: 104.7
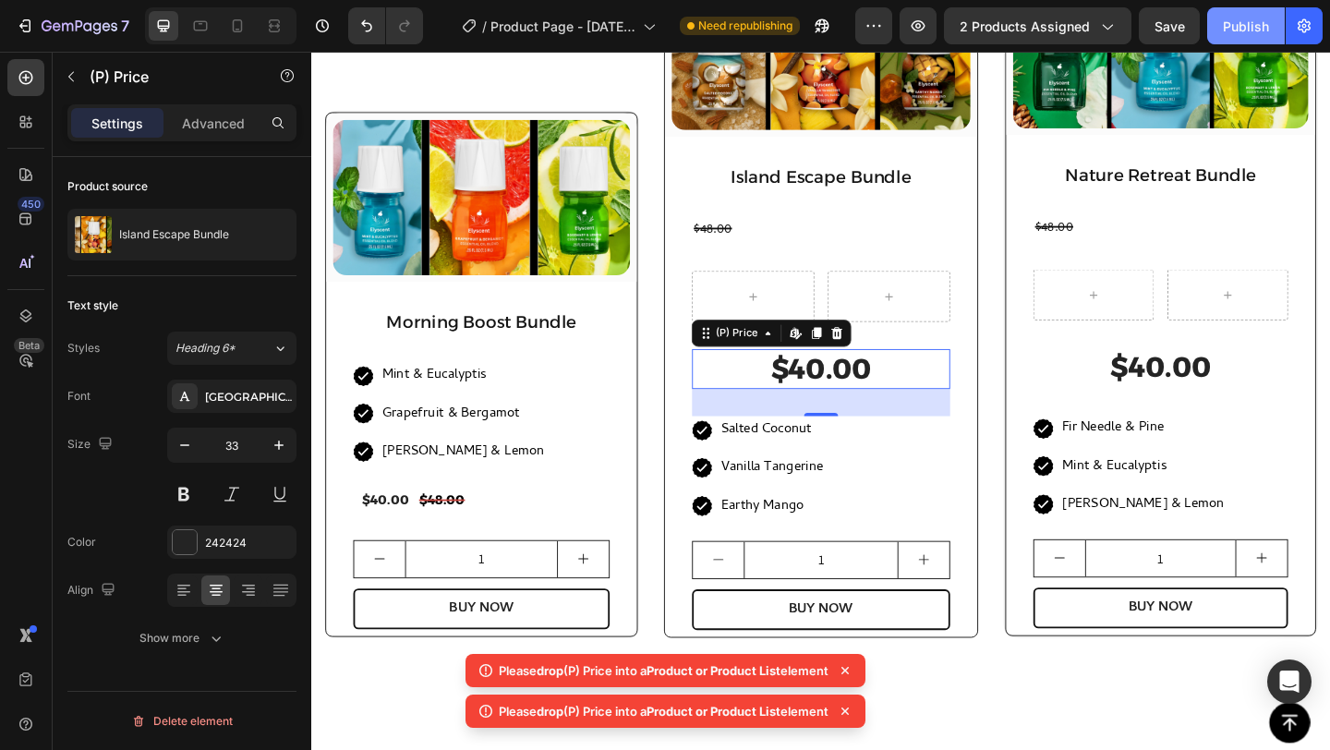
click at [1236, 28] on div "Publish" at bounding box center [1246, 26] width 46 height 19
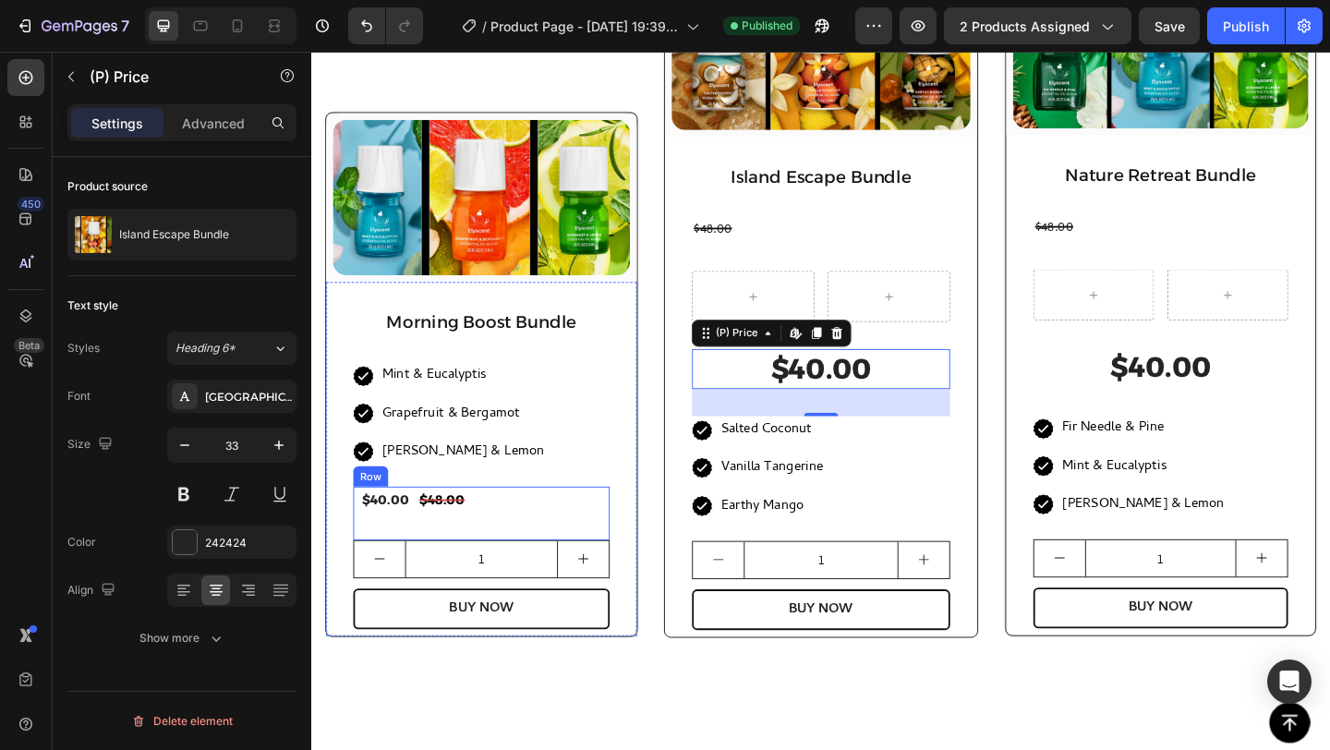
click at [535, 559] on div "$48.00 Compare Price Compare Price" at bounding box center [532, 554] width 210 height 58
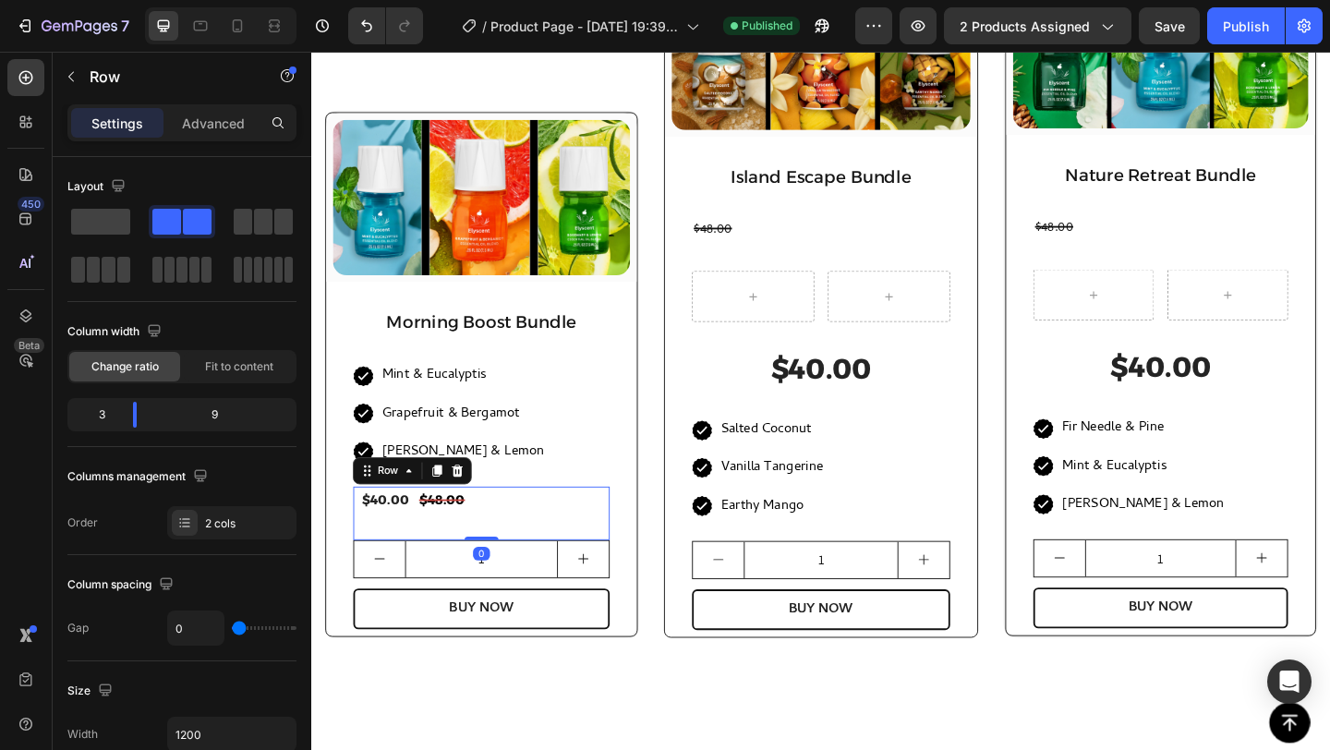
drag, startPoint x: 442, startPoint y: 507, endPoint x: 447, endPoint y: 524, distance: 17.3
click at [442, 507] on icon at bounding box center [448, 507] width 15 height 15
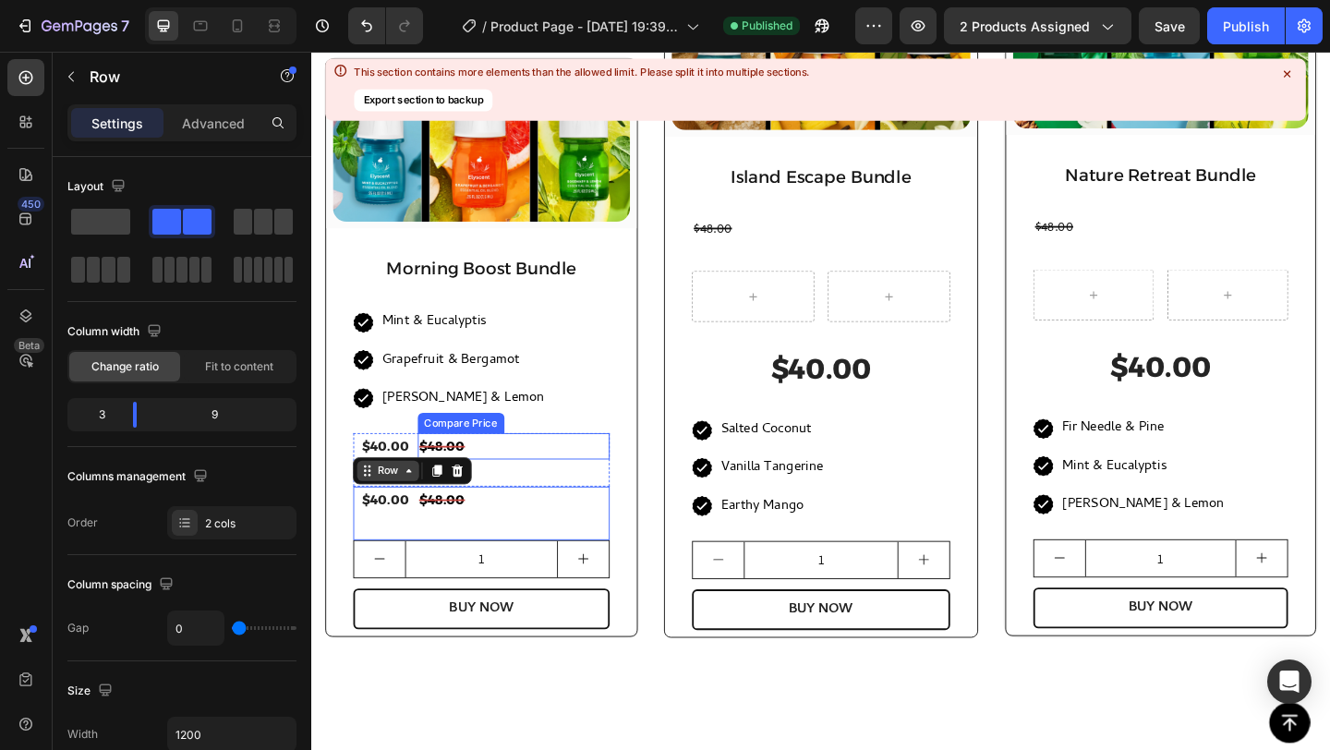
scroll to position [1661, 0]
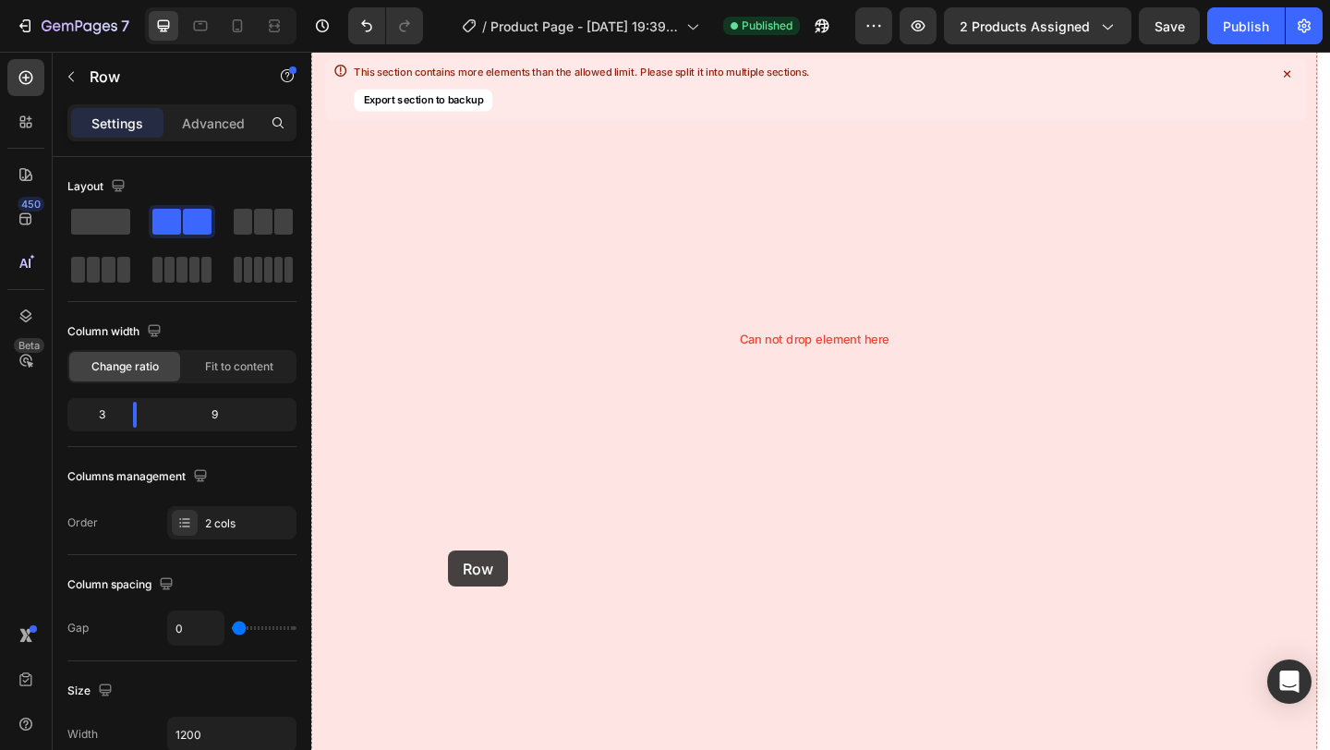
drag, startPoint x: 389, startPoint y: 563, endPoint x: 430, endPoint y: 590, distance: 49.5
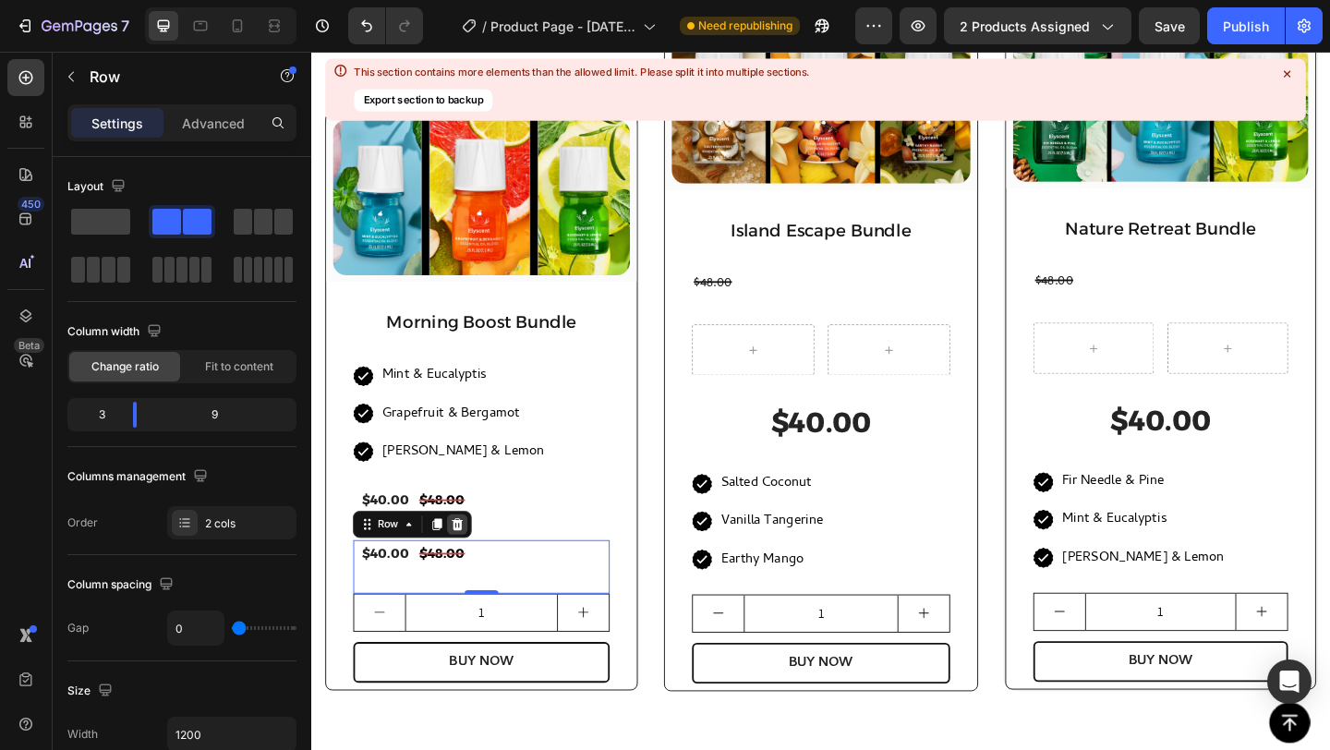
click at [469, 564] on icon at bounding box center [471, 565] width 12 height 13
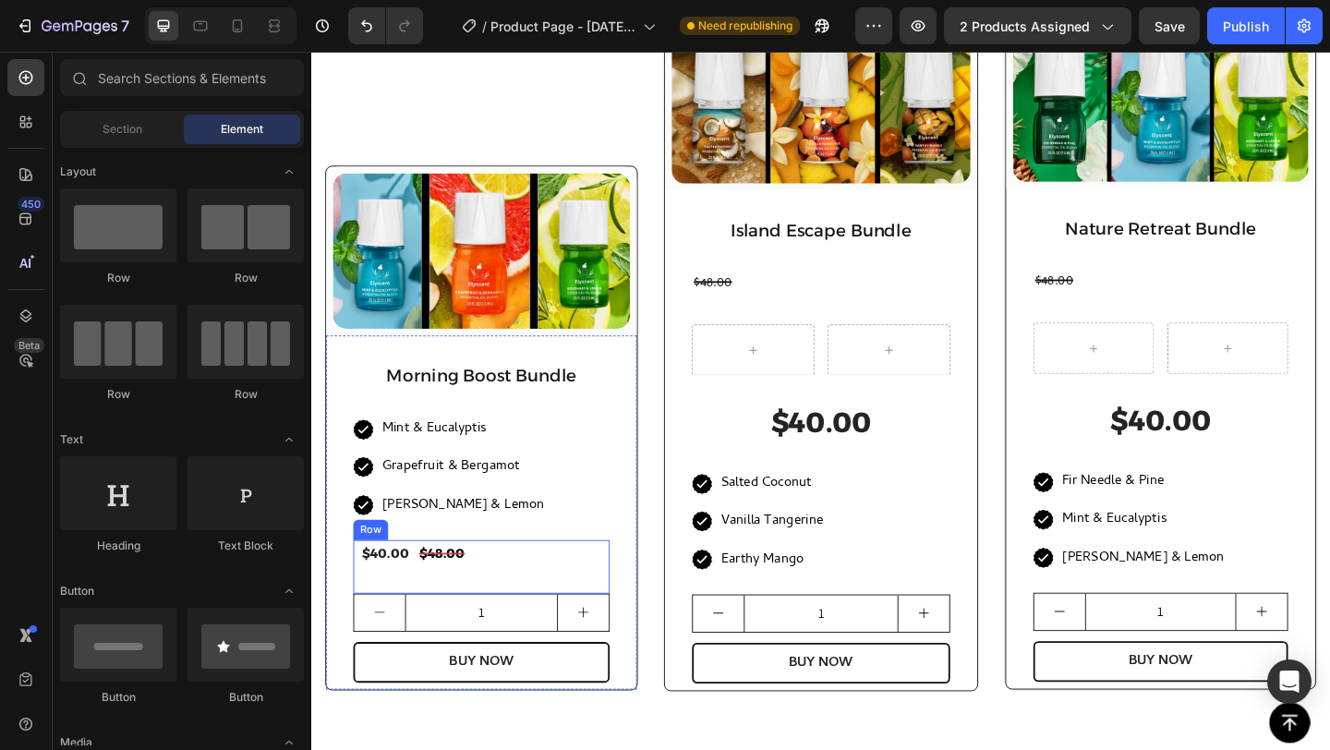
scroll to position [1719, 0]
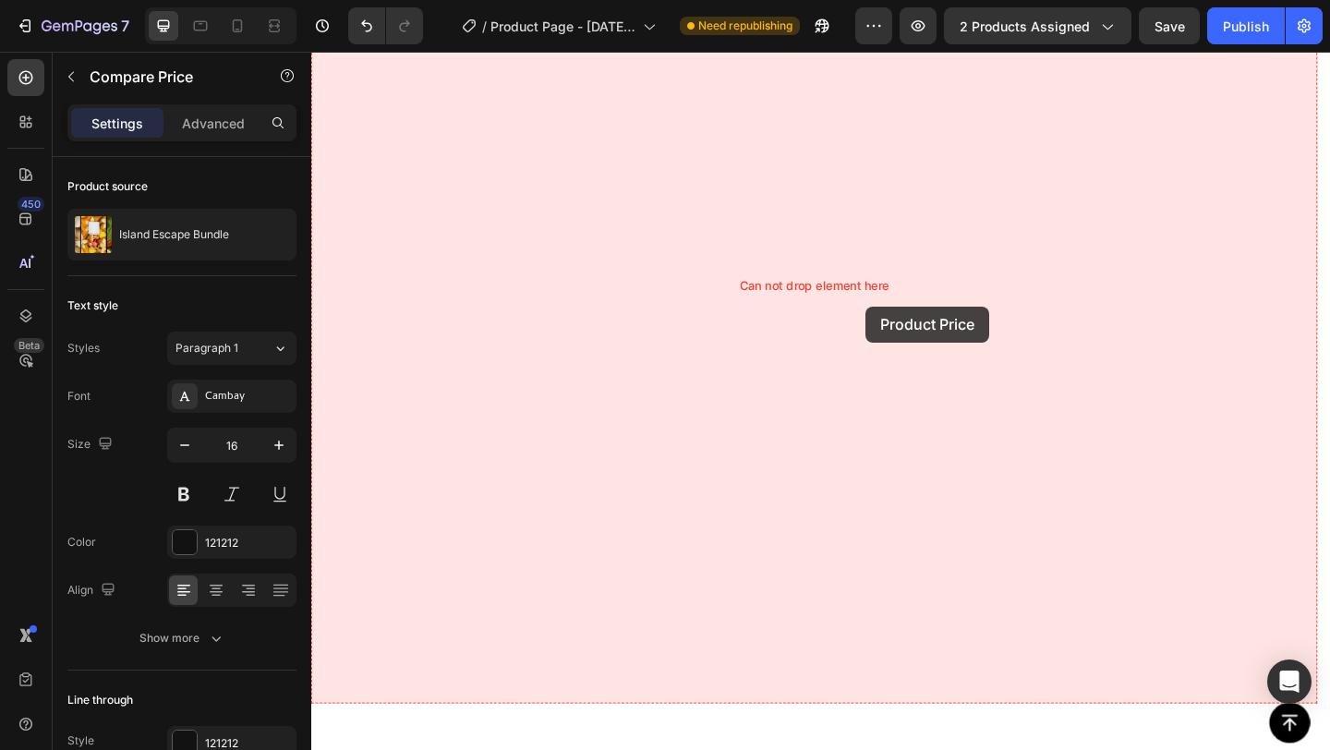
drag, startPoint x: 838, startPoint y: 244, endPoint x: 911, endPoint y: 318, distance: 103.9
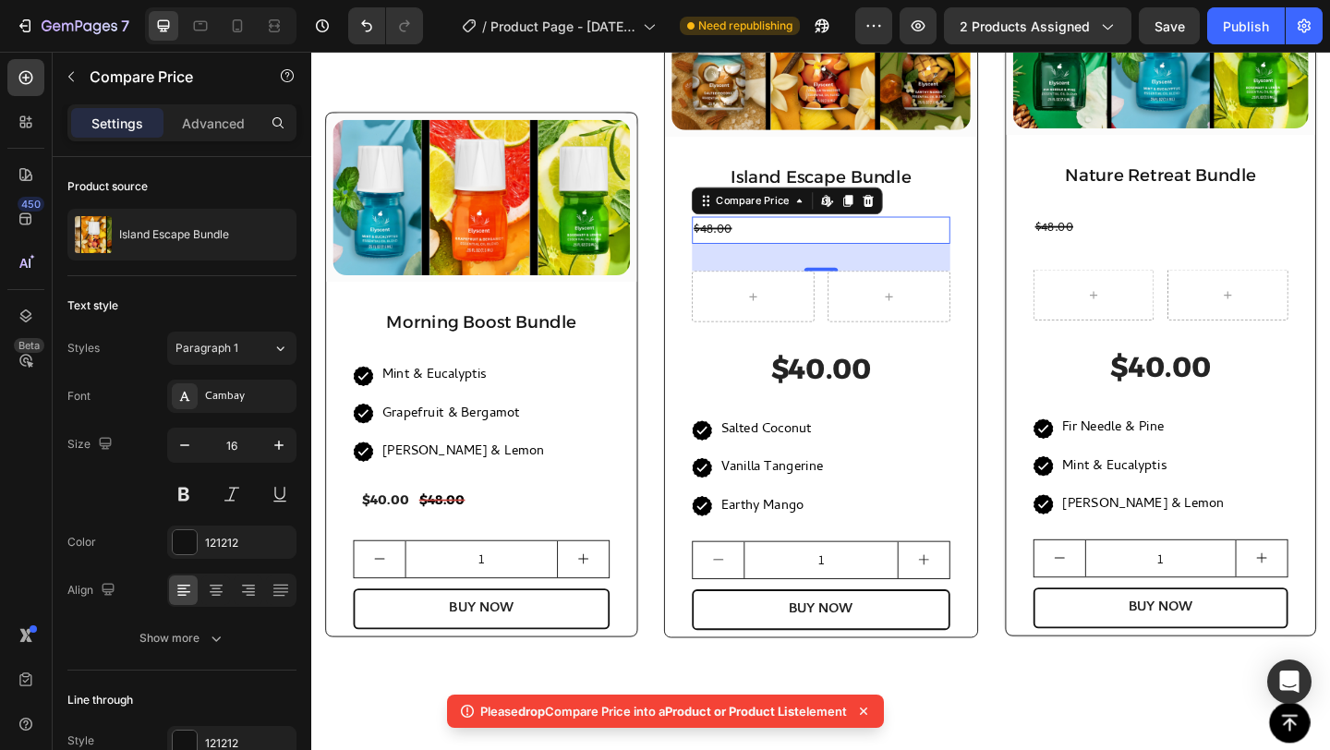
click at [869, 717] on icon at bounding box center [863, 711] width 18 height 18
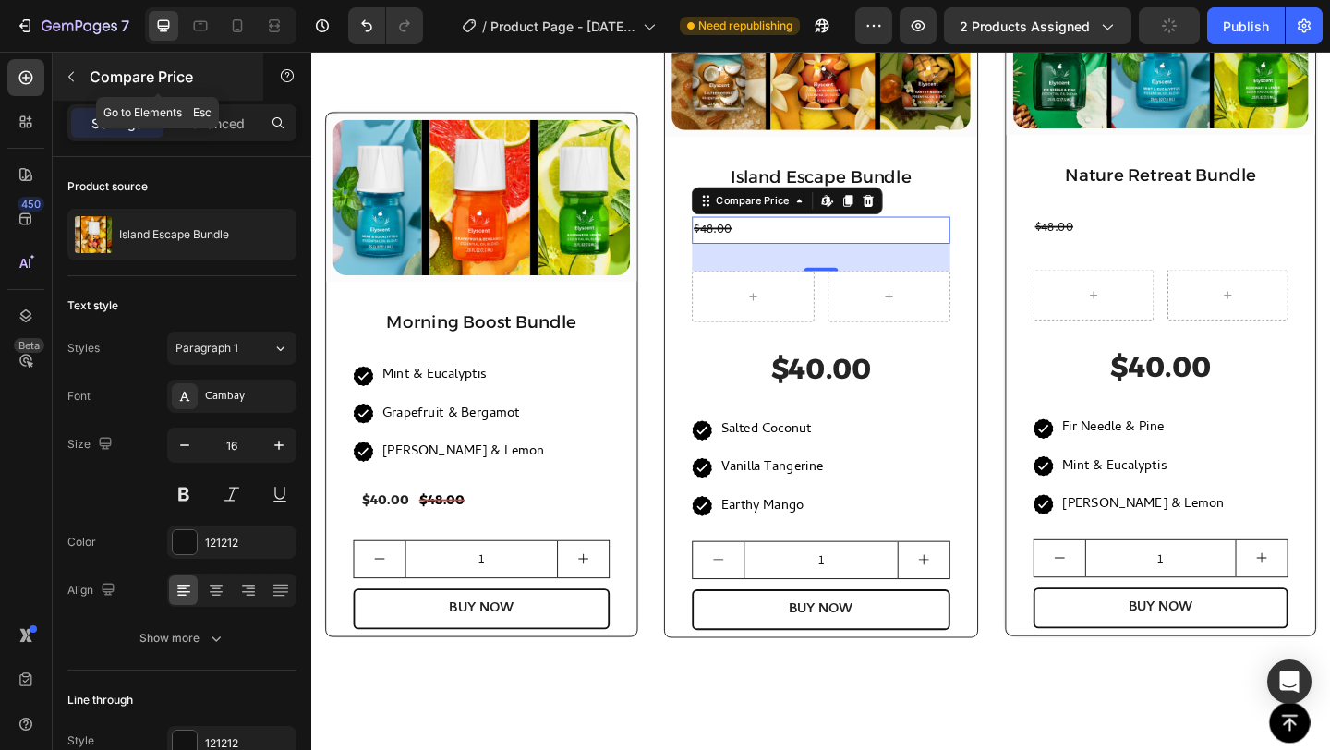
click at [94, 88] on div "Compare Price" at bounding box center [158, 77] width 211 height 48
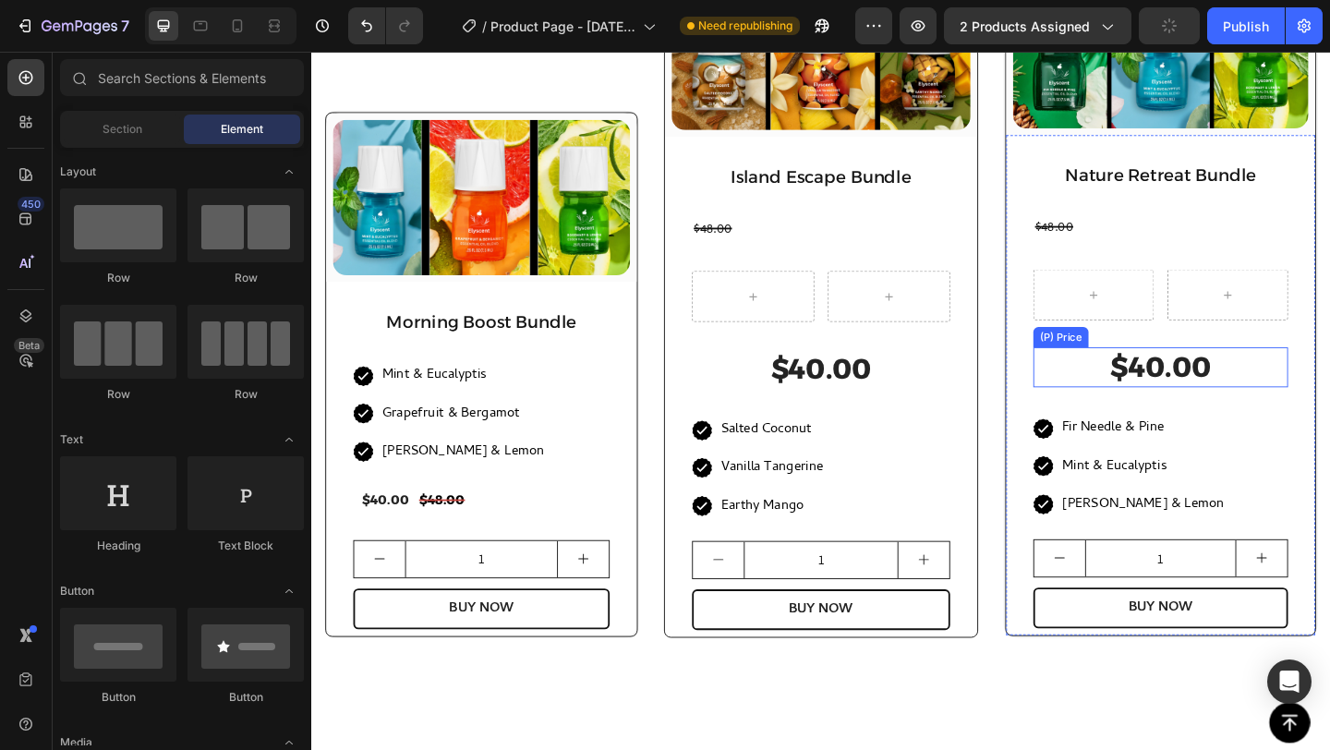
click at [1149, 381] on div "$40.00" at bounding box center [1234, 394] width 277 height 43
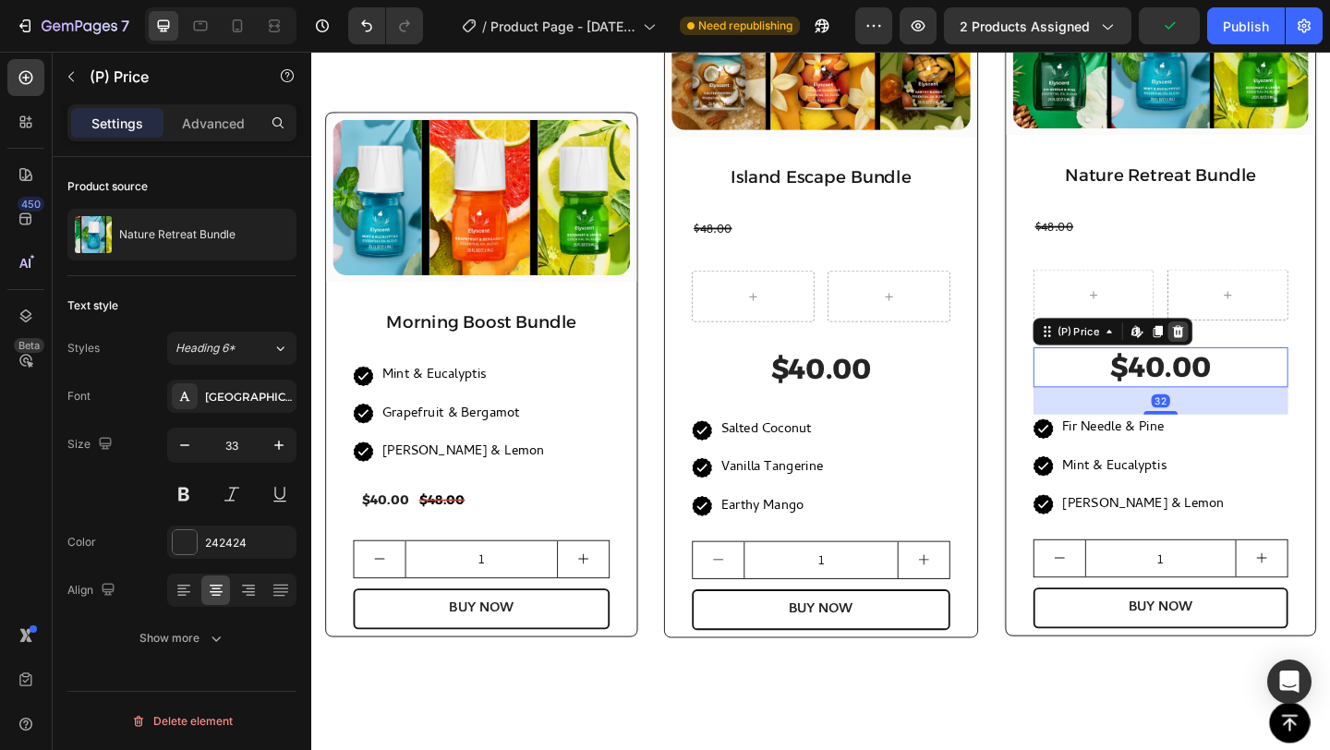
click at [1247, 356] on icon at bounding box center [1254, 355] width 15 height 15
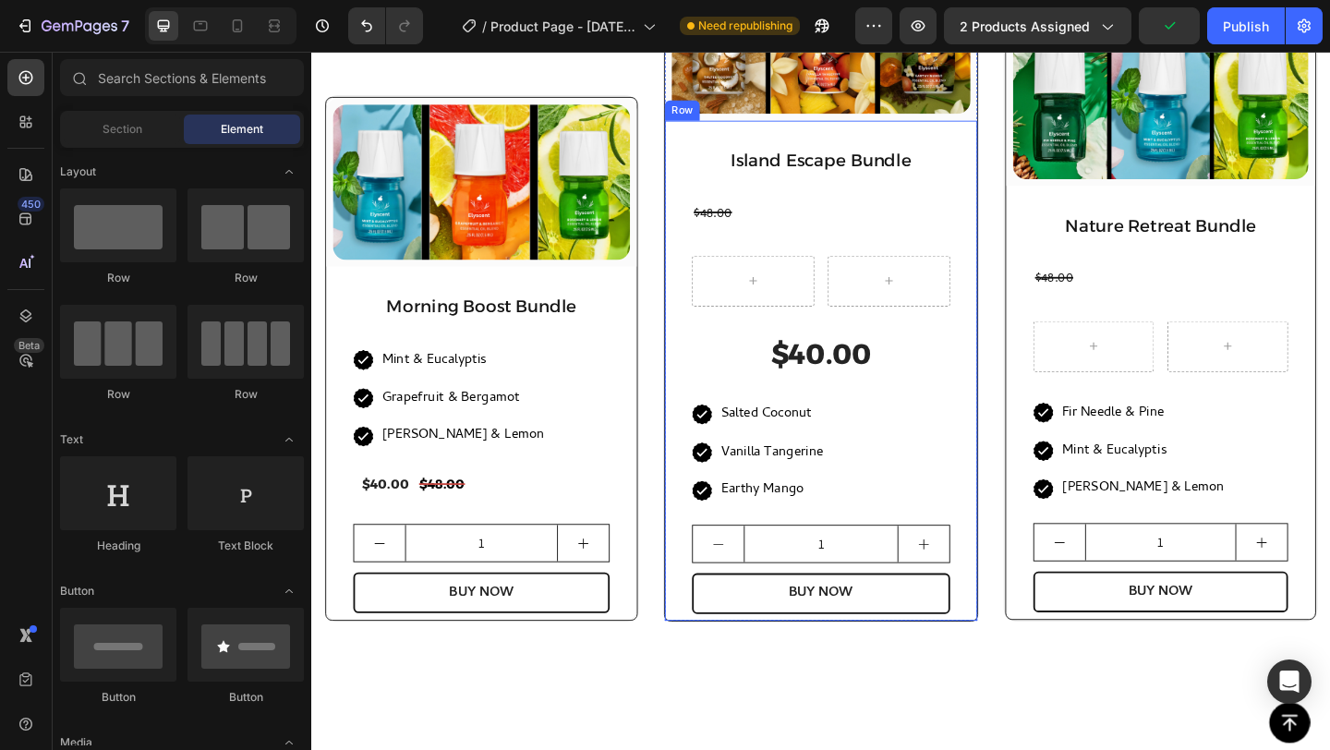
scroll to position [1702, 0]
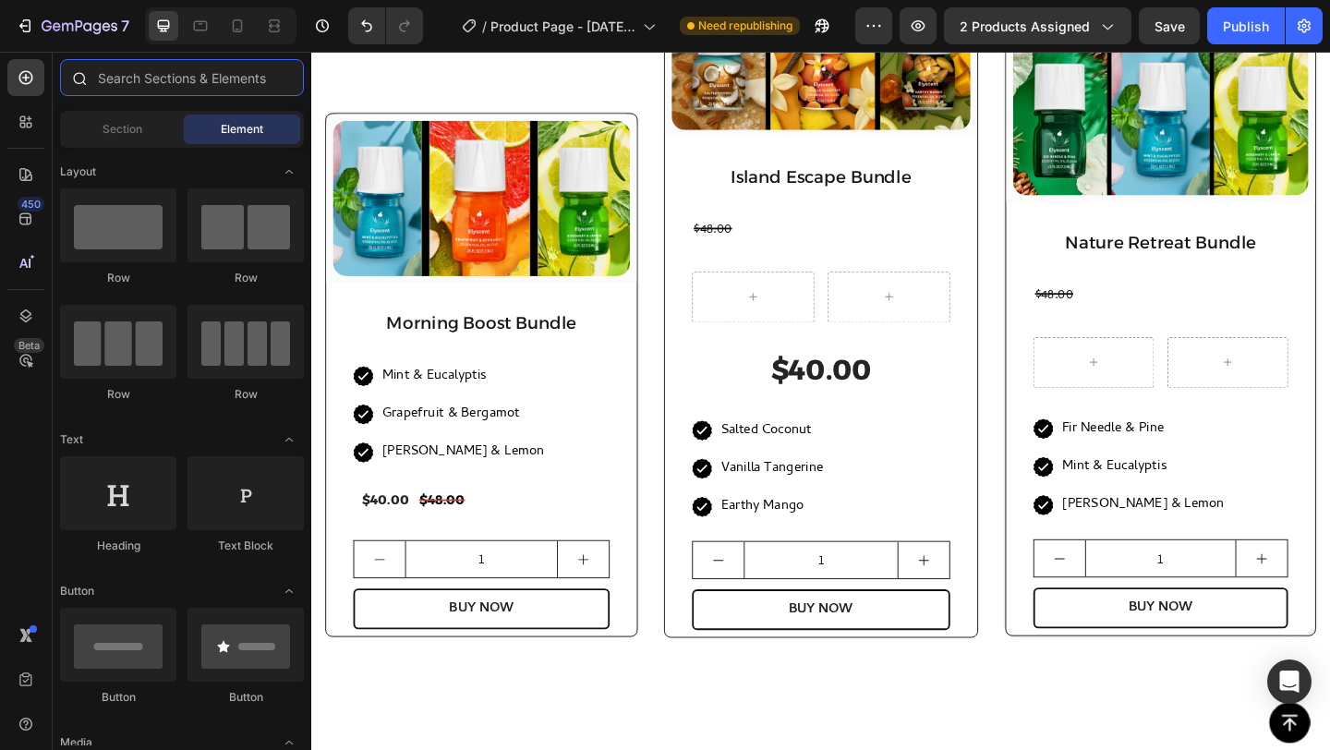
click at [198, 84] on input "text" at bounding box center [182, 77] width 244 height 37
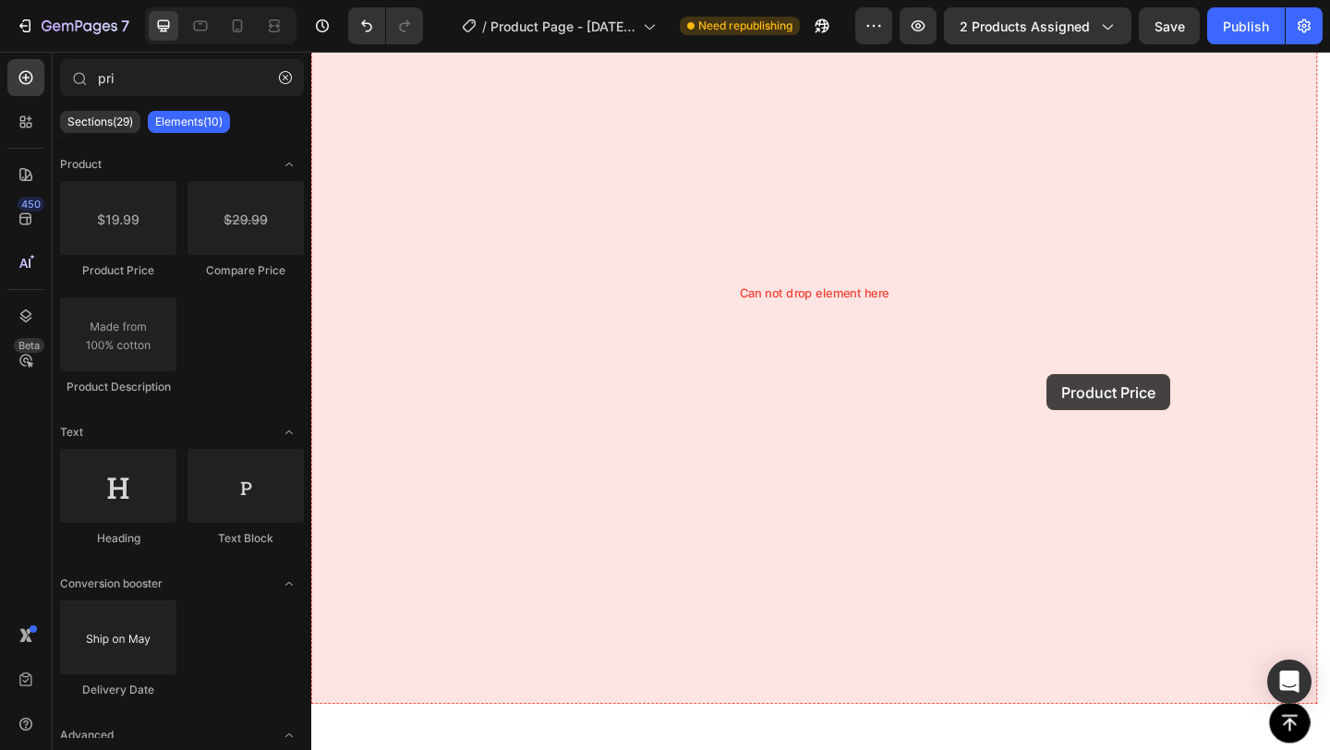
drag, startPoint x: 488, startPoint y: 293, endPoint x: 1099, endPoint y: 398, distance: 620.5
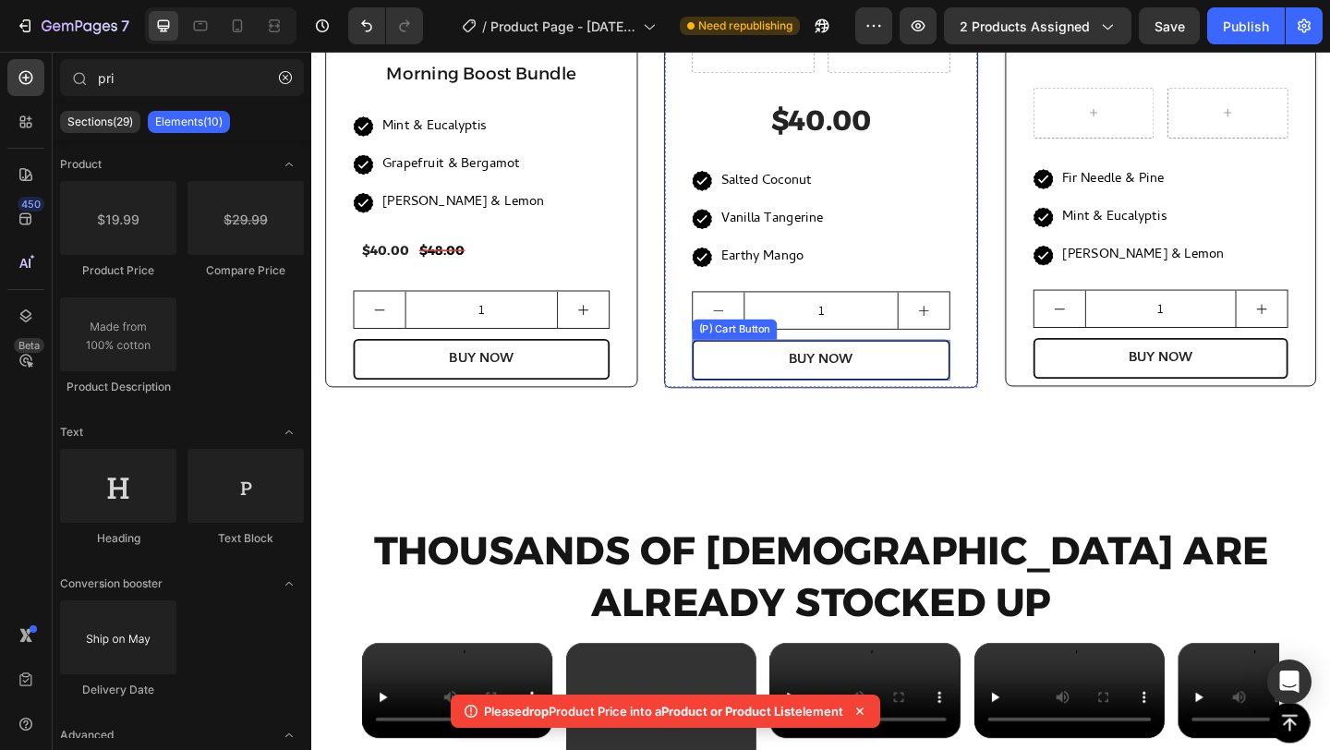
scroll to position [1974, 0]
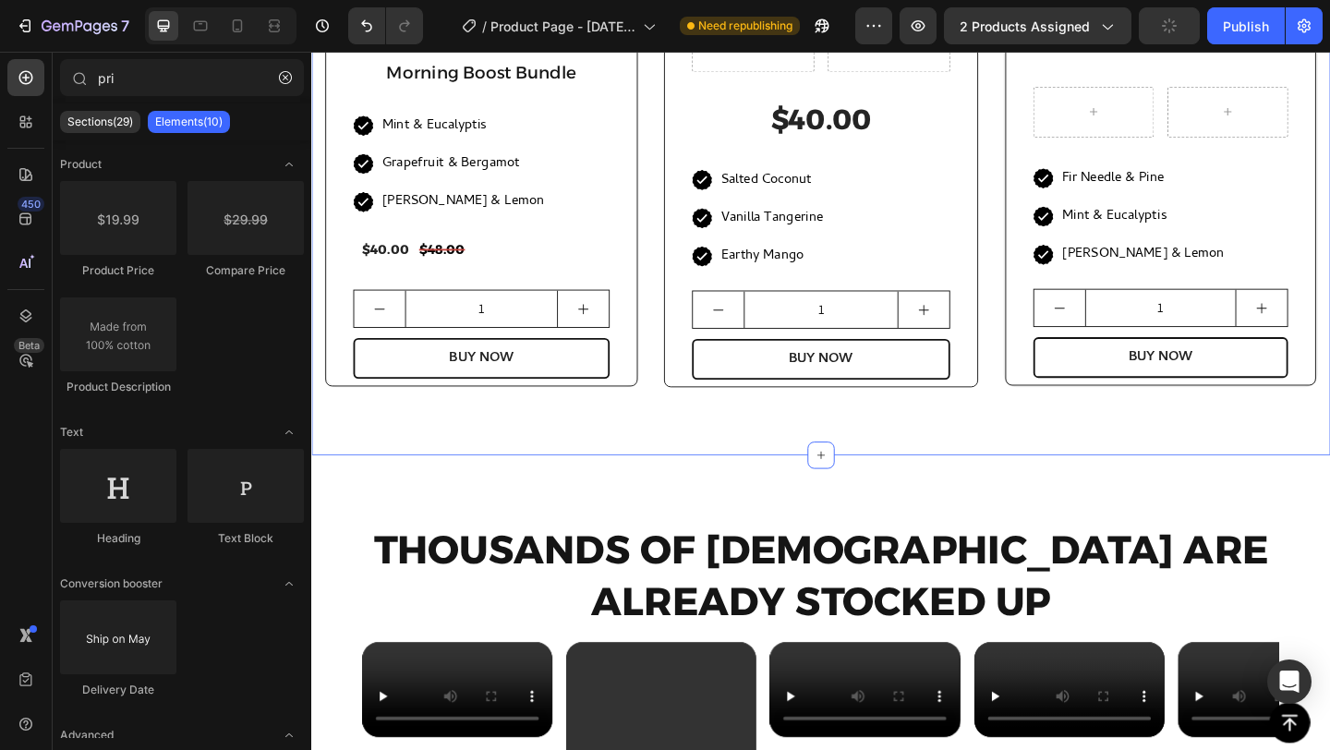
click at [1016, 466] on div "Want More Scents? Heading Check out all our bundles! Text block (P) Images & Ga…" at bounding box center [865, 42] width 1108 height 896
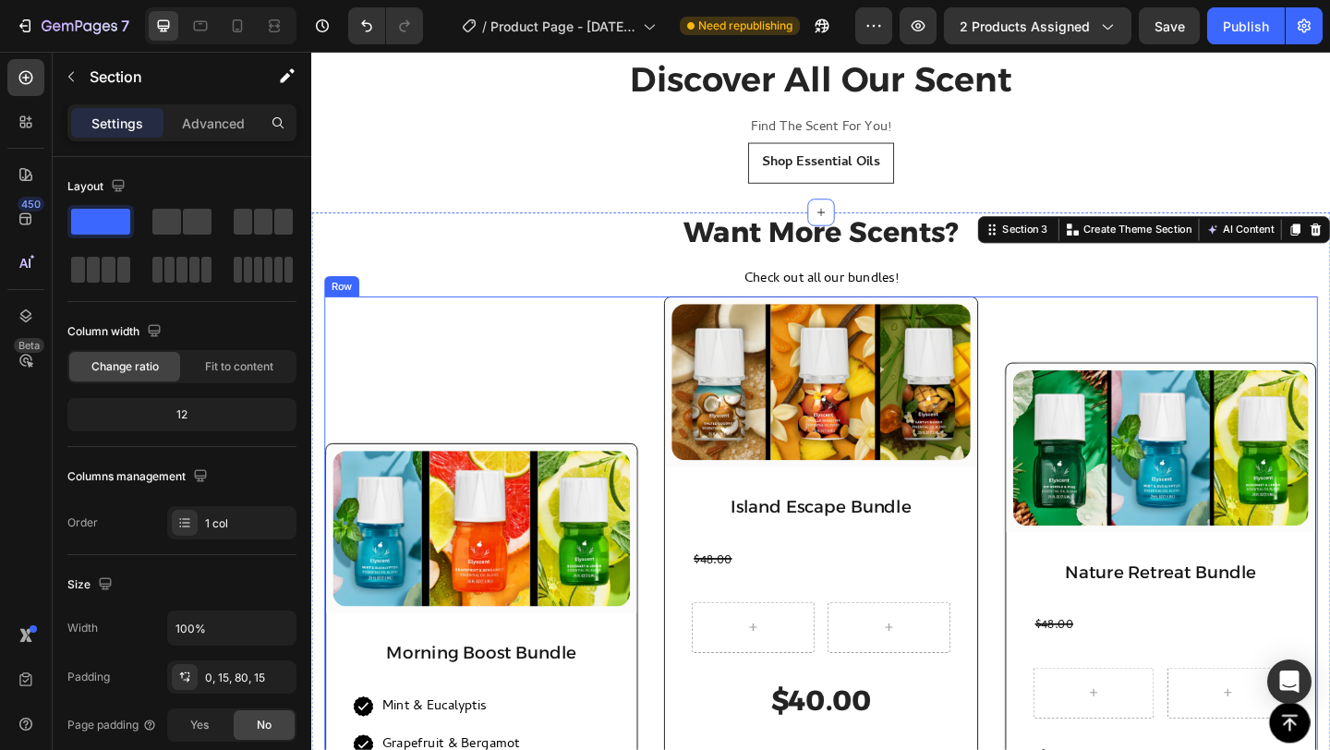
scroll to position [1311, 0]
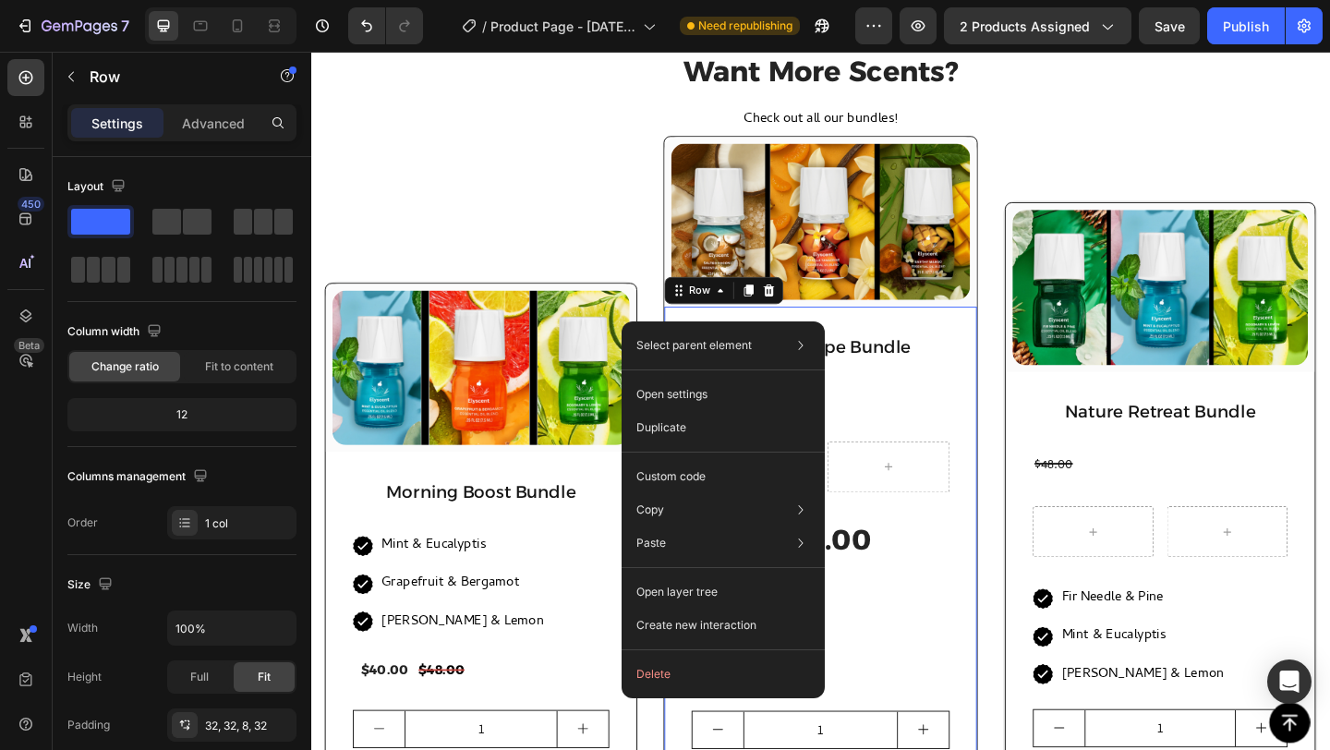
drag, startPoint x: 698, startPoint y: 345, endPoint x: 994, endPoint y: 380, distance: 297.7
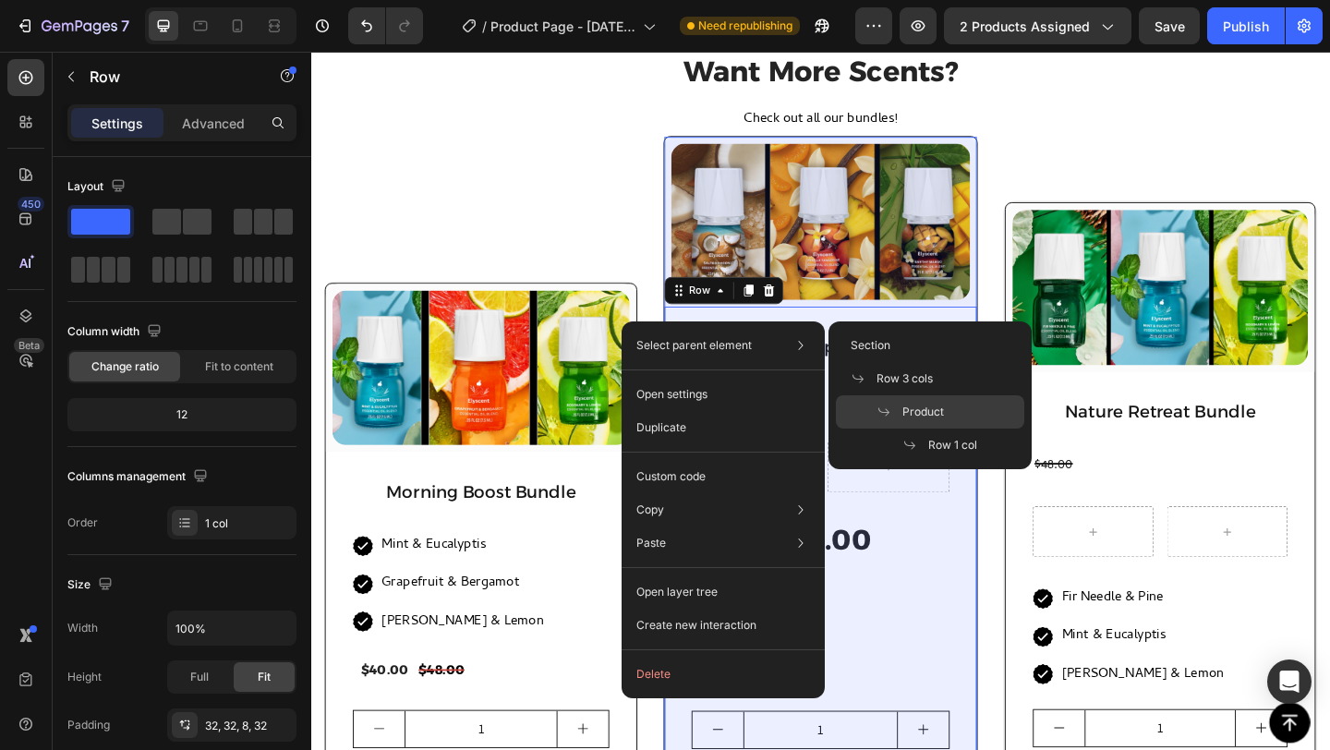
click at [967, 410] on div "Product" at bounding box center [930, 411] width 188 height 33
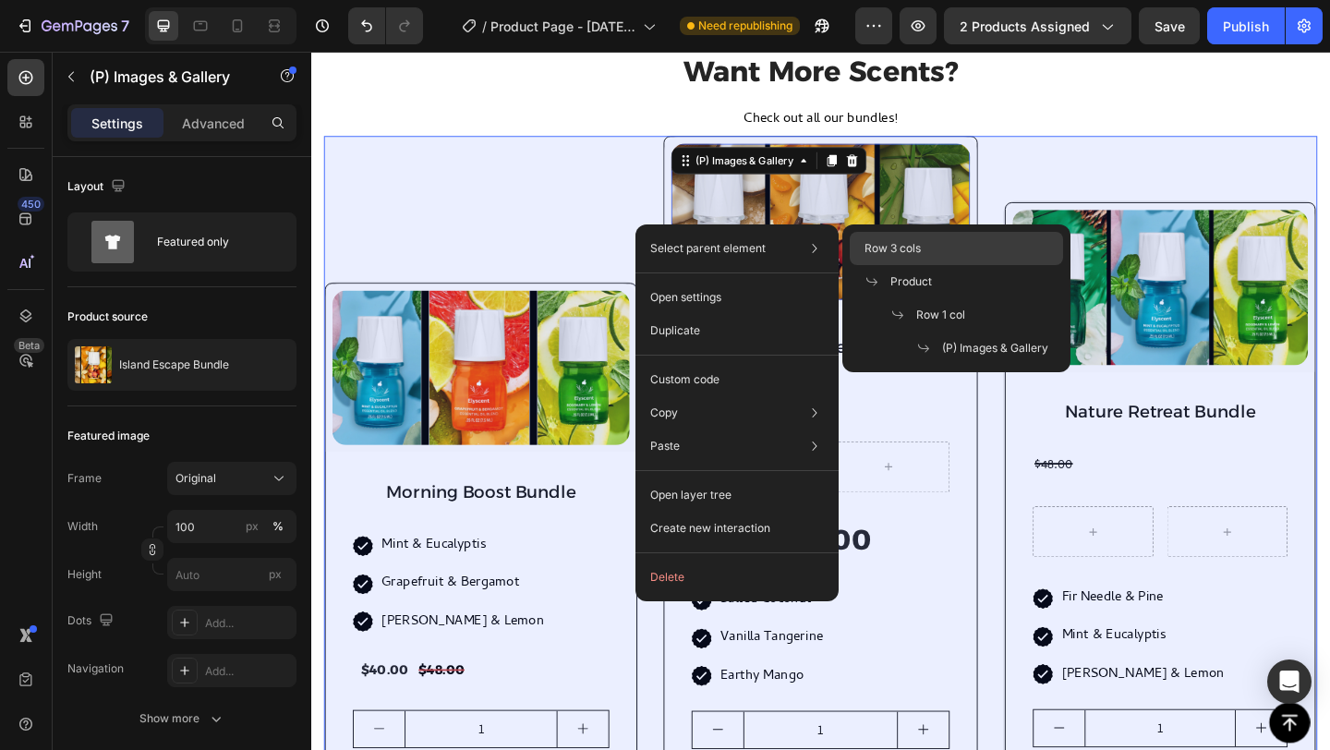
click at [956, 258] on div "Row 3 cols" at bounding box center [956, 248] width 213 height 33
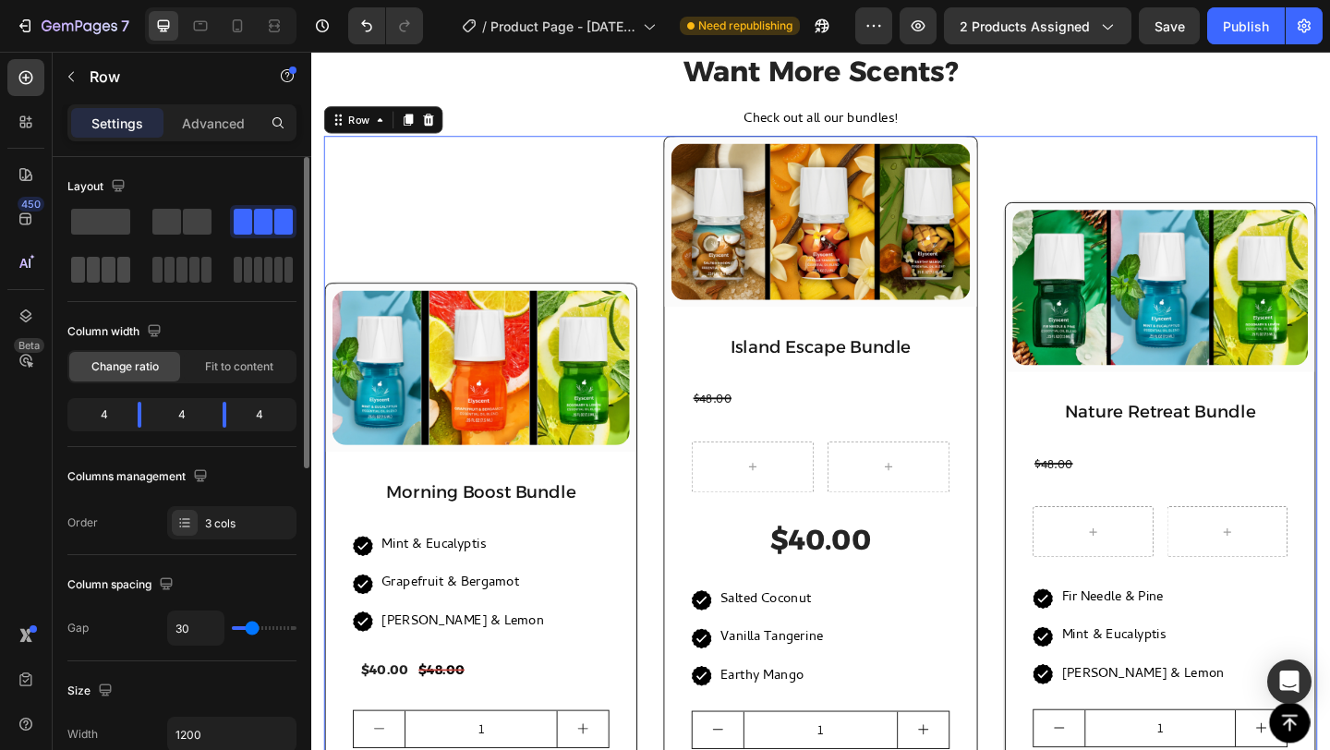
click at [117, 271] on span at bounding box center [124, 270] width 14 height 26
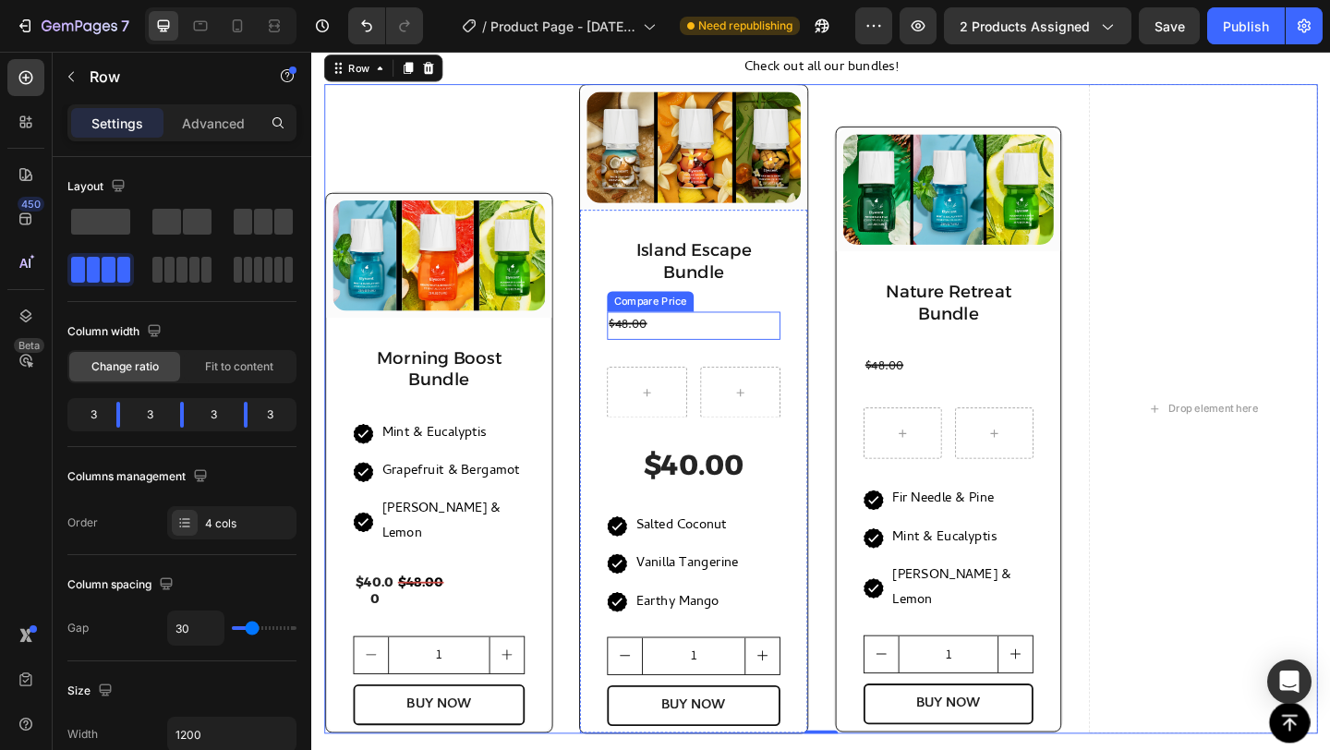
scroll to position [1431, 0]
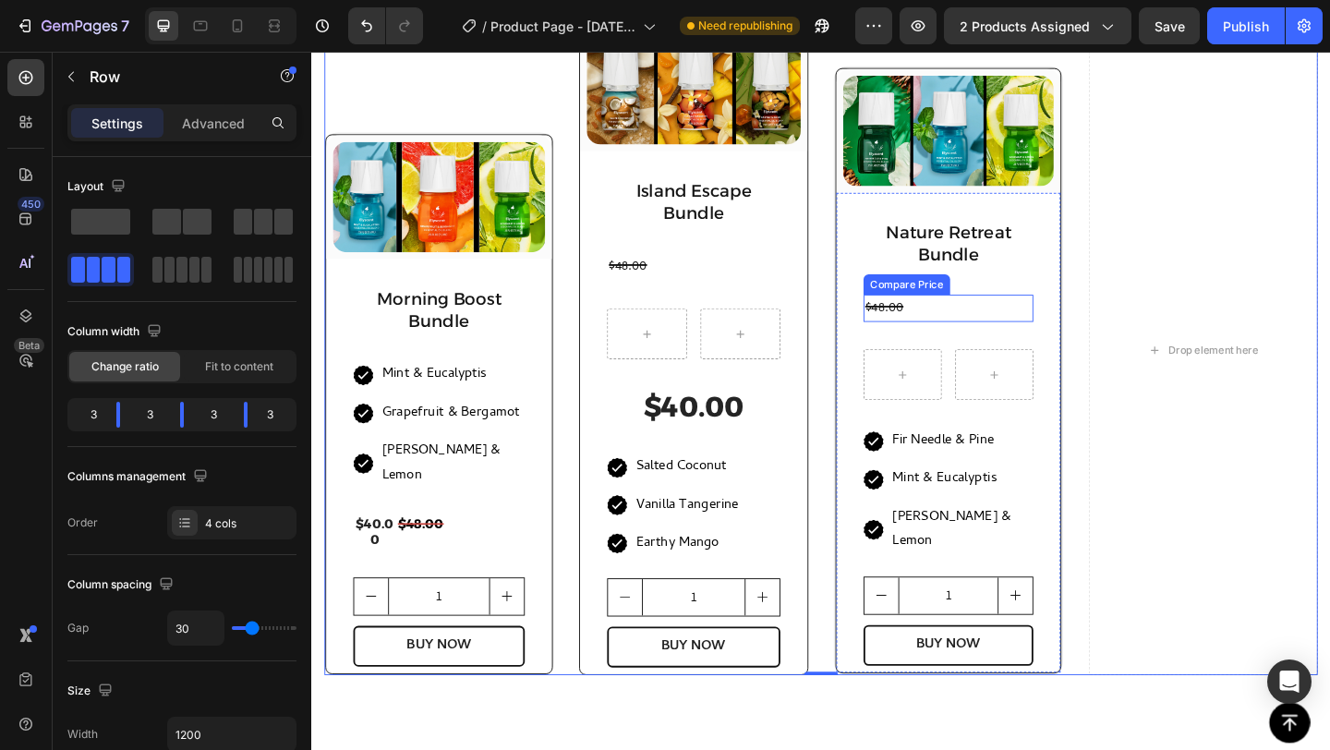
click at [961, 339] on div "$48.00" at bounding box center [1004, 331] width 185 height 30
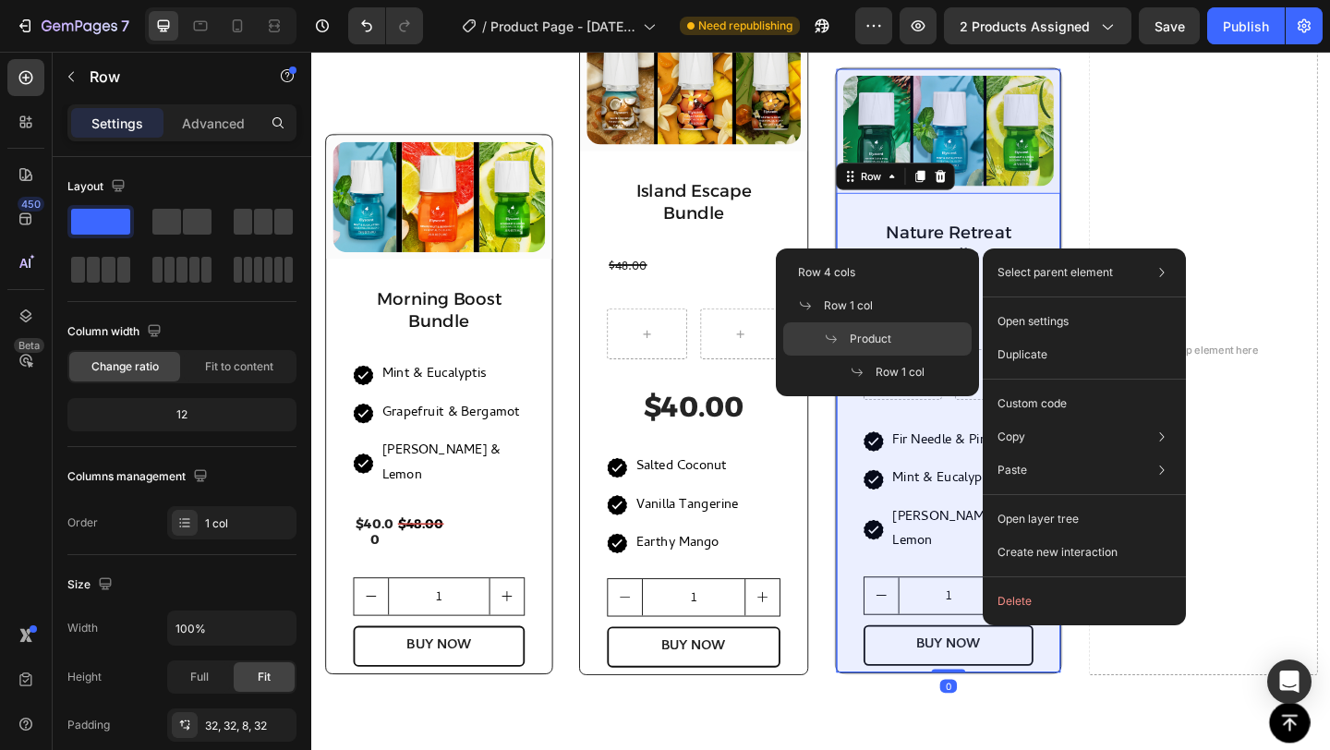
click at [859, 328] on div "Product" at bounding box center [877, 338] width 188 height 33
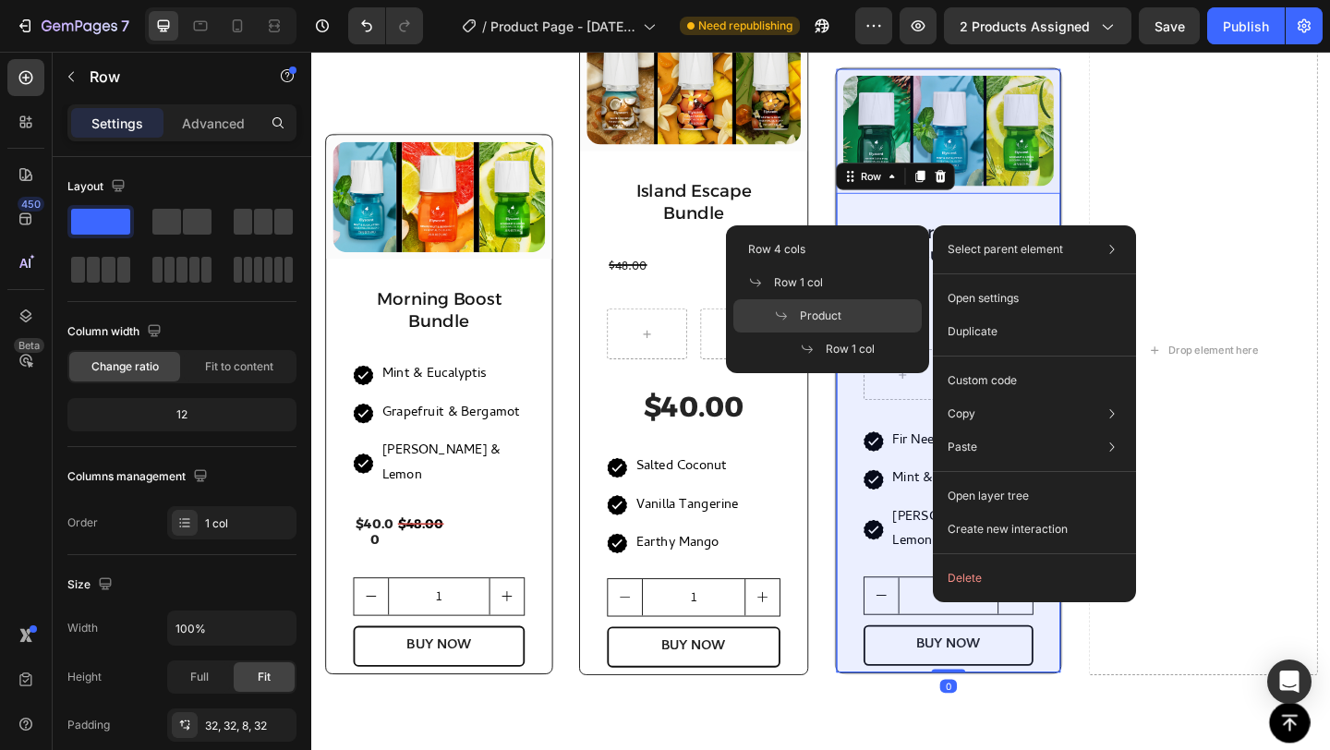
click at [835, 309] on span "Product" at bounding box center [821, 316] width 42 height 17
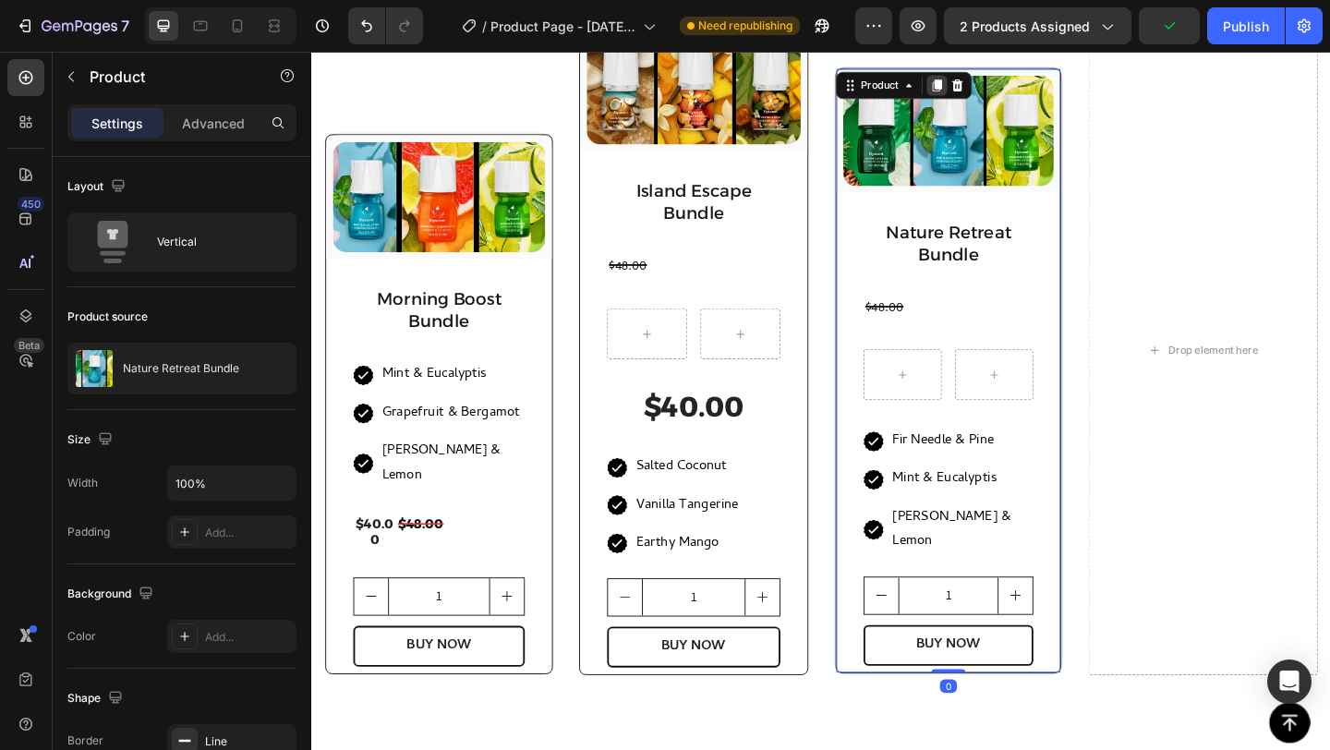
click at [985, 96] on icon at bounding box center [992, 88] width 15 height 15
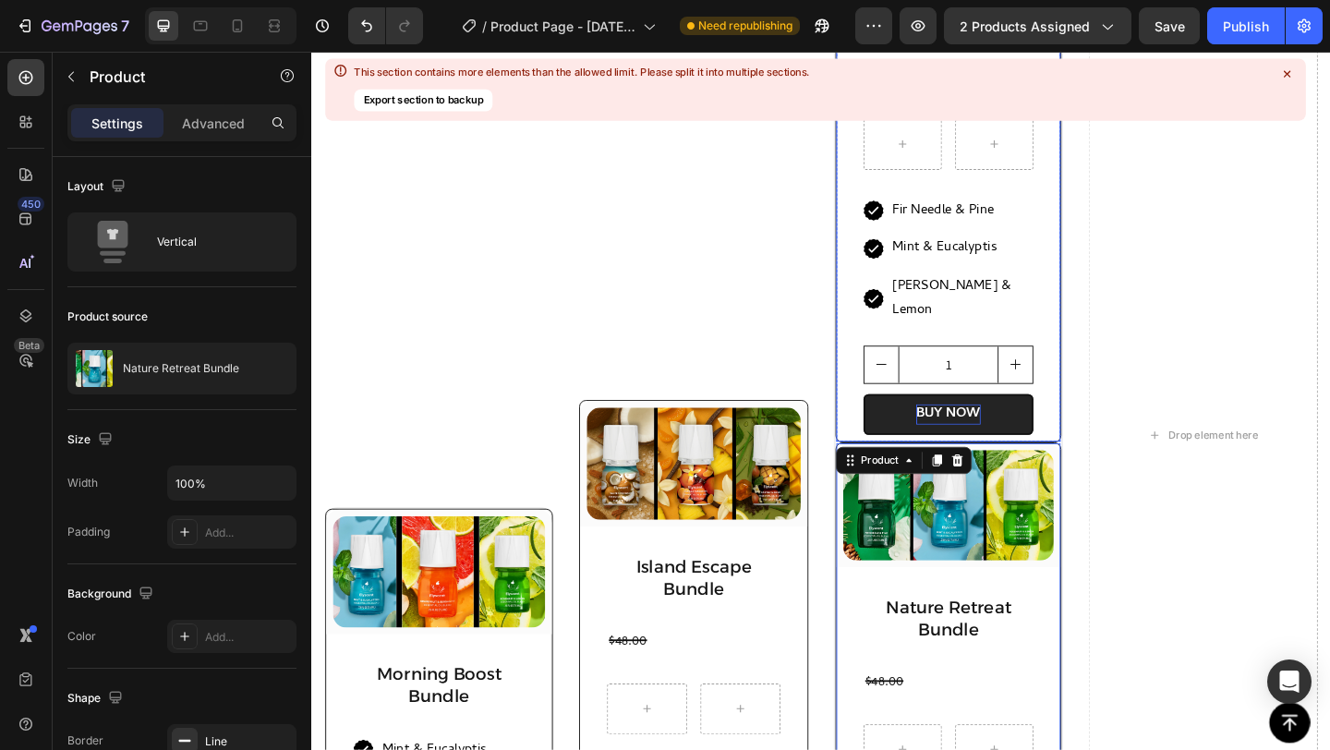
scroll to position [1644, 0]
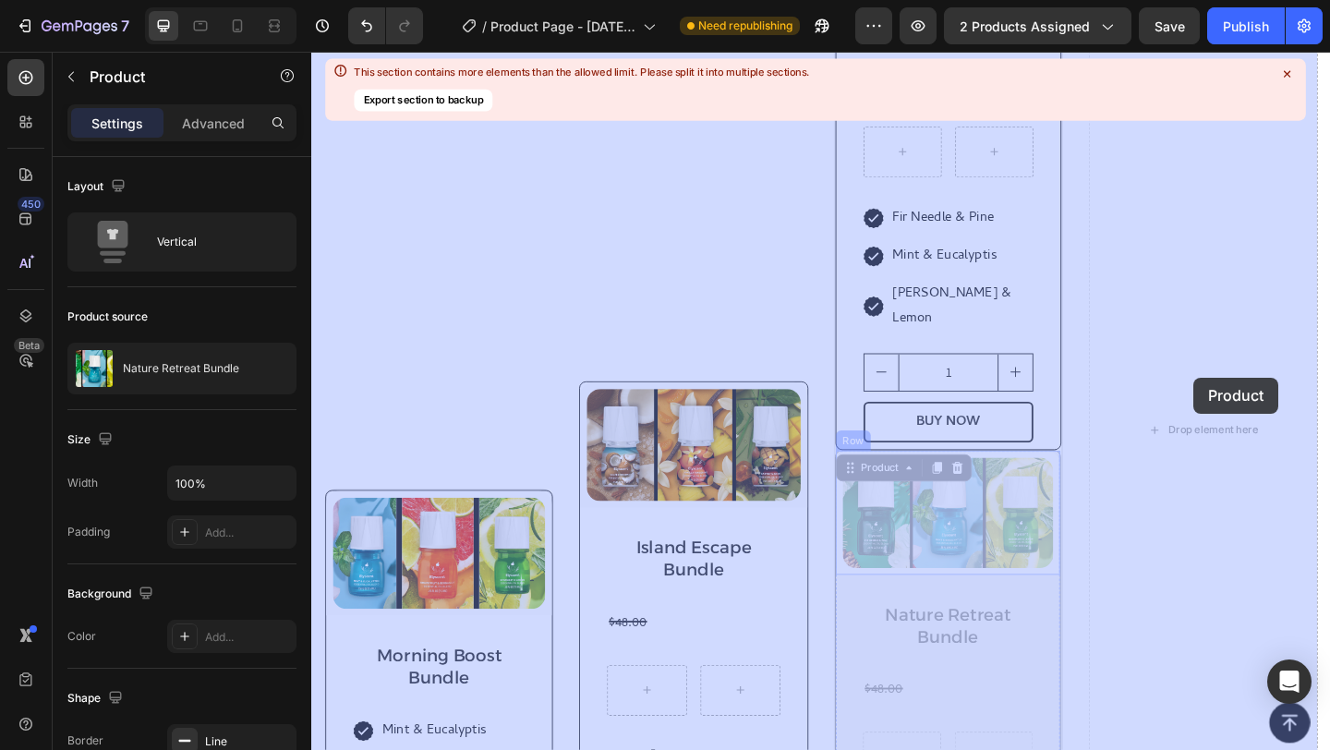
drag, startPoint x: 901, startPoint y: 478, endPoint x: 1270, endPoint y: 409, distance: 375.9
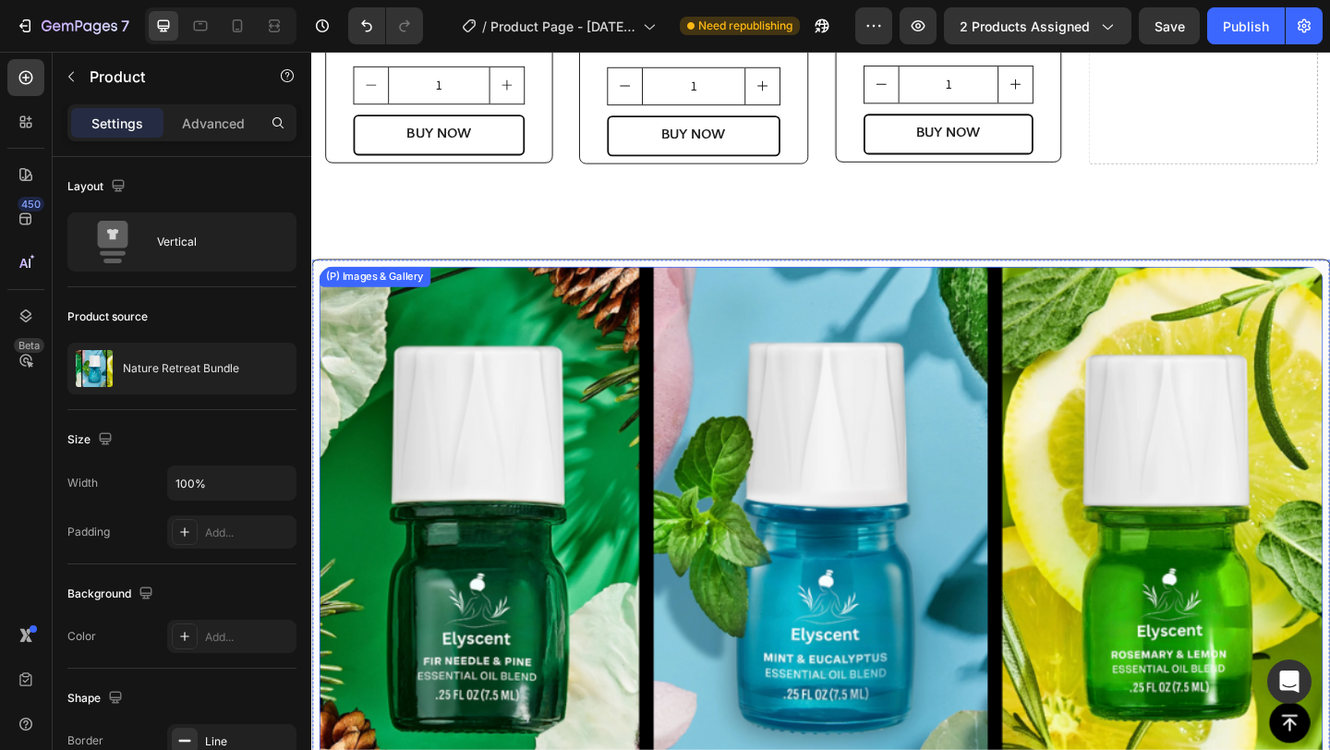
scroll to position [1736, 0]
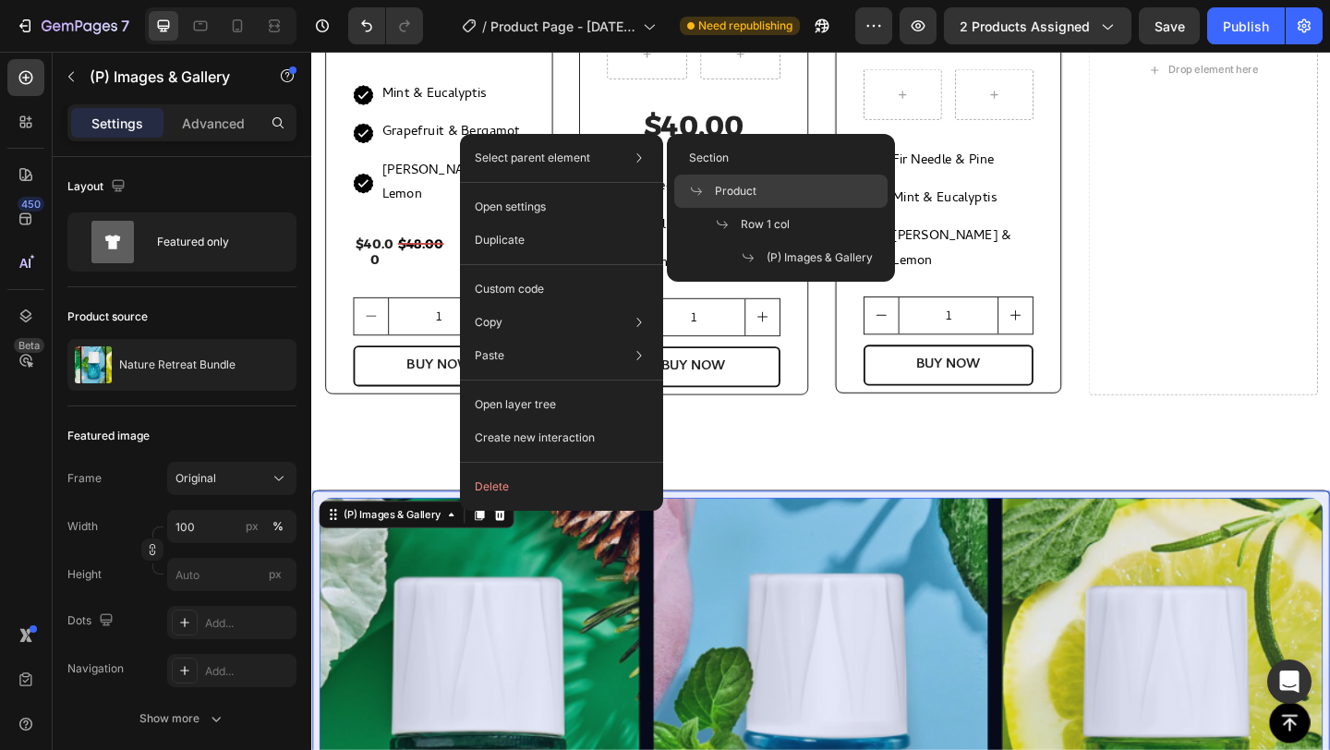
click at [730, 204] on div "Product" at bounding box center [780, 191] width 213 height 33
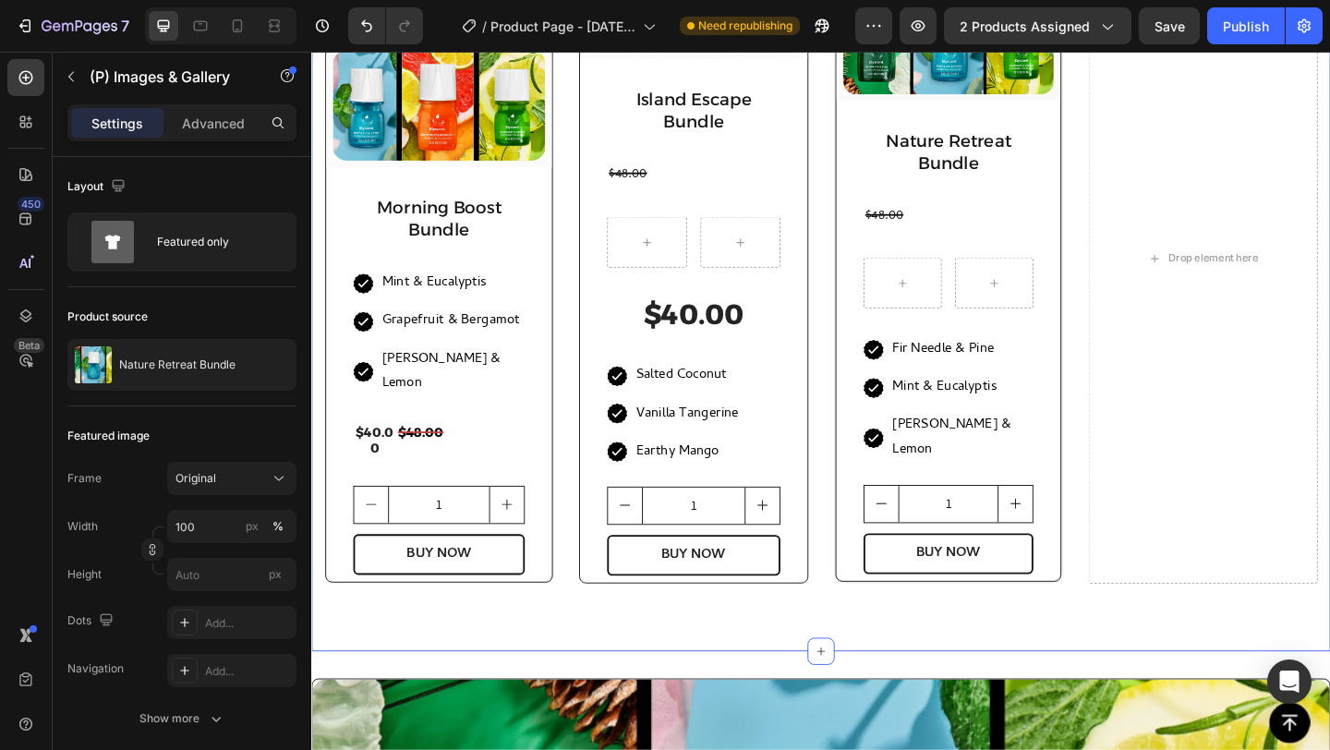
scroll to position [1399, 0]
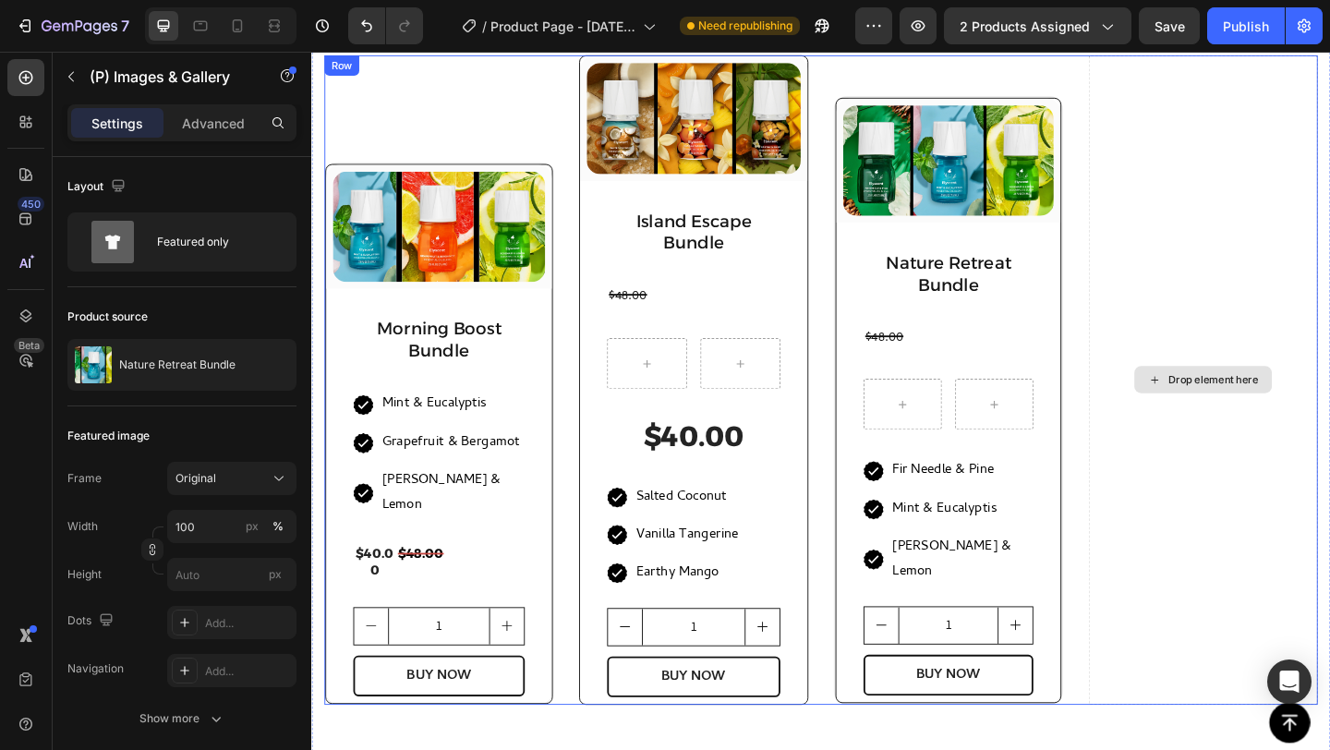
click at [1243, 409] on div "Drop element here" at bounding box center [1292, 408] width 98 height 15
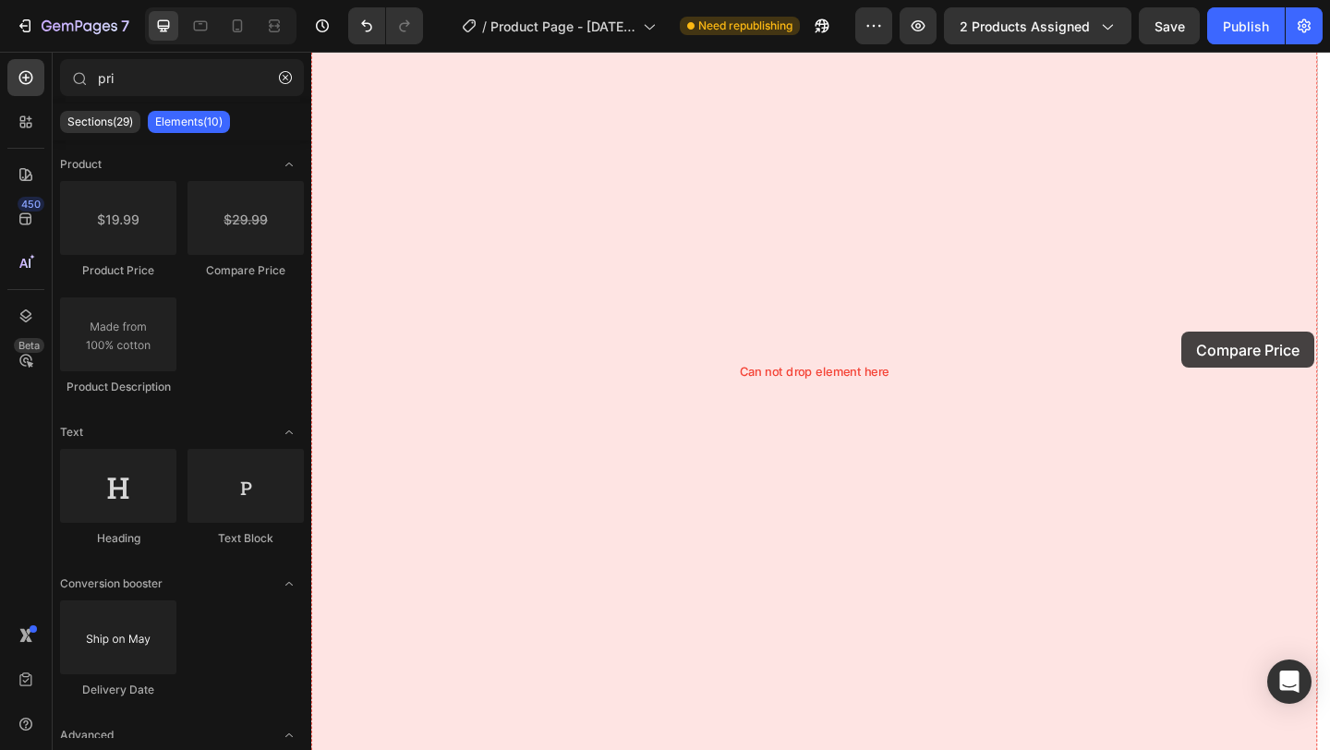
drag, startPoint x: 539, startPoint y: 264, endPoint x: 1254, endPoint y: 359, distance: 721.3
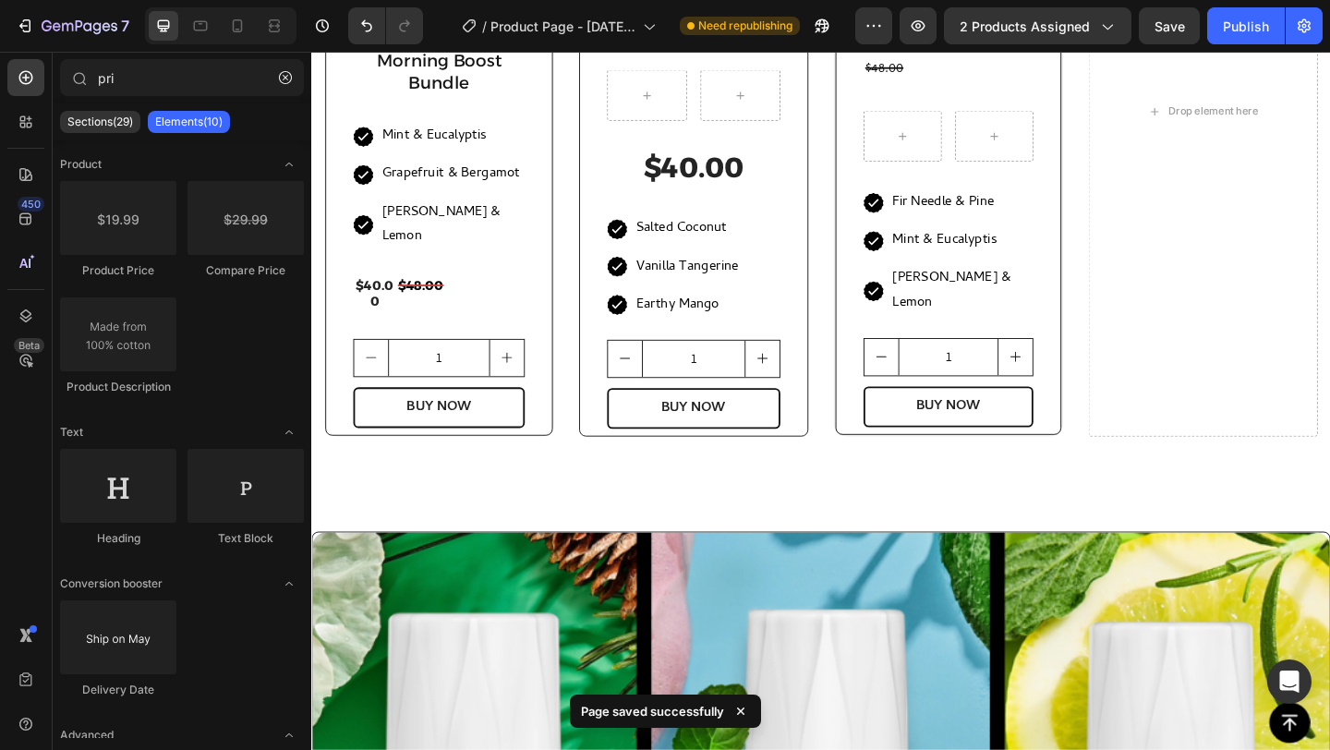
scroll to position [1691, 0]
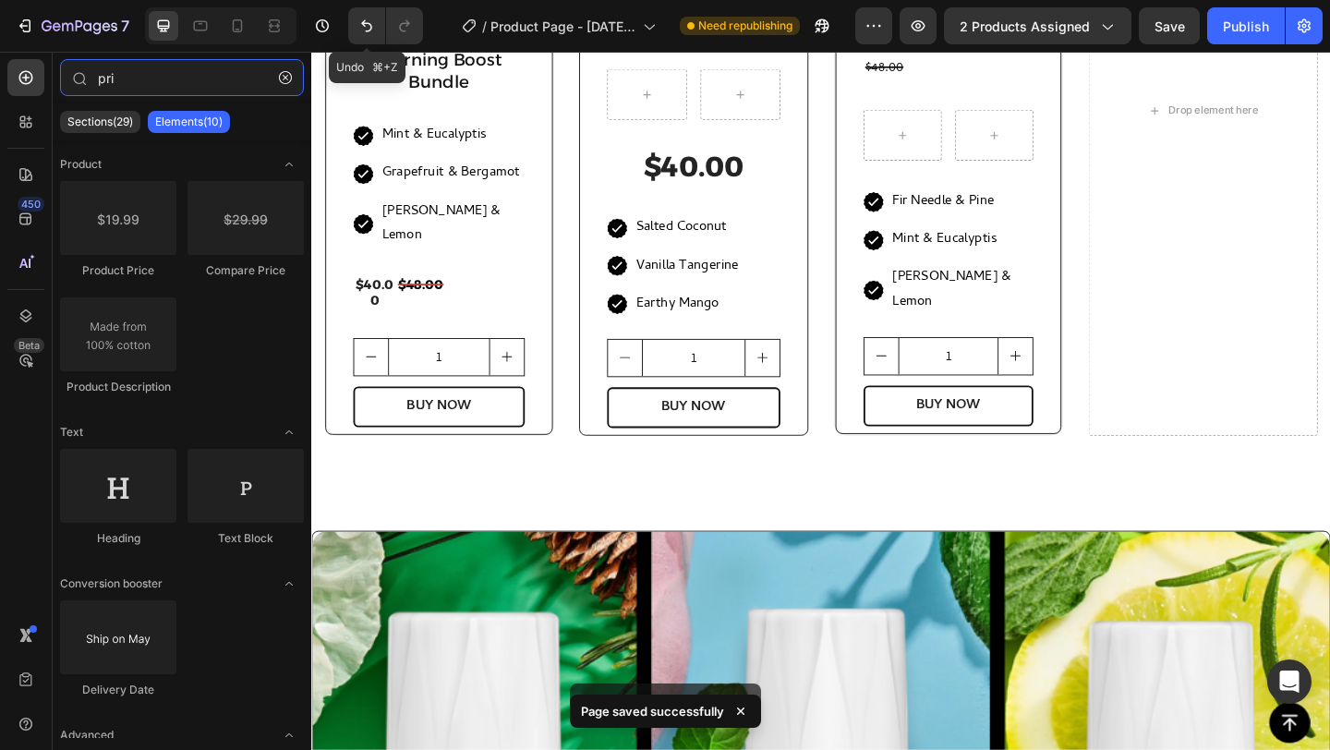
type input "pr"
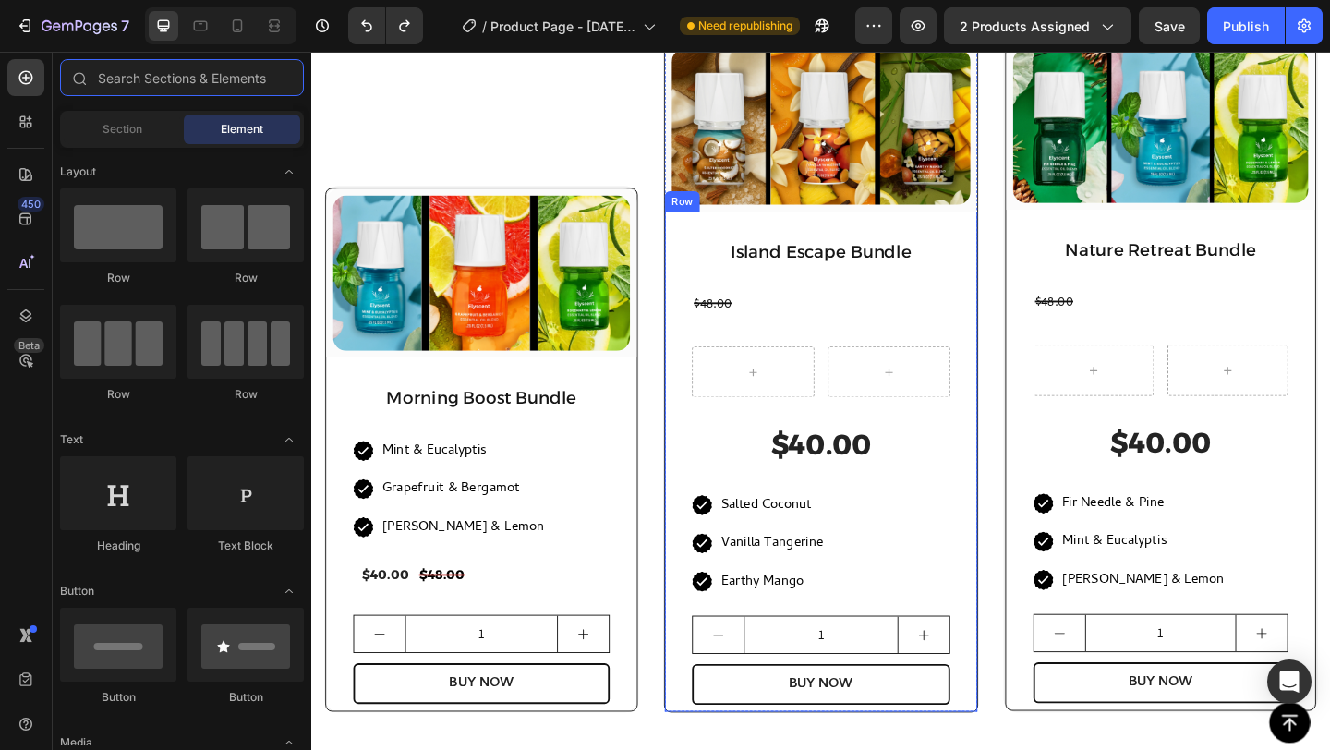
scroll to position [1489, 0]
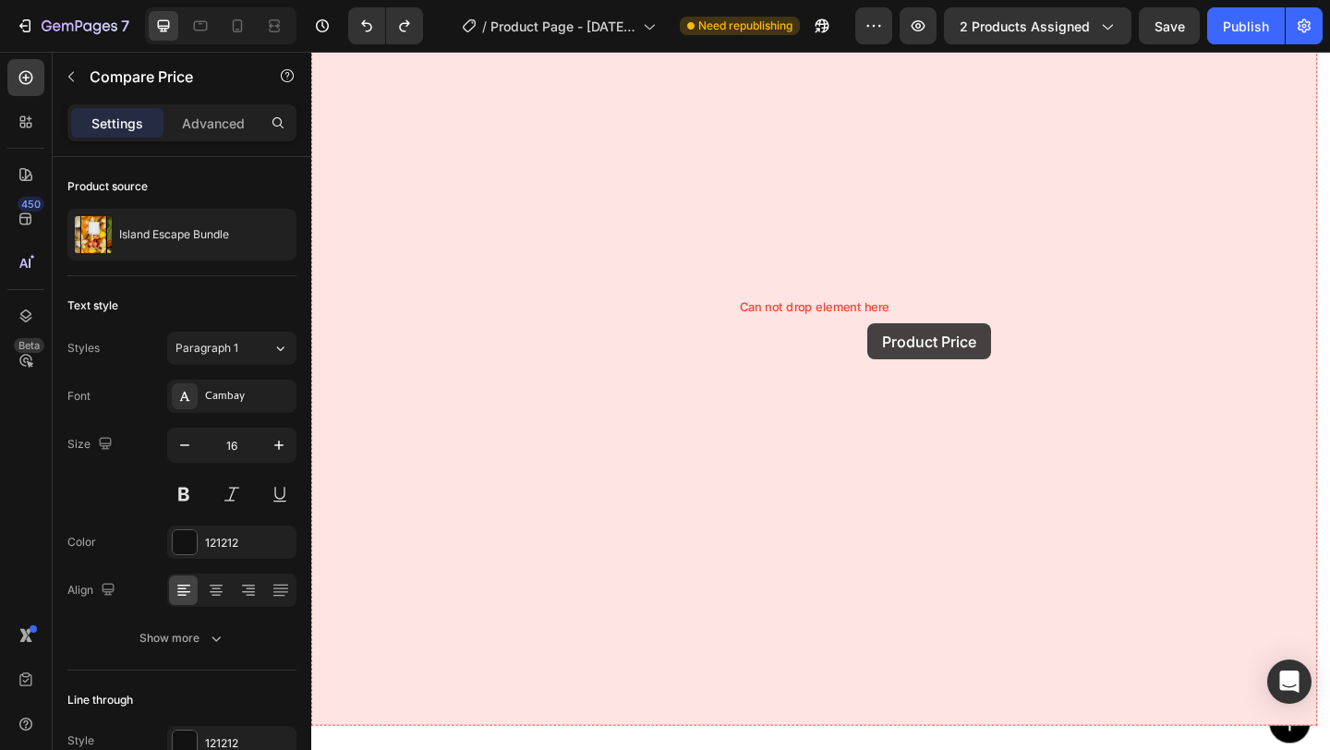
drag, startPoint x: 790, startPoint y: 260, endPoint x: 899, endPoint y: 328, distance: 128.7
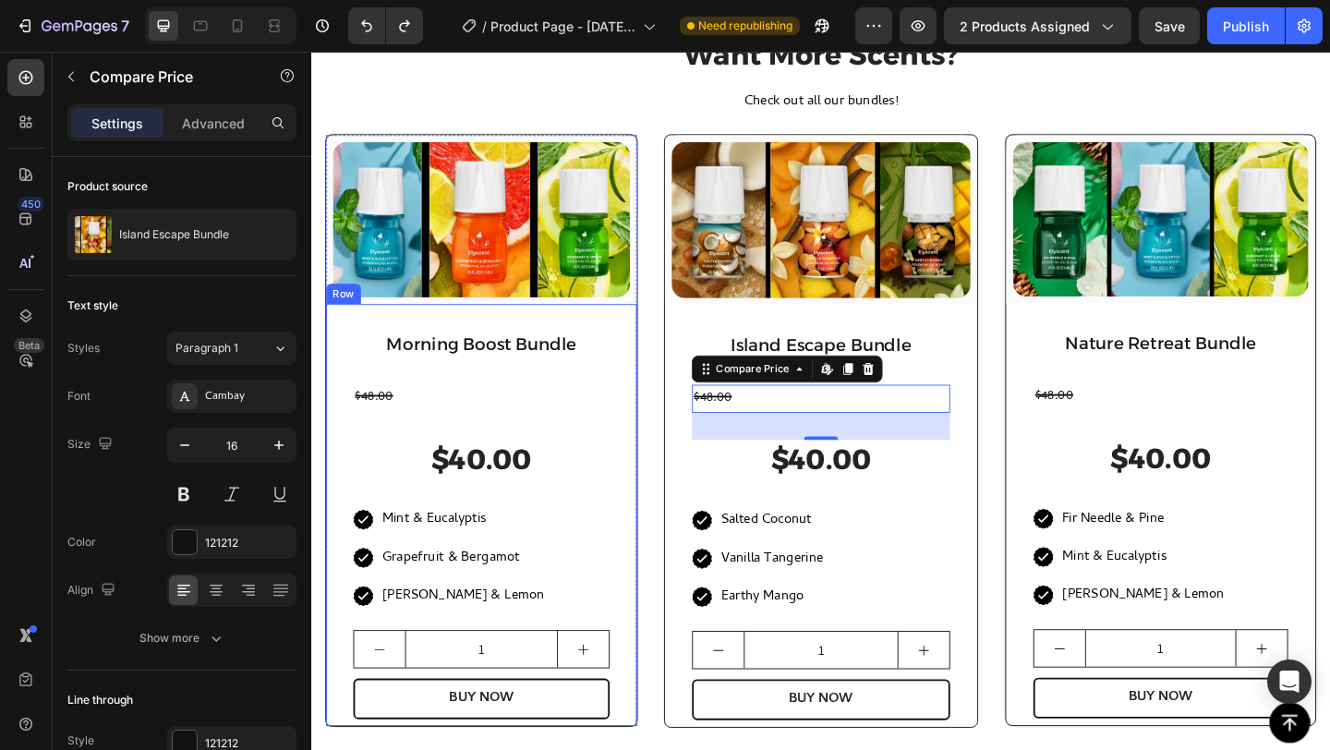
scroll to position [1329, 0]
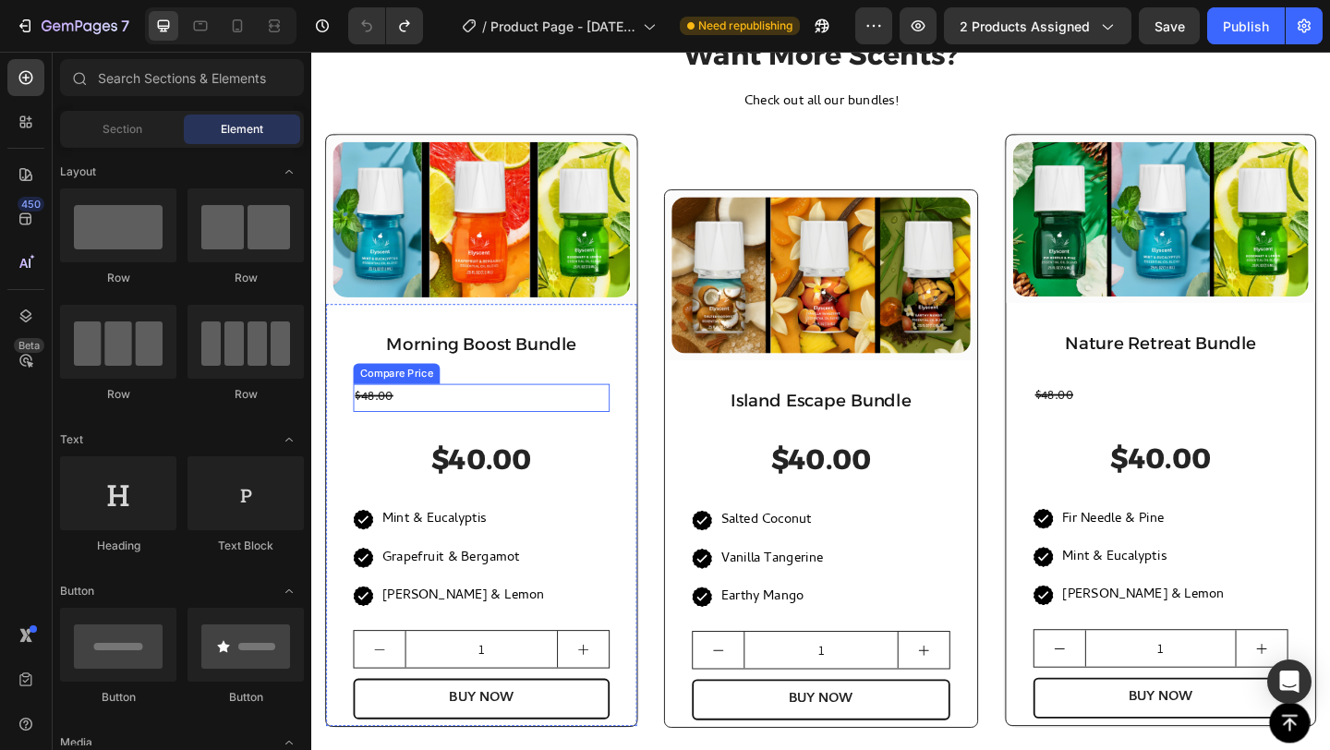
click at [448, 426] on div "$48.00" at bounding box center [496, 428] width 279 height 30
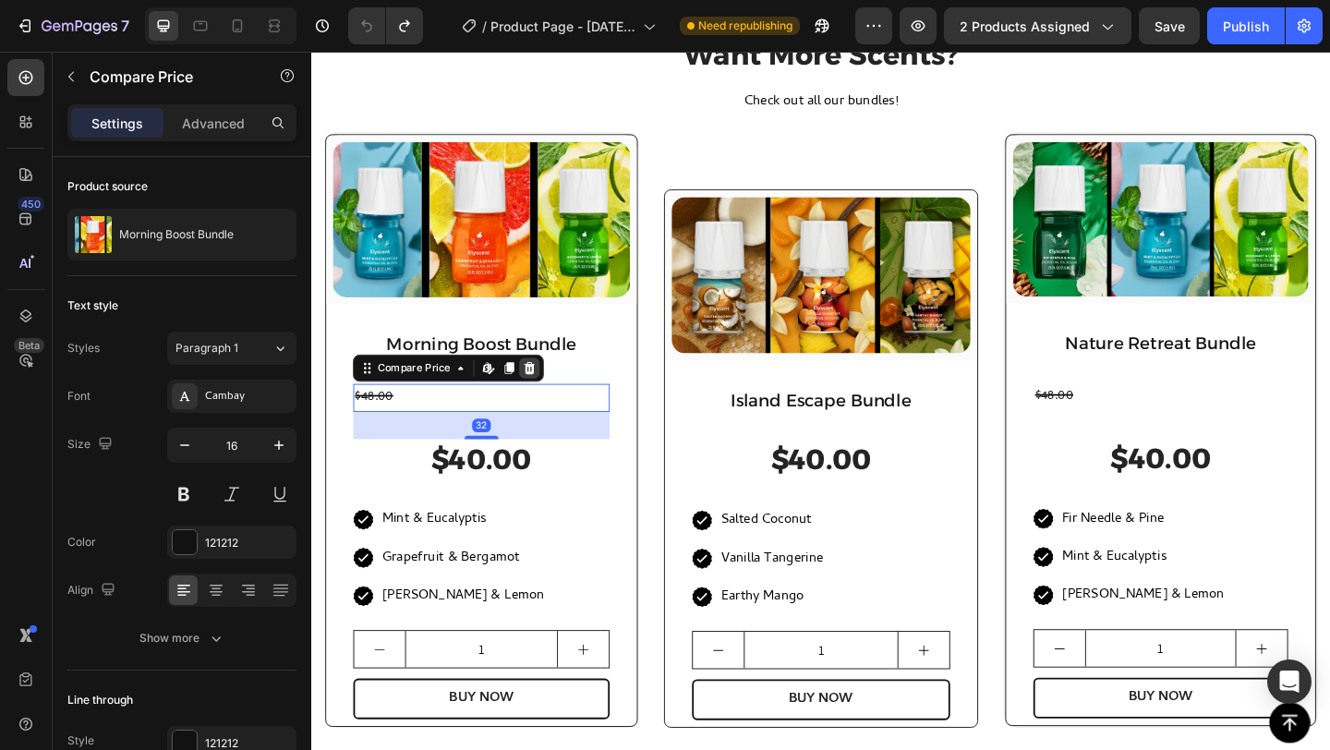
click at [554, 391] on icon at bounding box center [548, 395] width 15 height 15
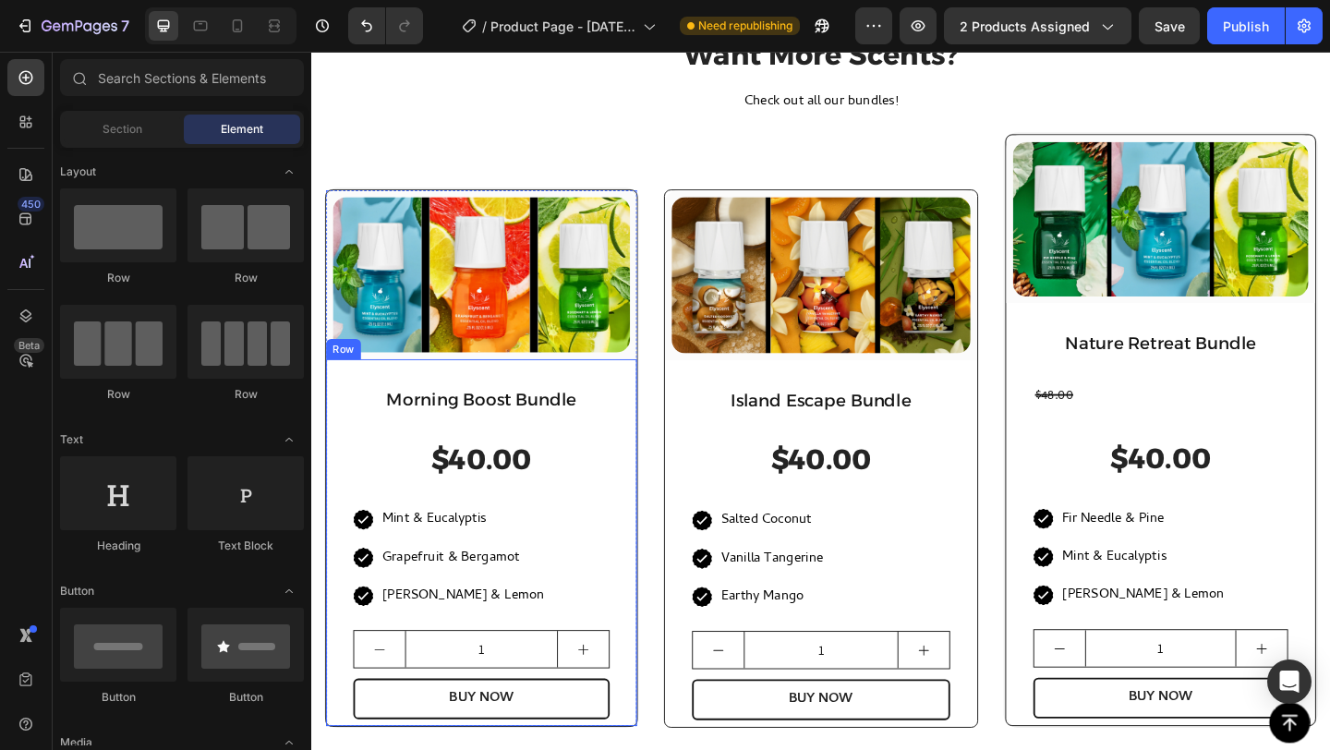
scroll to position [1389, 0]
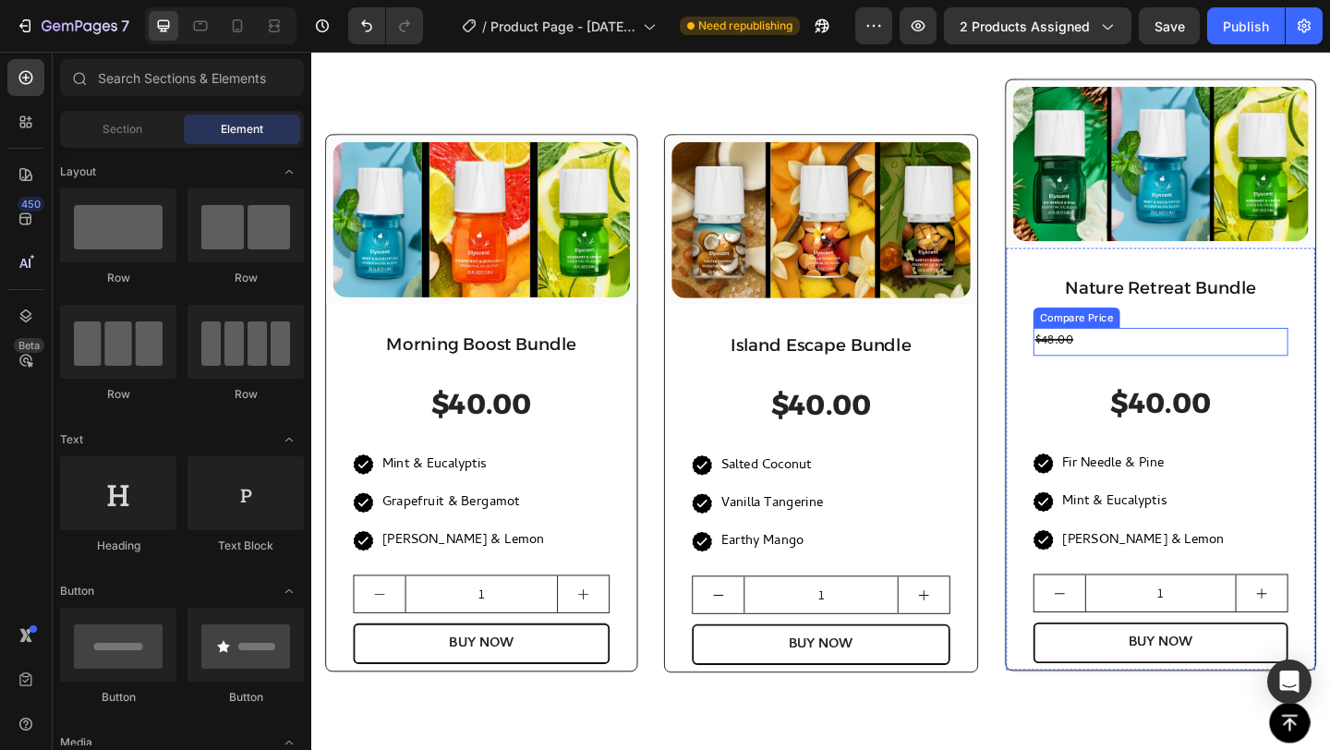
click at [1157, 355] on div "$48.00" at bounding box center [1234, 367] width 277 height 30
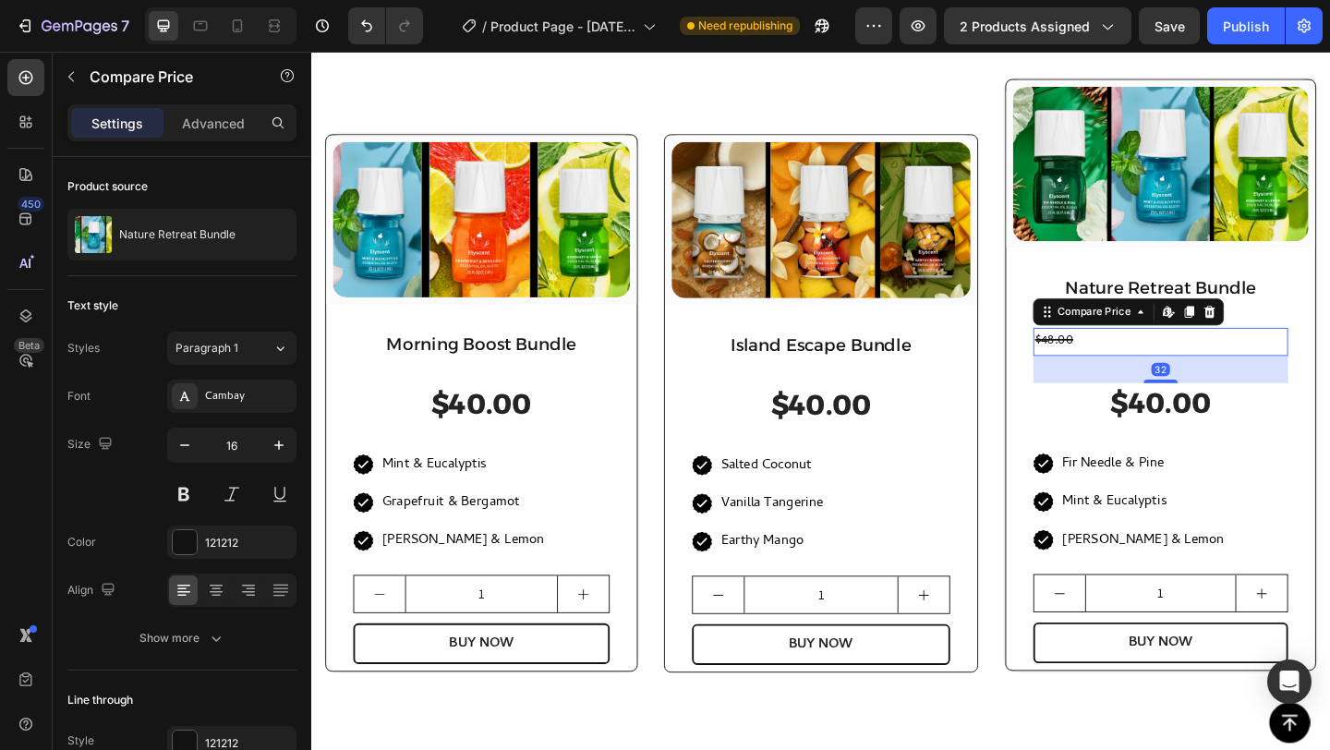
click at [1283, 332] on icon at bounding box center [1289, 334] width 12 height 13
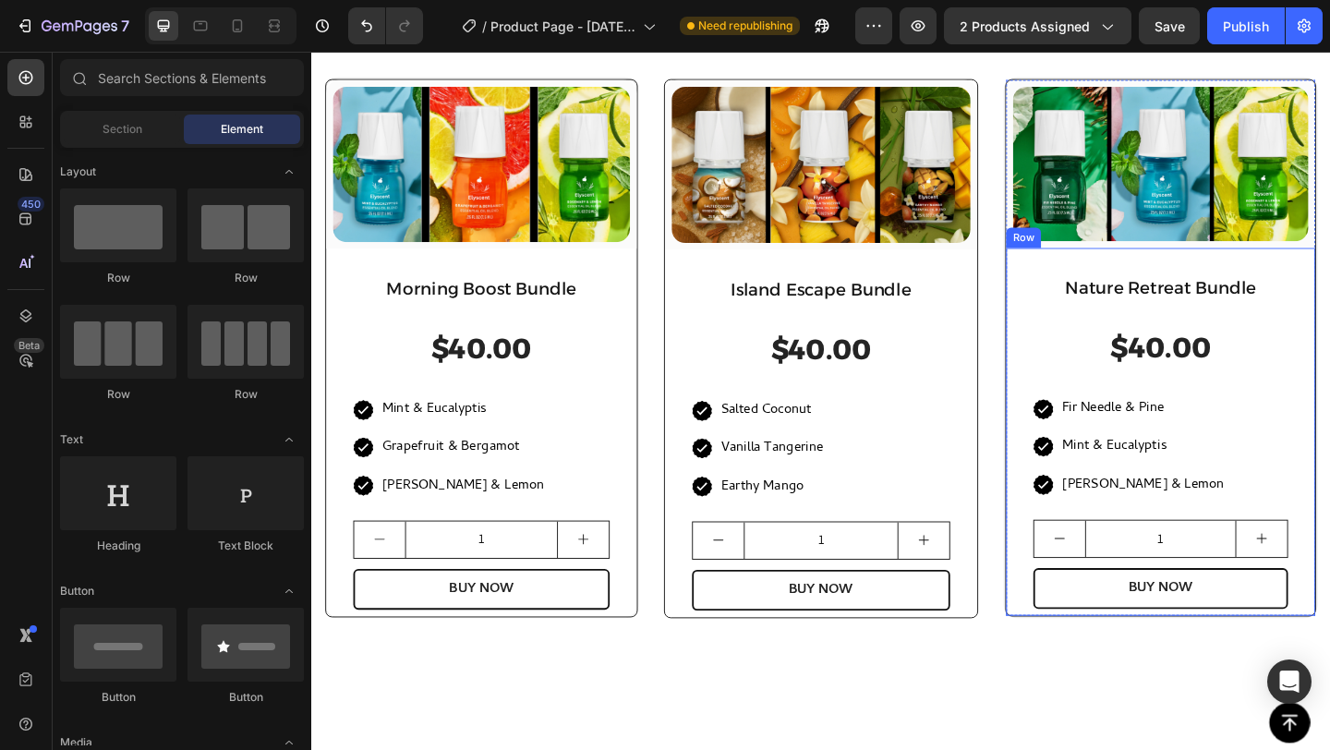
scroll to position [1329, 0]
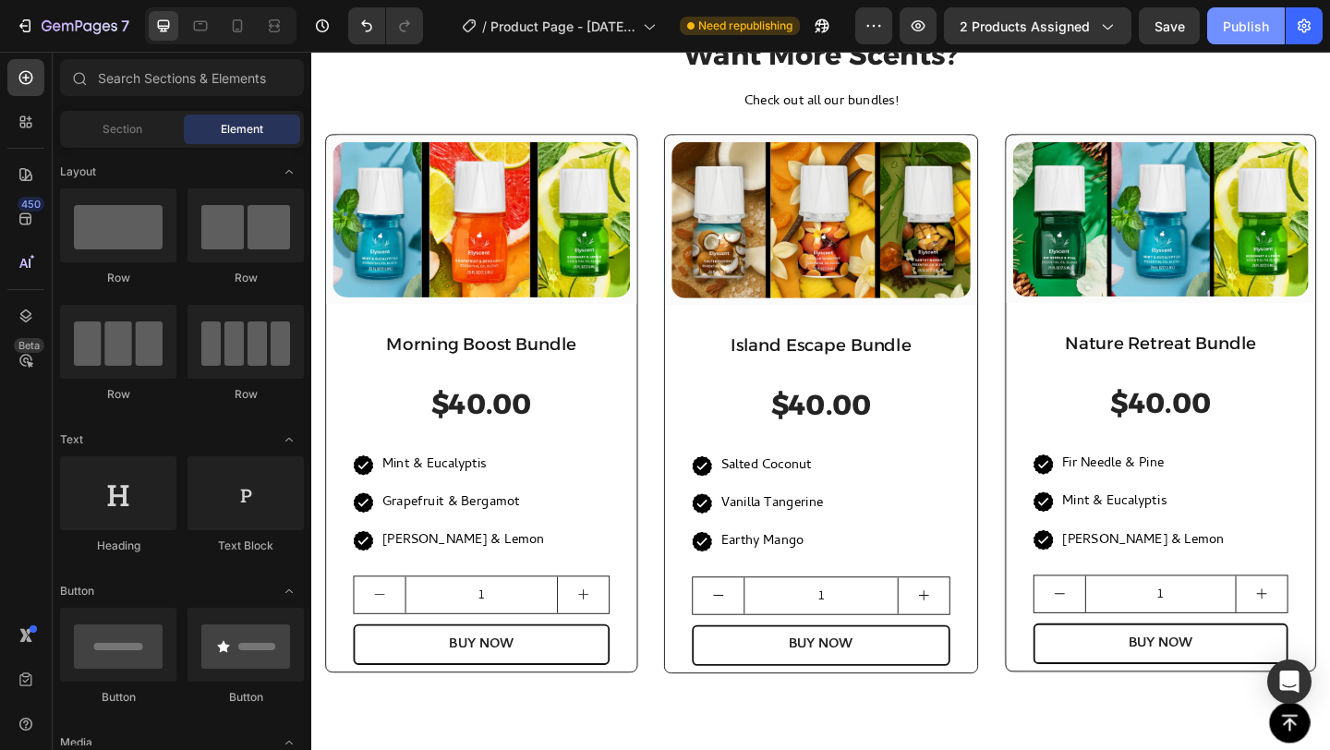
click at [1254, 12] on button "Publish" at bounding box center [1246, 25] width 78 height 37
click at [229, 31] on icon at bounding box center [237, 26] width 18 height 18
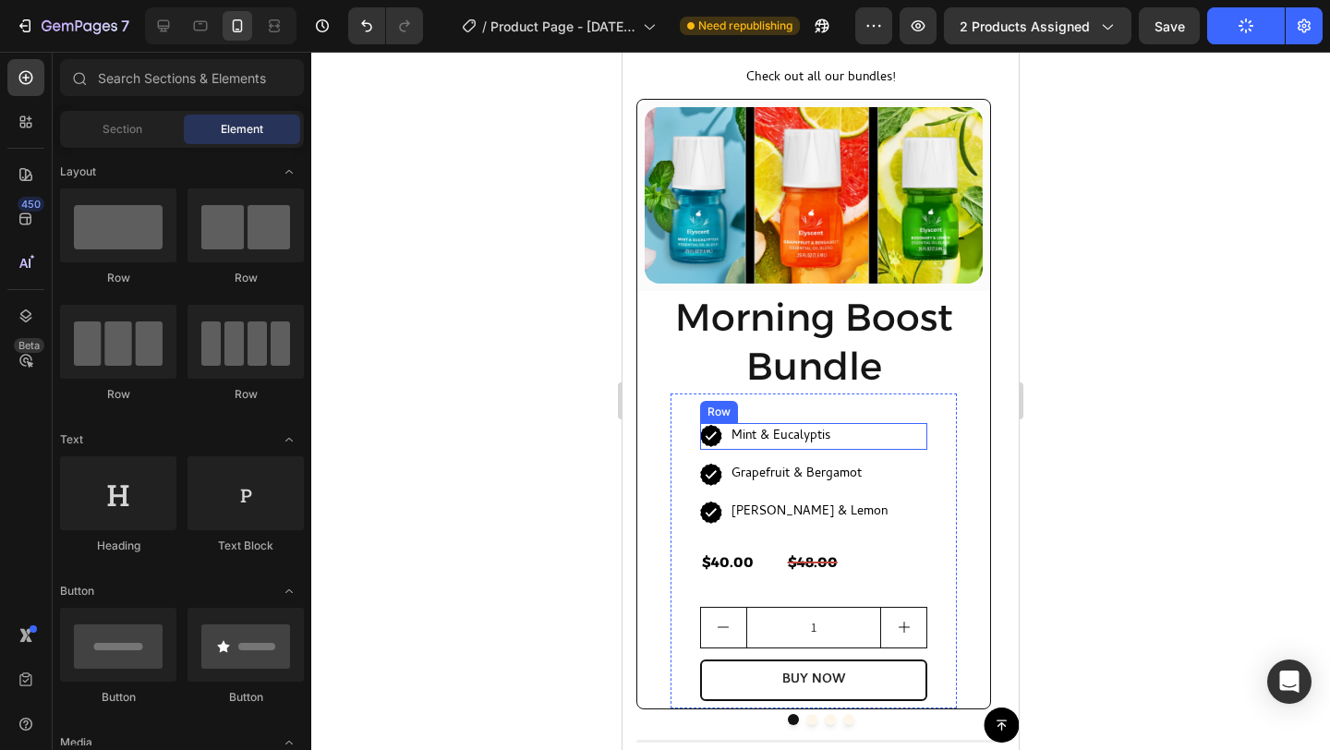
scroll to position [1355, 0]
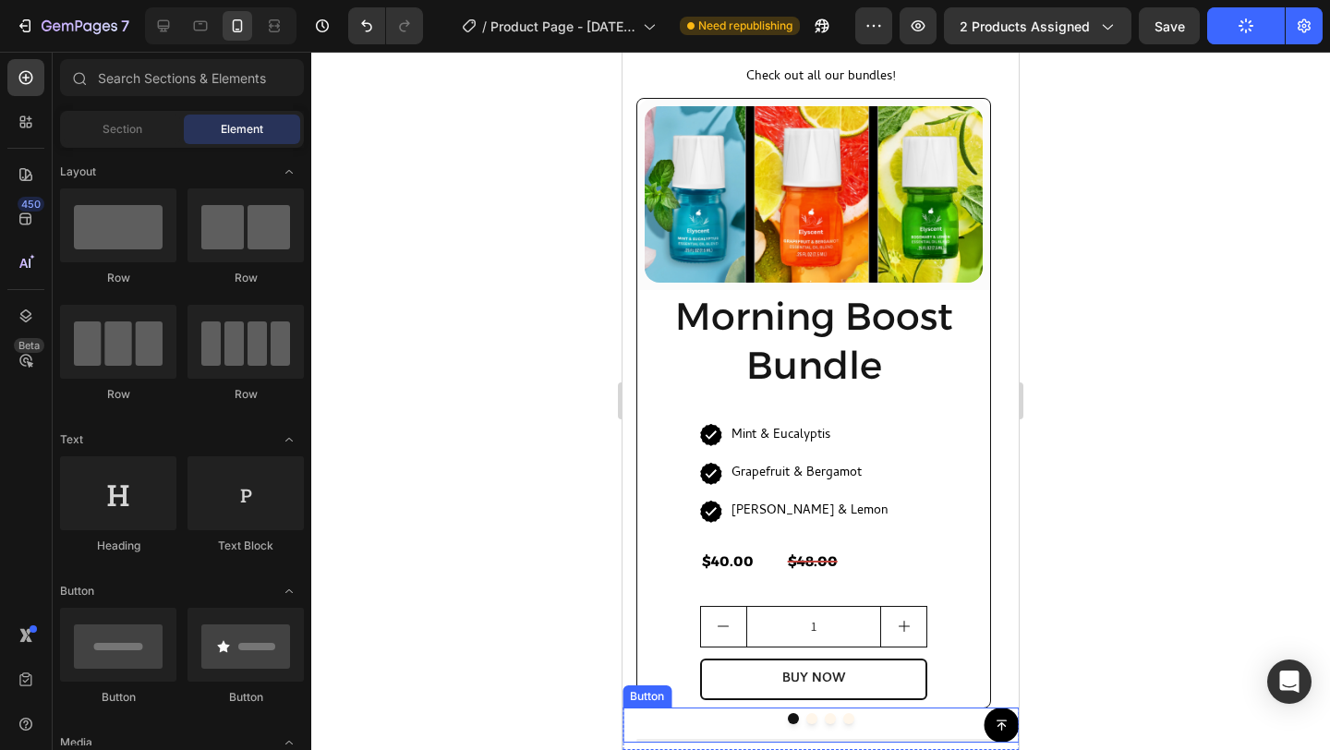
click at [839, 720] on div "Button" at bounding box center [821, 725] width 396 height 35
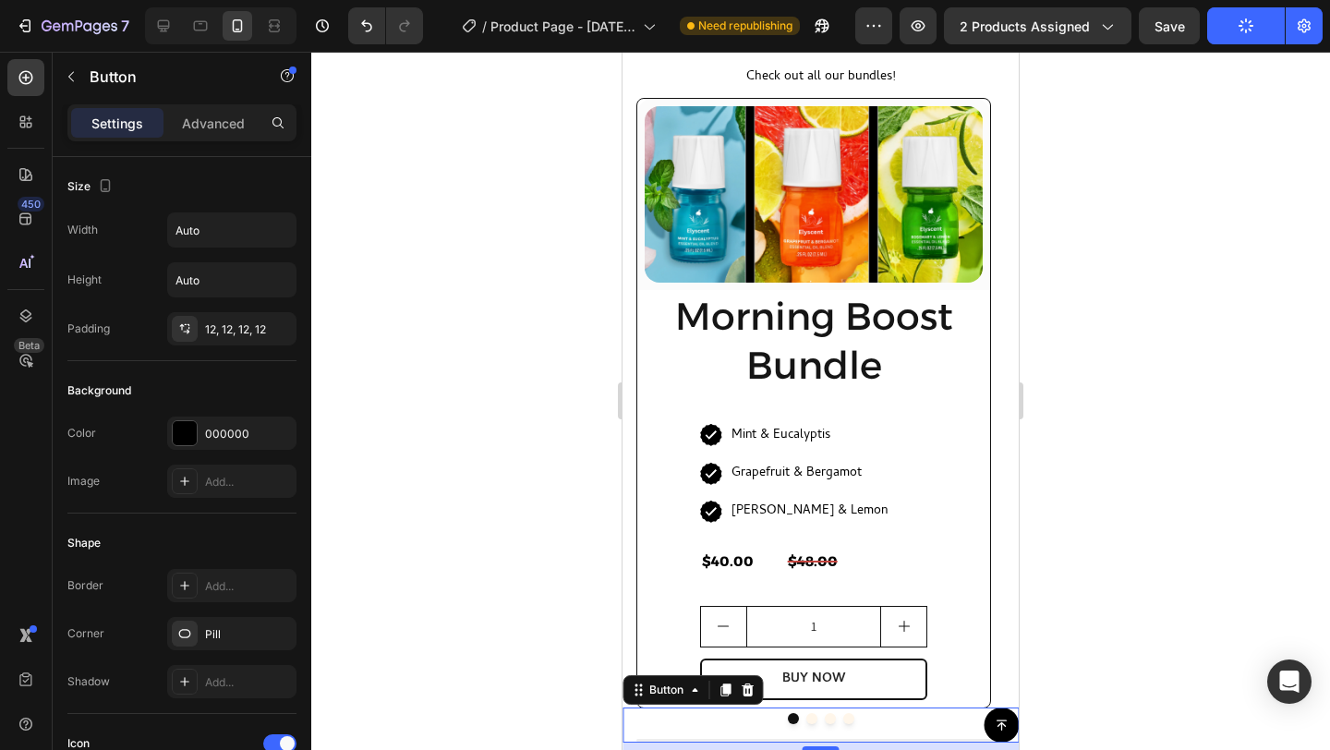
click at [840, 720] on div "Button 8" at bounding box center [821, 725] width 396 height 35
click at [838, 717] on div "Button 8" at bounding box center [821, 725] width 396 height 35
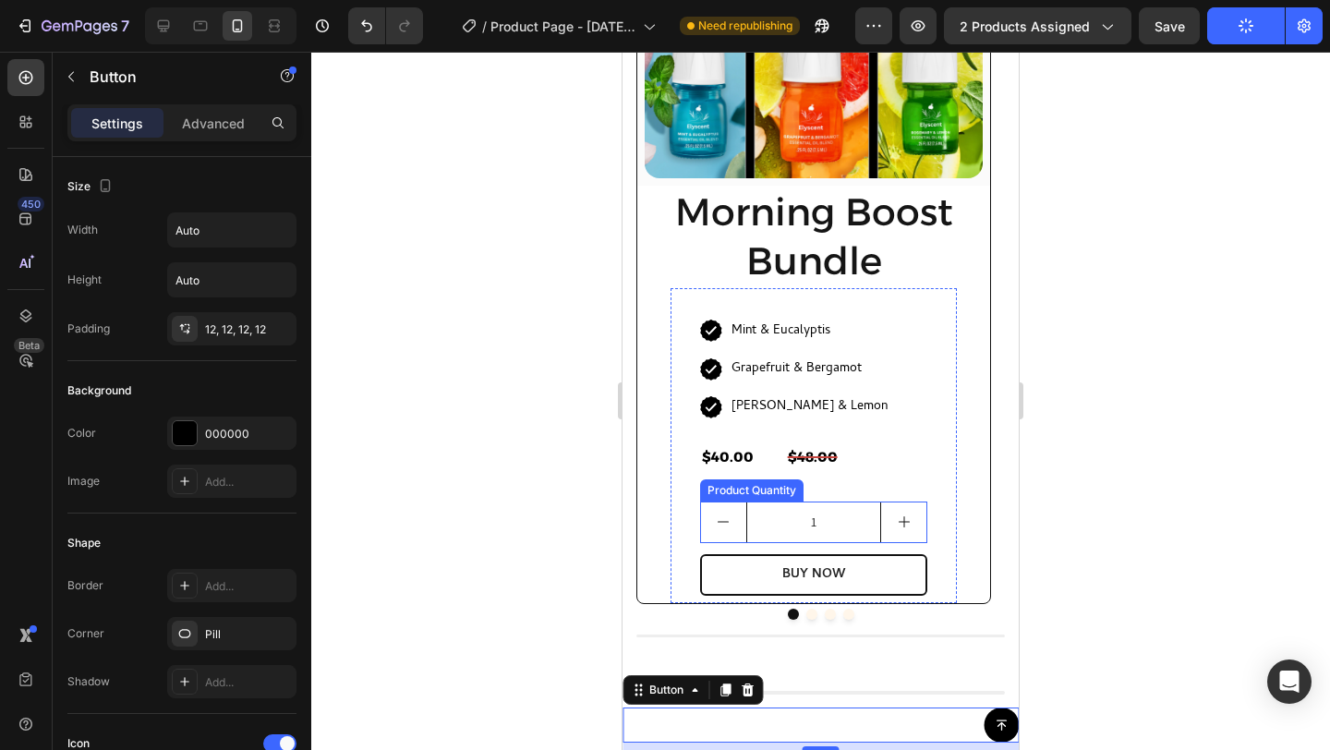
scroll to position [1461, 0]
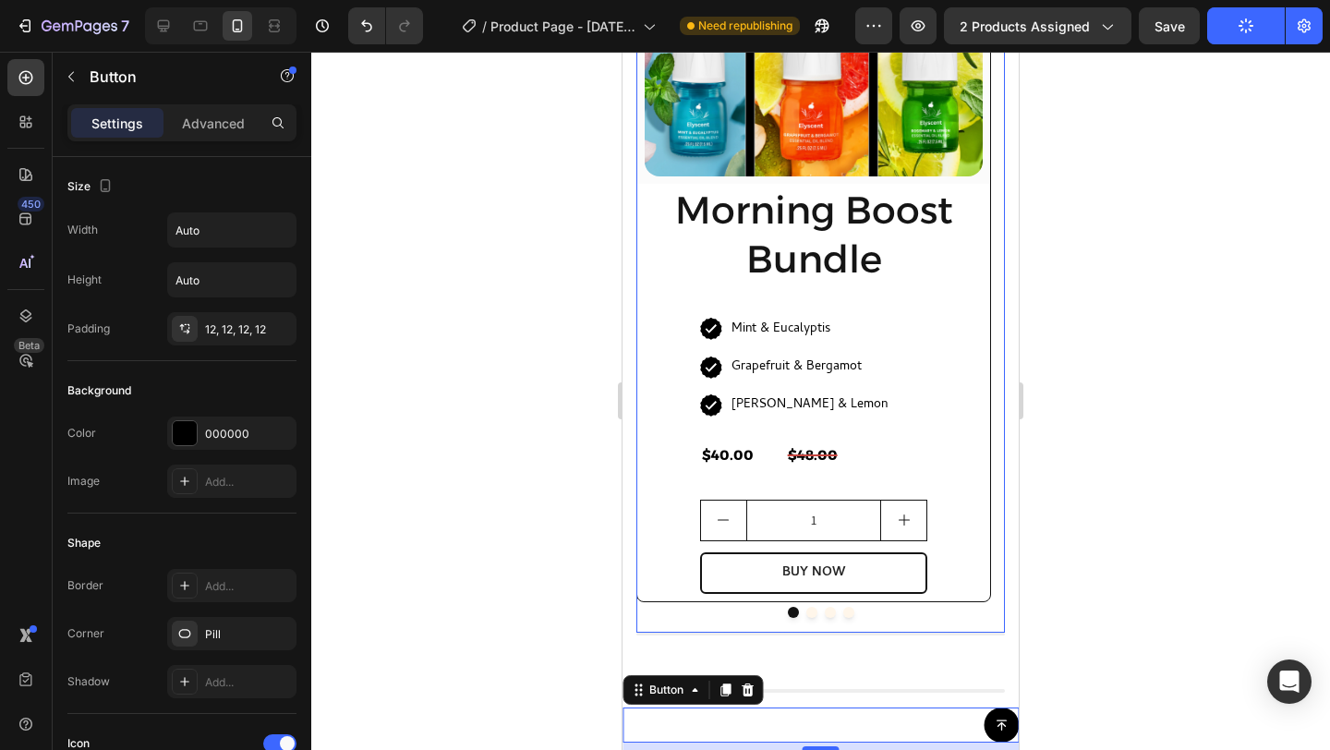
click at [843, 612] on button "Dot" at bounding box center [848, 612] width 11 height 11
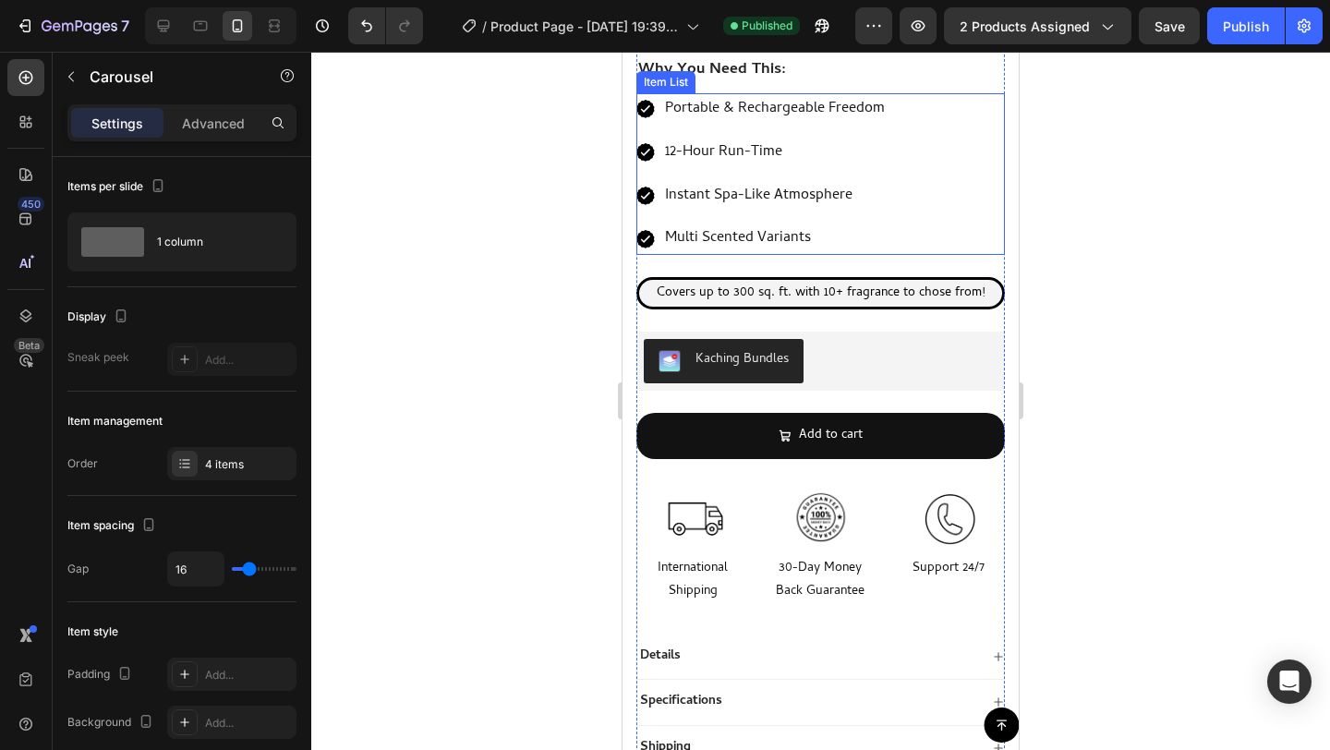
scroll to position [672, 0]
